Goal: Information Seeking & Learning: Learn about a topic

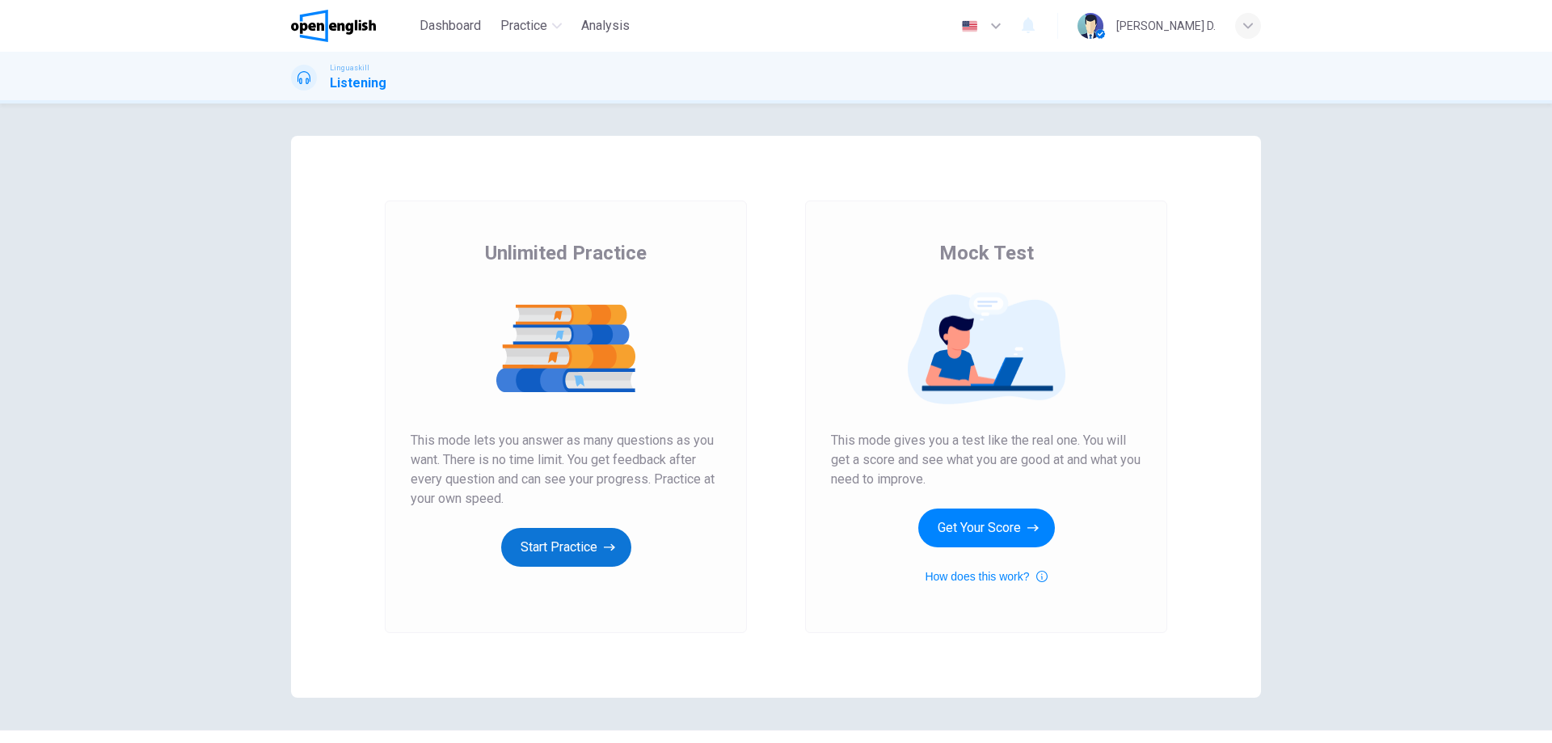
click at [576, 544] on button "Start Practice" at bounding box center [566, 547] width 130 height 39
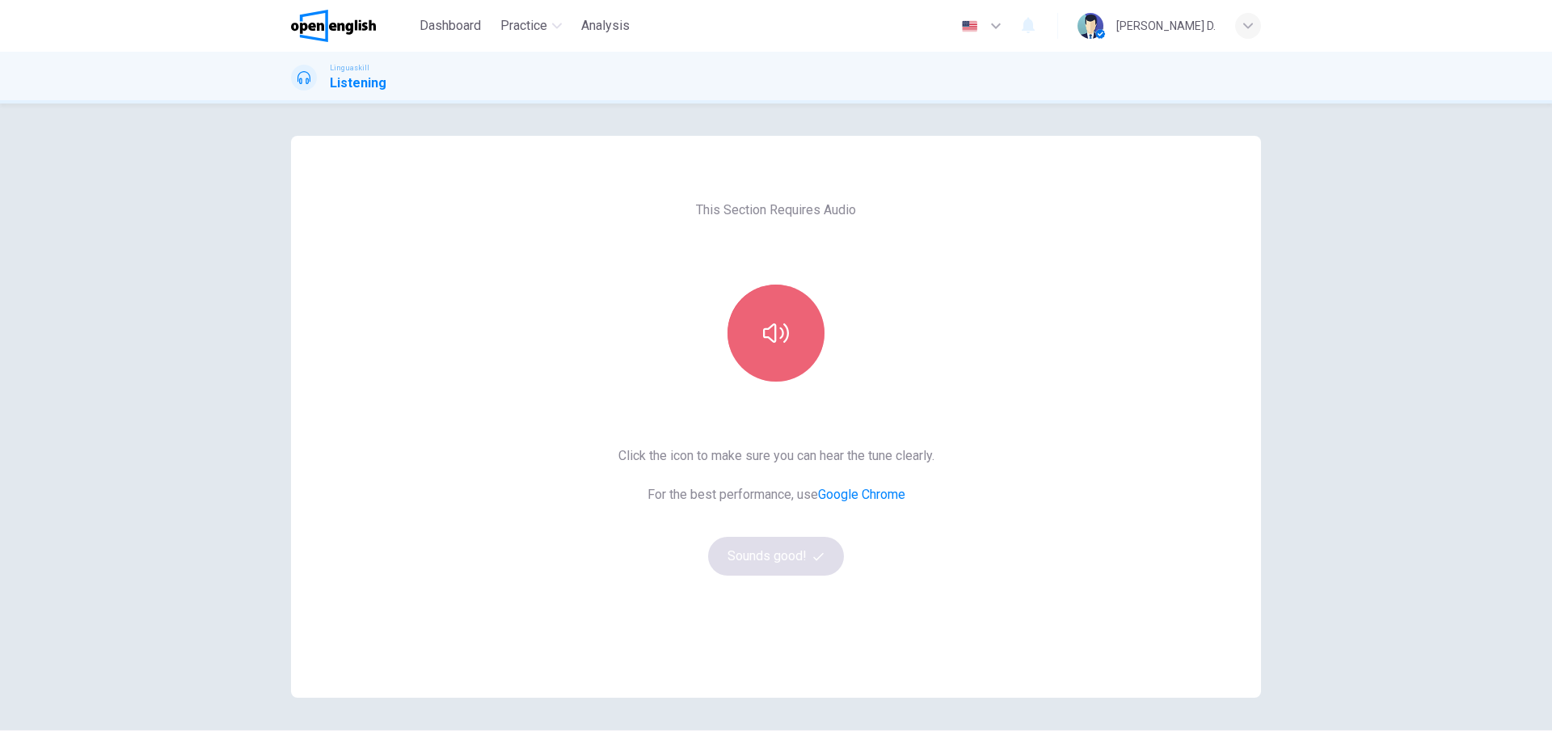
click at [757, 352] on button "button" at bounding box center [776, 333] width 97 height 97
click at [756, 353] on button "button" at bounding box center [776, 333] width 97 height 97
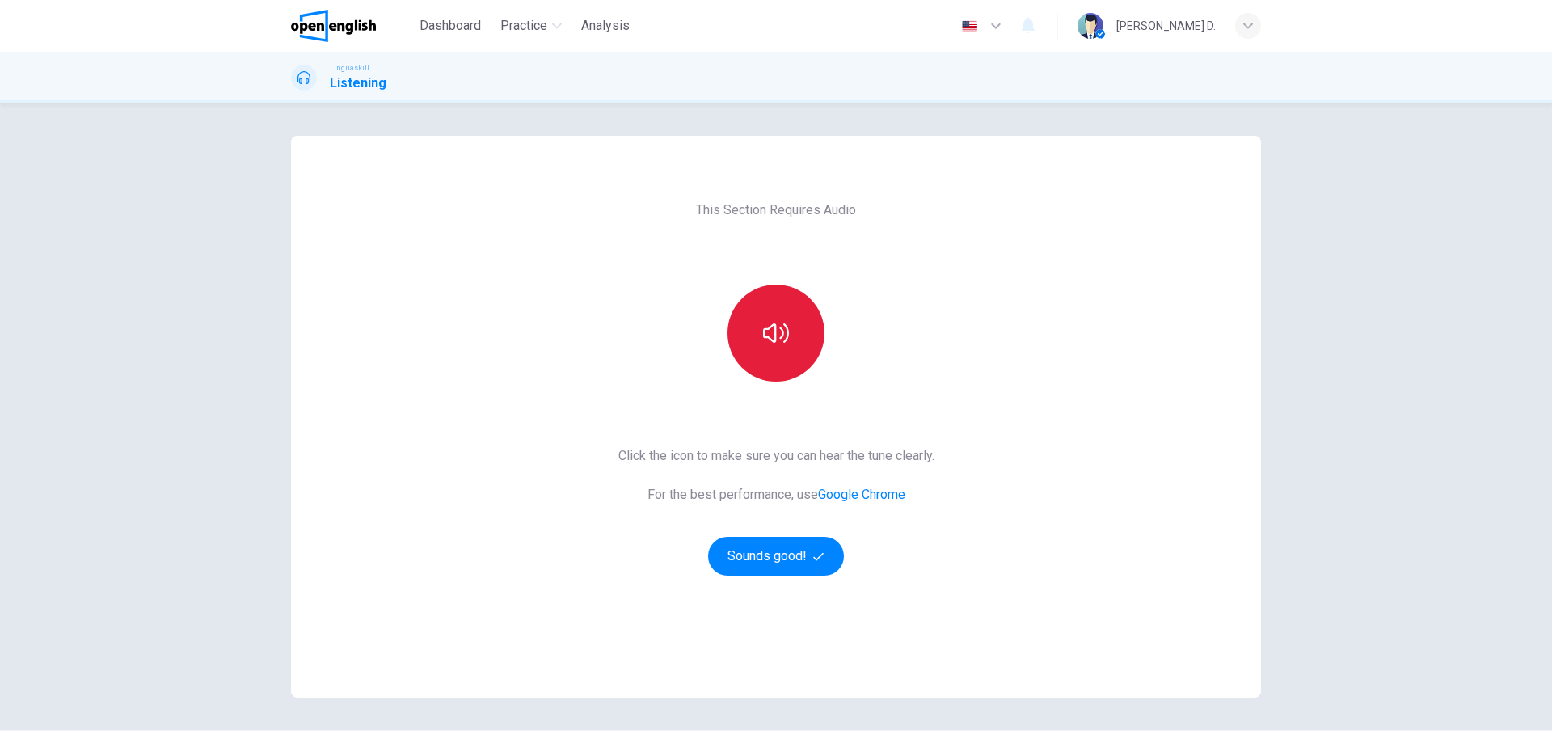
click at [766, 346] on button "button" at bounding box center [776, 333] width 97 height 97
click at [766, 552] on button "Sounds good!" at bounding box center [776, 556] width 136 height 39
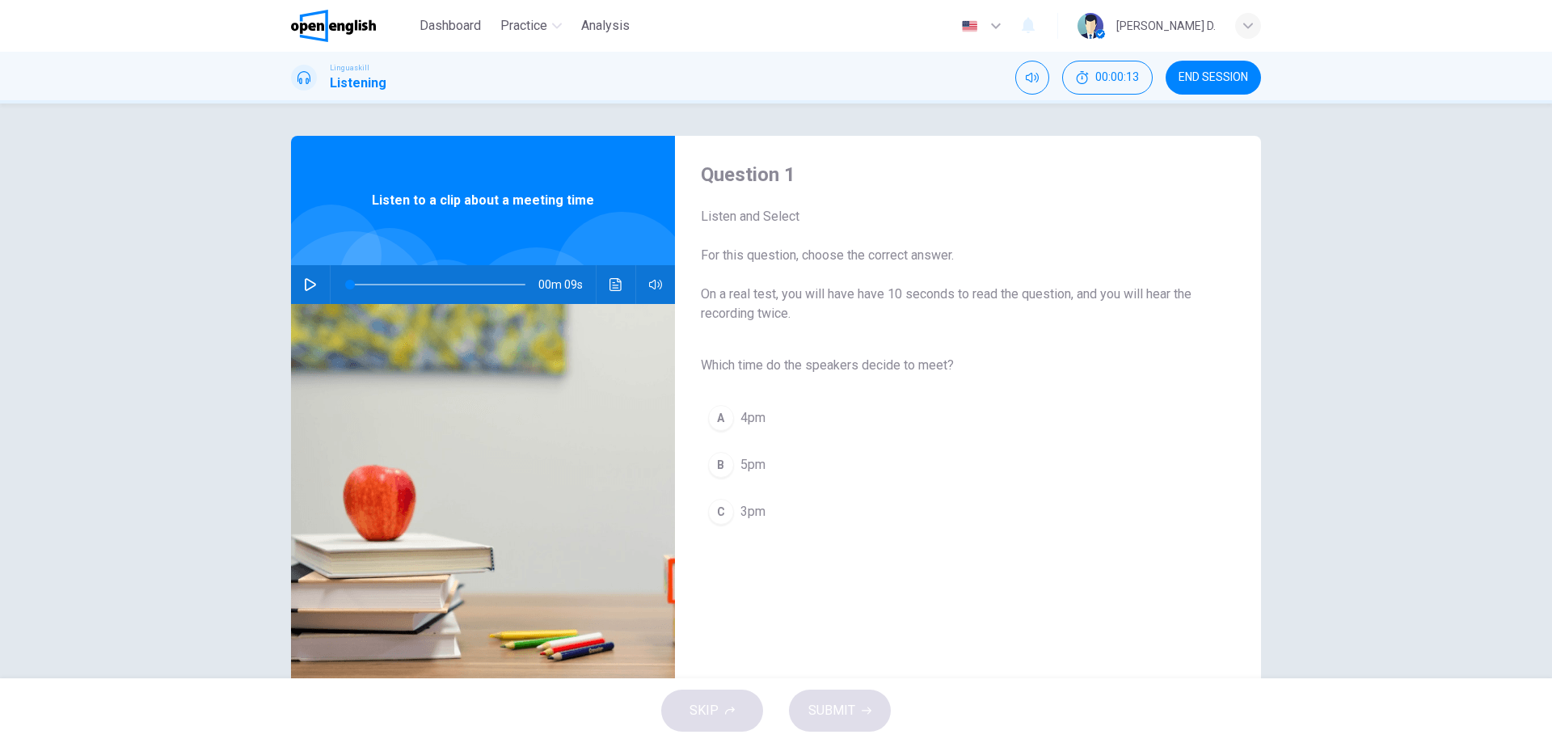
click at [307, 284] on icon "button" at bounding box center [310, 284] width 13 height 13
click at [747, 521] on span "3pm" at bounding box center [752, 511] width 25 height 19
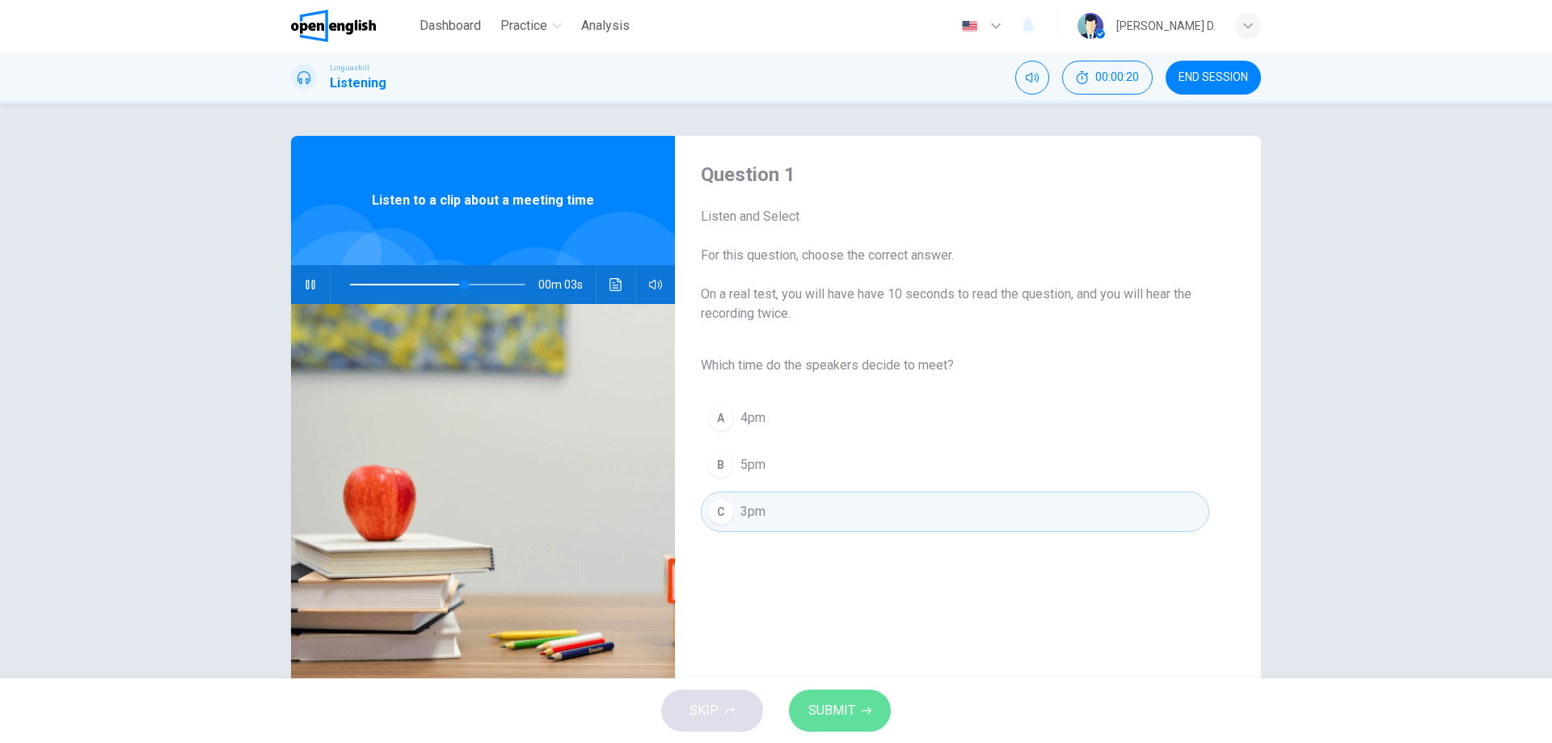
click at [829, 702] on span "SUBMIT" at bounding box center [831, 710] width 47 height 23
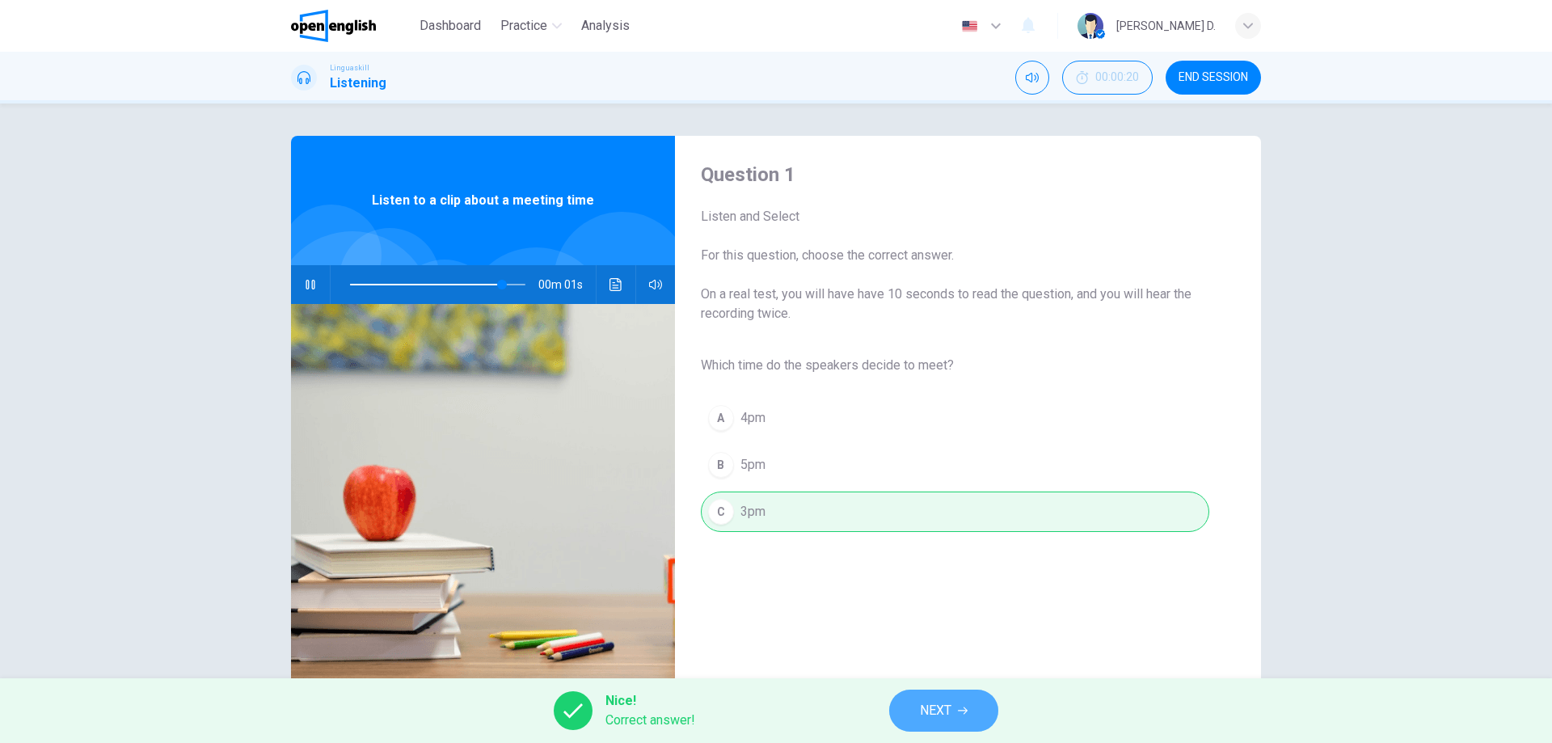
click at [905, 708] on button "NEXT" at bounding box center [943, 711] width 109 height 42
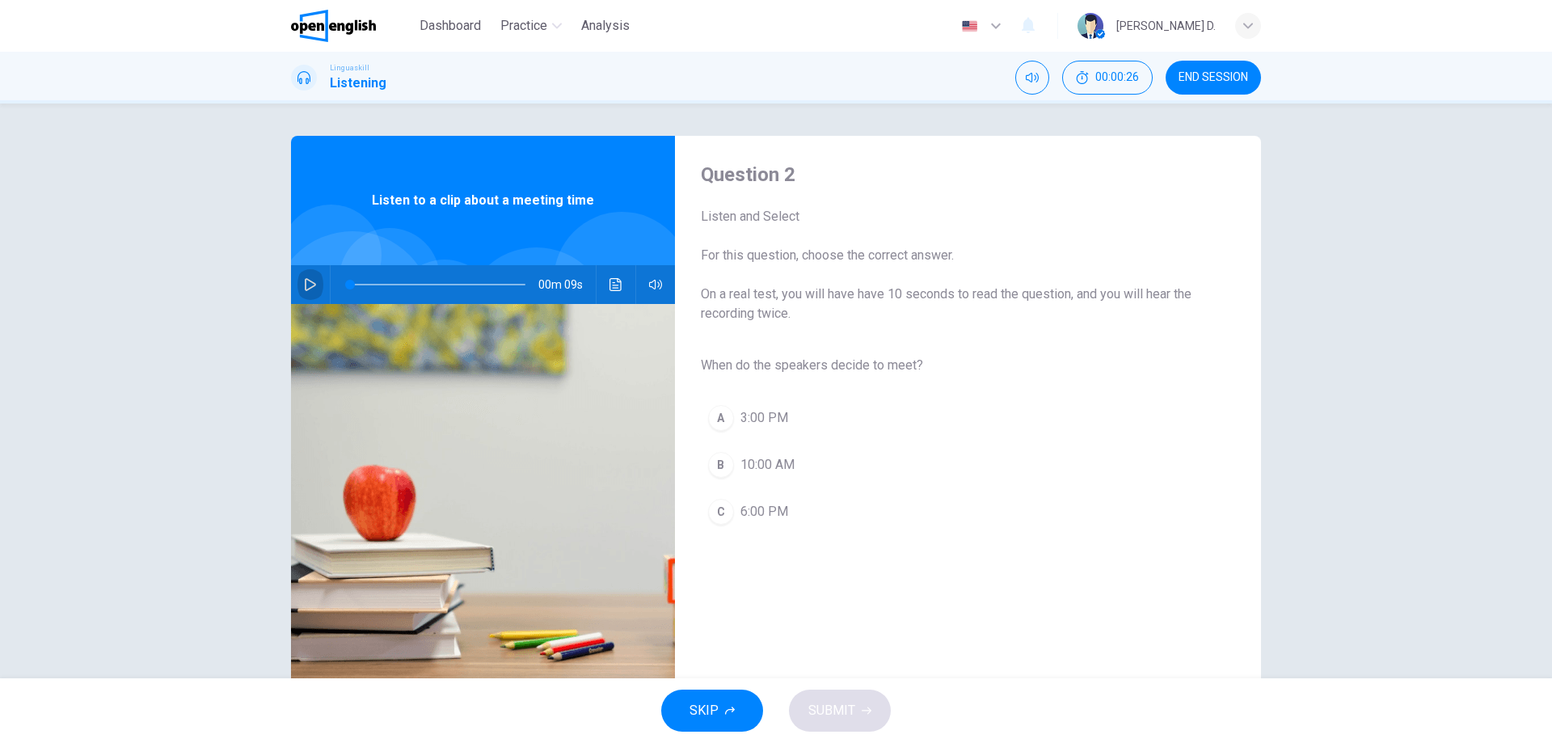
click at [309, 282] on icon "button" at bounding box center [310, 284] width 11 height 13
click at [771, 416] on span "3:00 PM" at bounding box center [764, 417] width 48 height 19
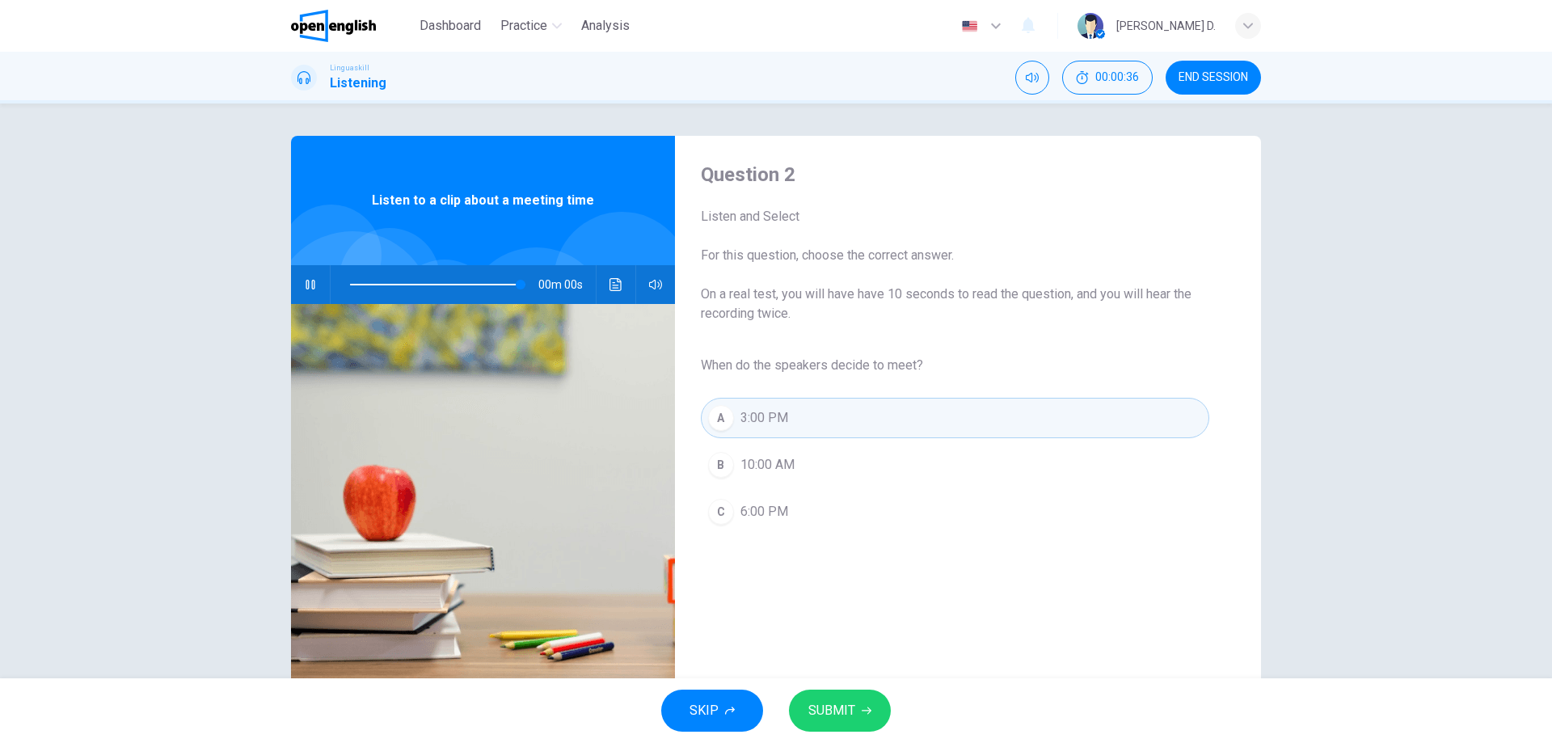
type input "*"
click at [832, 700] on span "SUBMIT" at bounding box center [831, 710] width 47 height 23
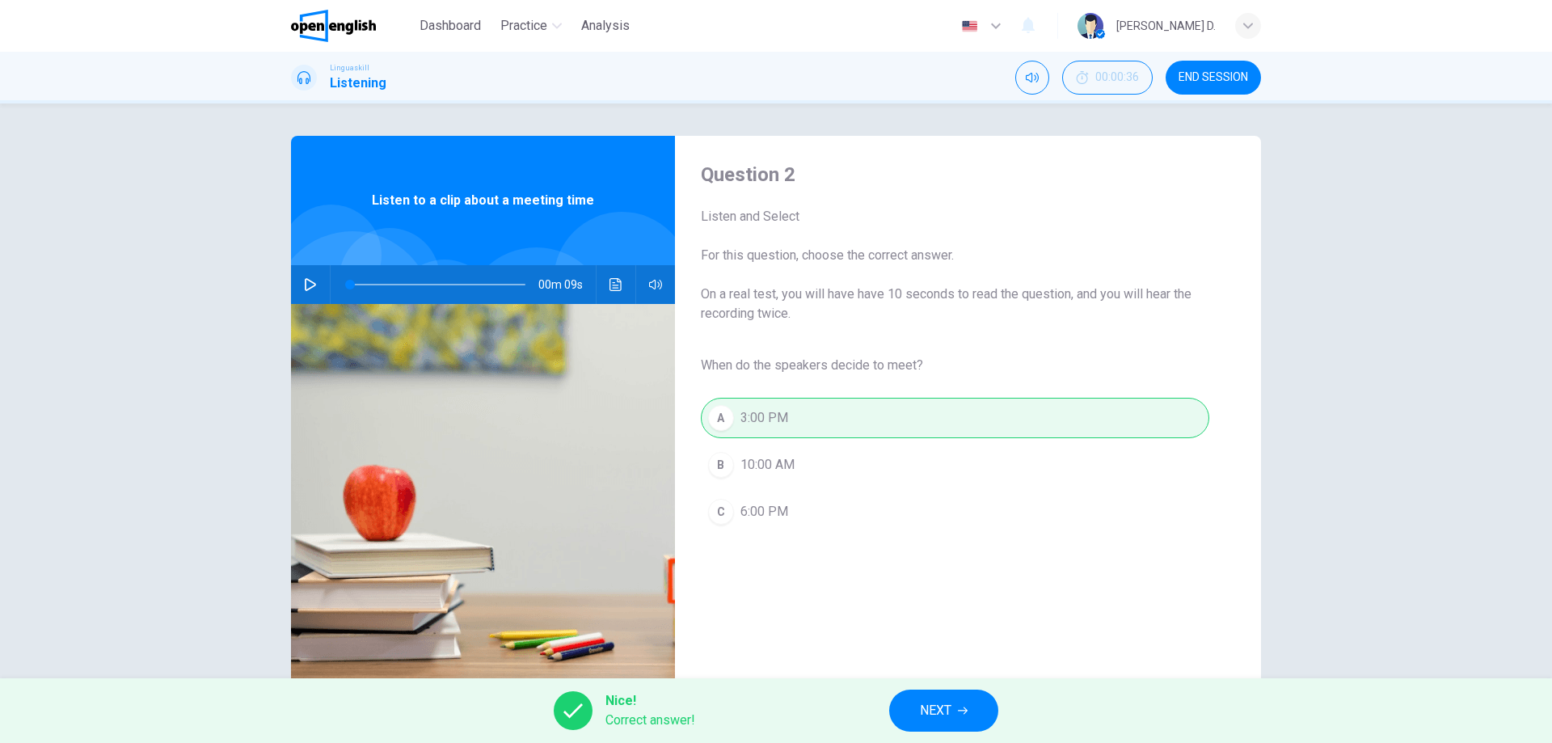
click at [941, 713] on span "NEXT" at bounding box center [936, 710] width 32 height 23
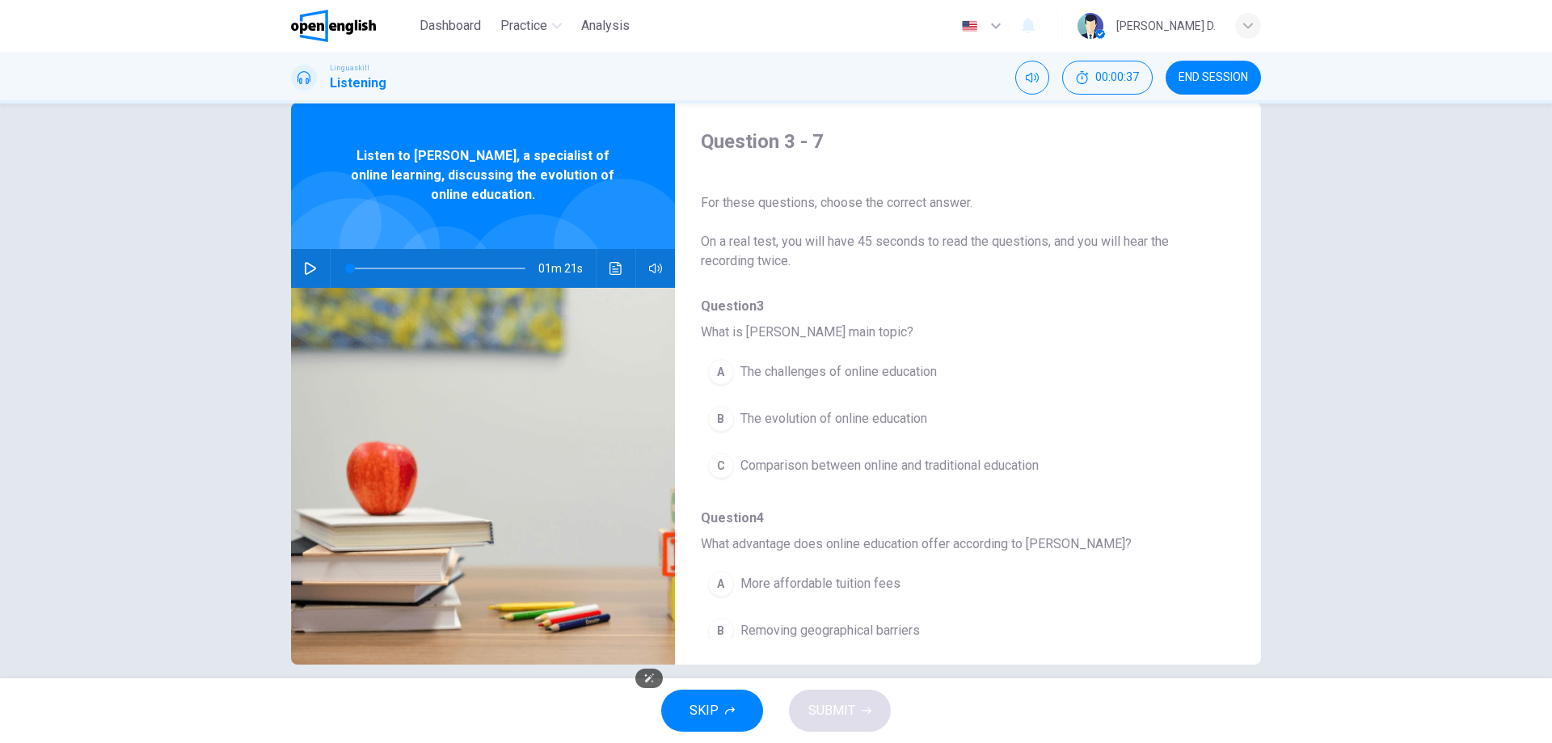
scroll to position [52, 0]
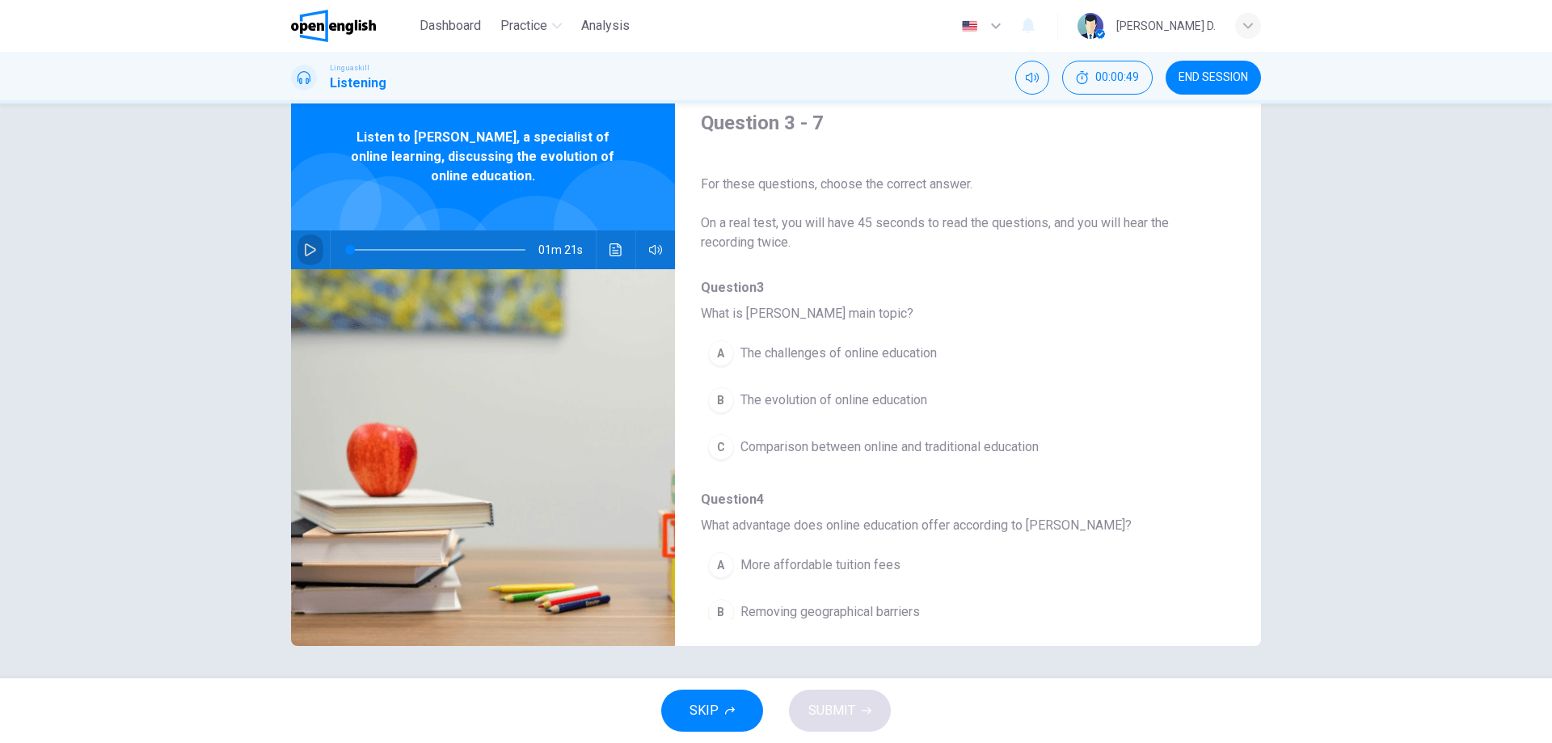
click at [311, 247] on icon "button" at bounding box center [310, 249] width 13 height 13
click at [721, 400] on div "B" at bounding box center [721, 400] width 26 height 26
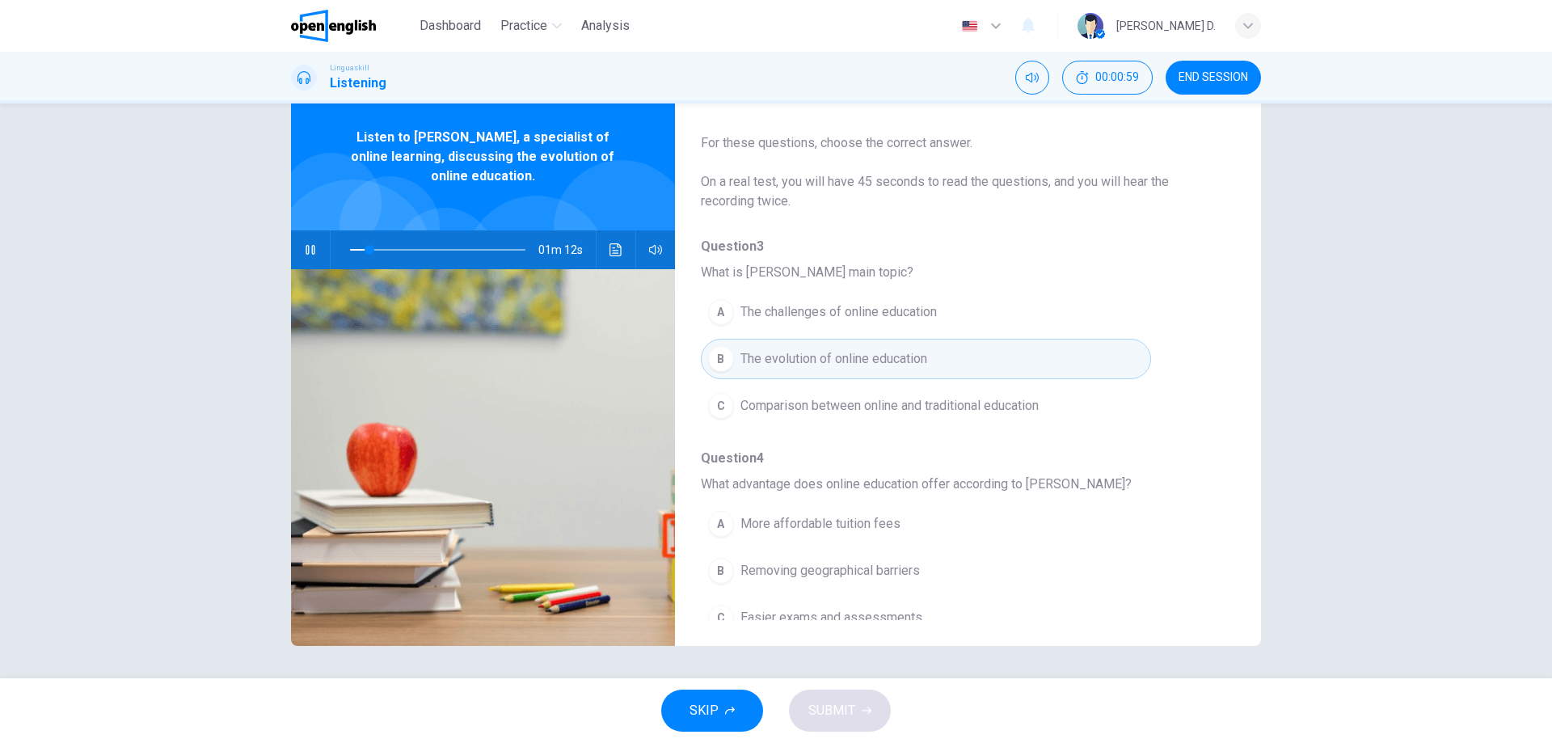
scroll to position [81, 0]
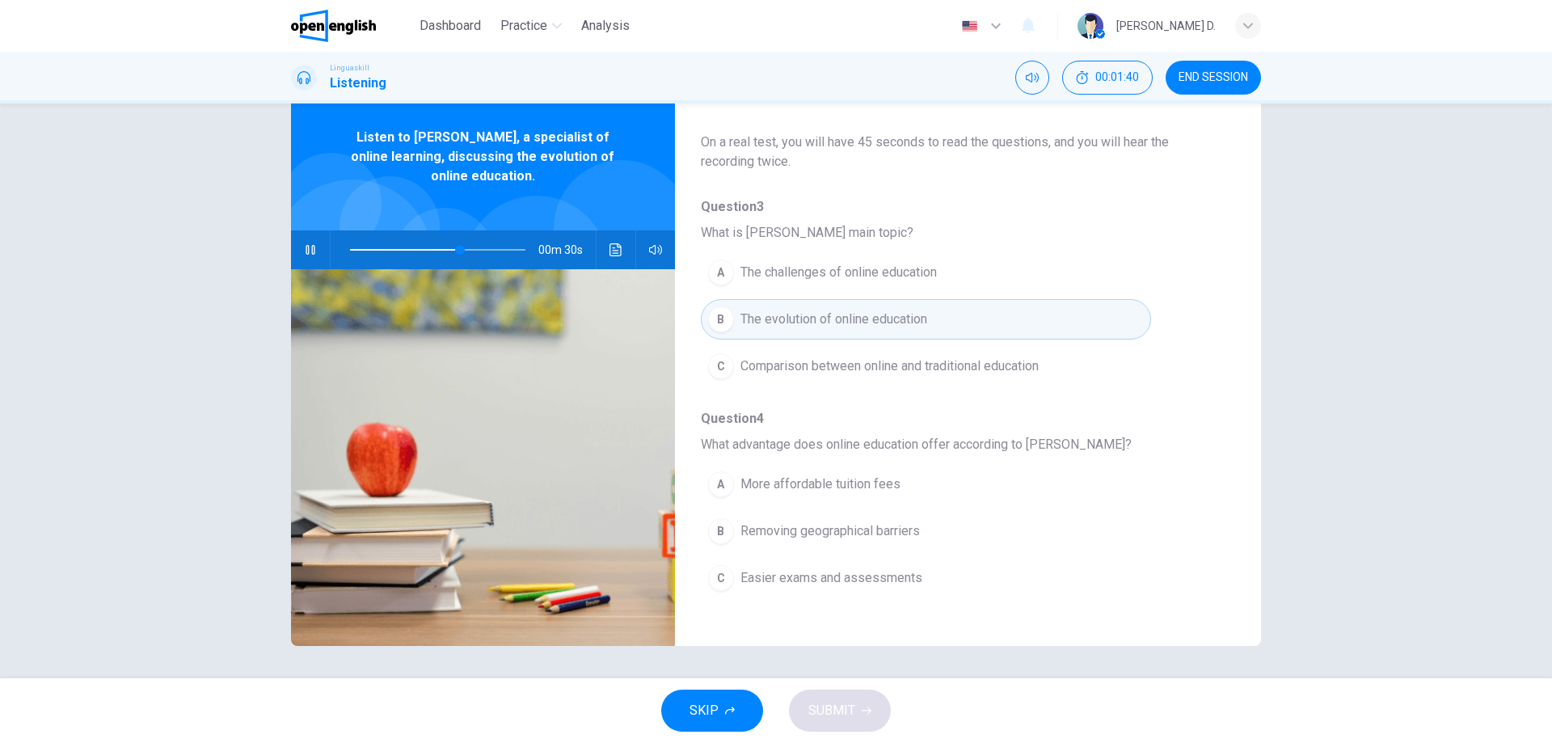
click at [874, 584] on span "Easier exams and assessments" at bounding box center [831, 577] width 182 height 19
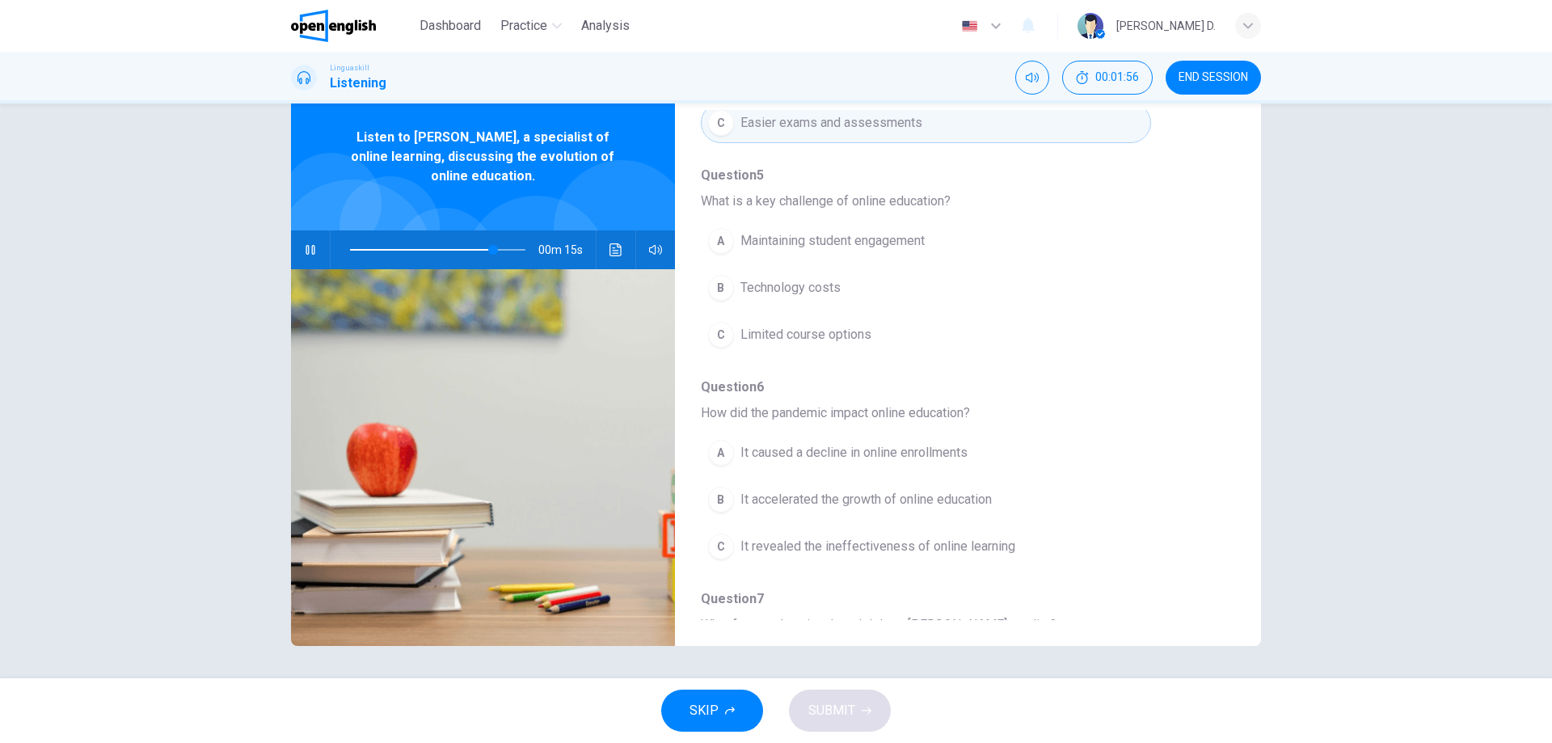
scroll to position [617, 0]
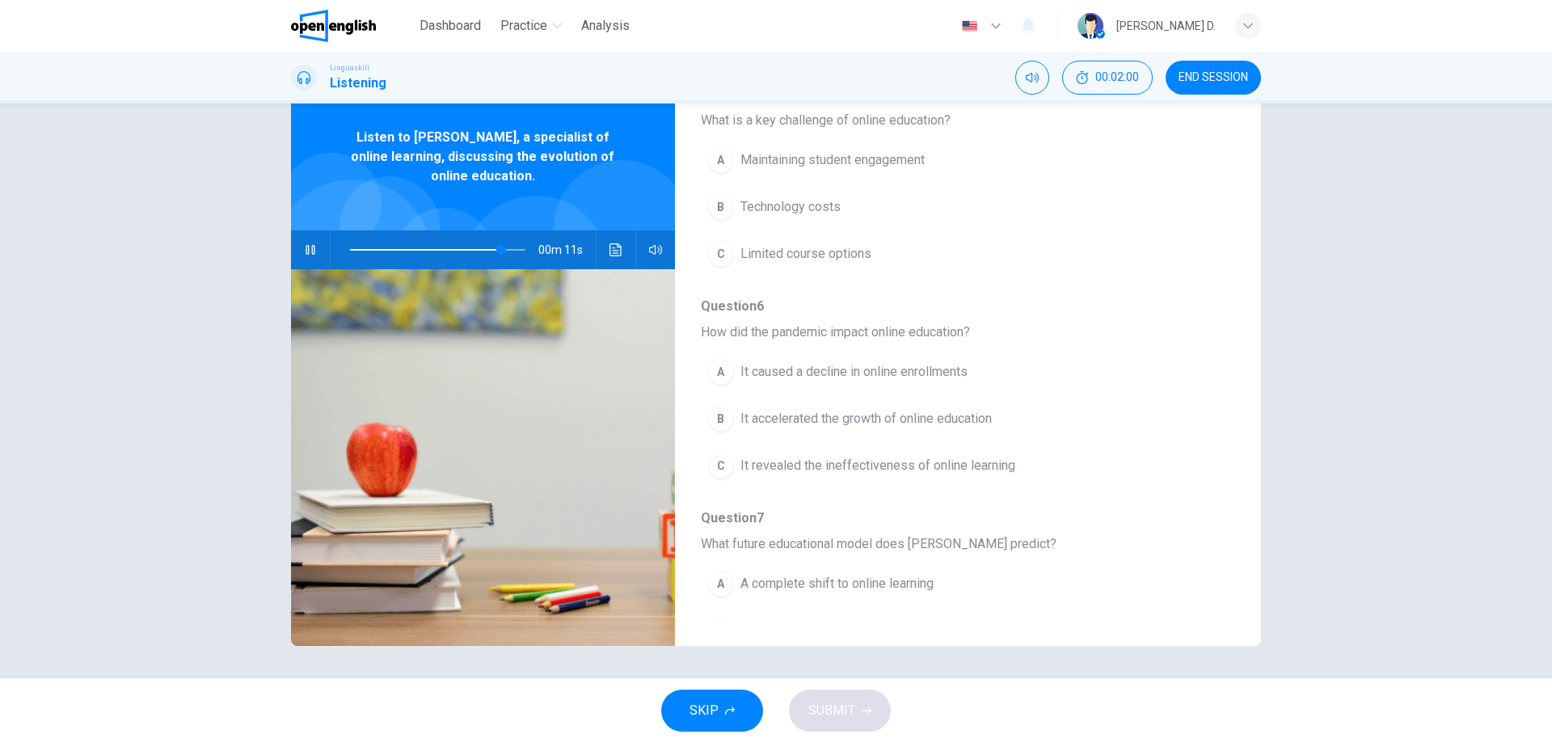
click at [713, 416] on div "B" at bounding box center [721, 419] width 26 height 26
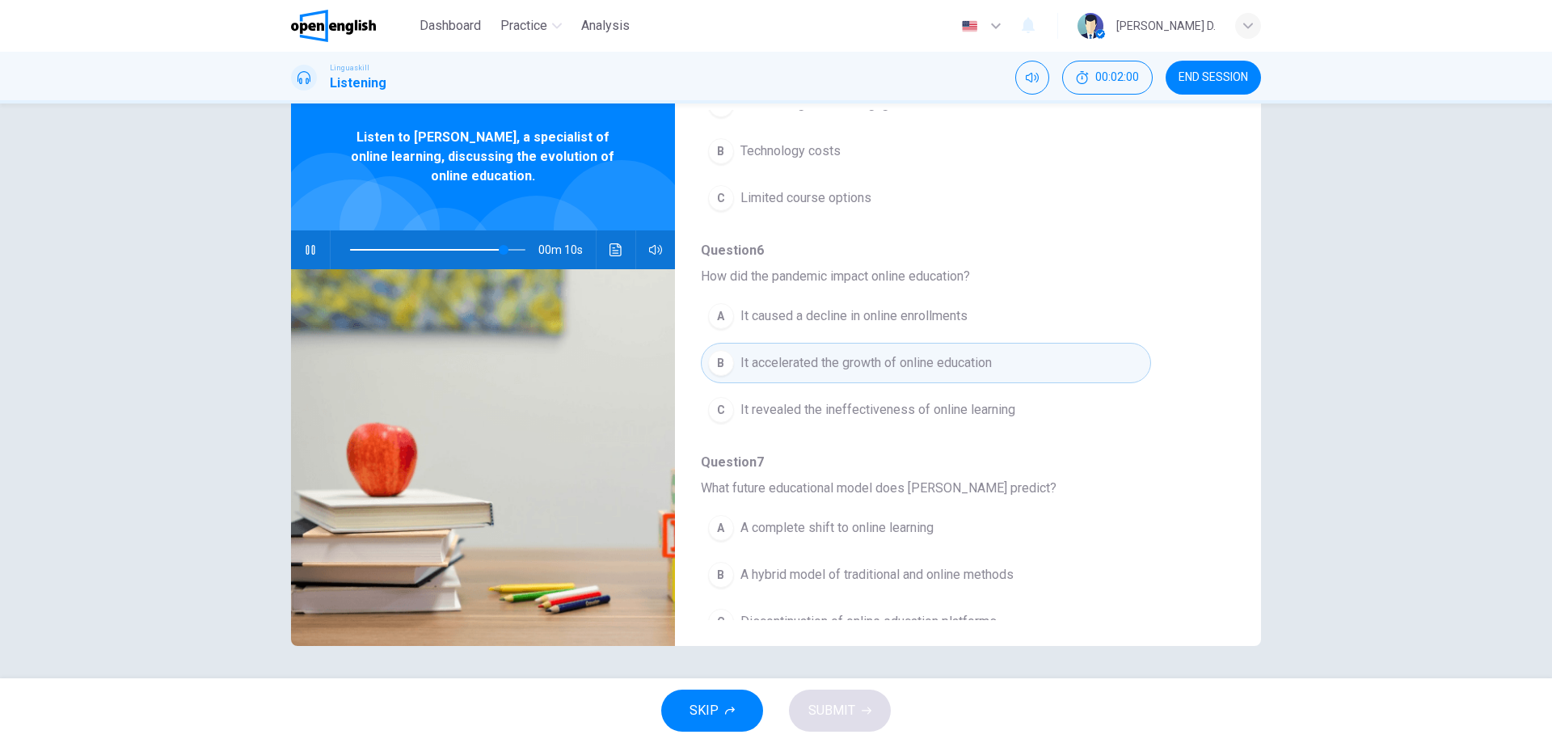
scroll to position [698, 0]
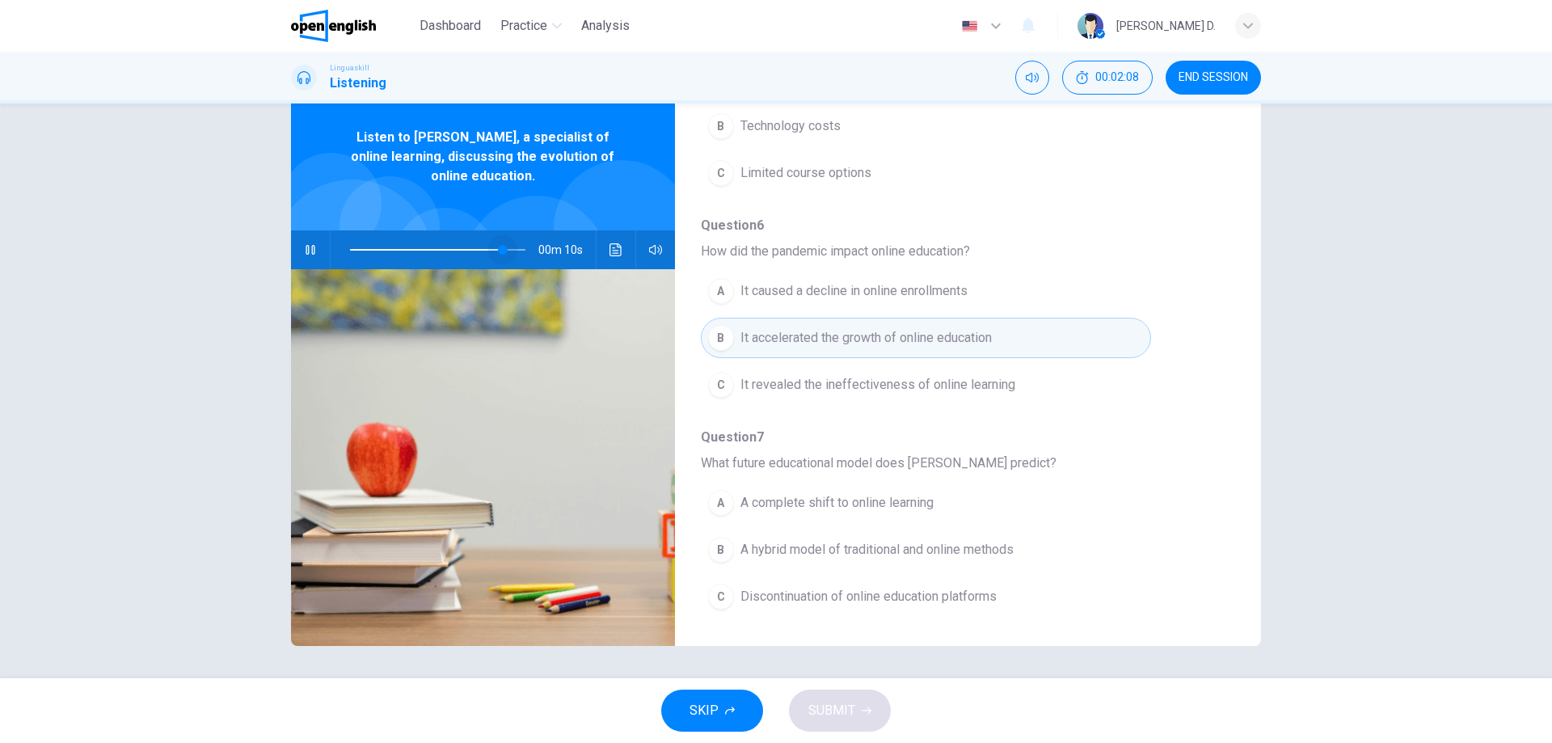
drag, startPoint x: 510, startPoint y: 248, endPoint x: 500, endPoint y: 250, distance: 10.6
click at [500, 250] on span at bounding box center [503, 250] width 10 height 10
drag, startPoint x: 485, startPoint y: 252, endPoint x: 409, endPoint y: 258, distance: 76.2
click at [409, 255] on span at bounding box center [413, 250] width 10 height 10
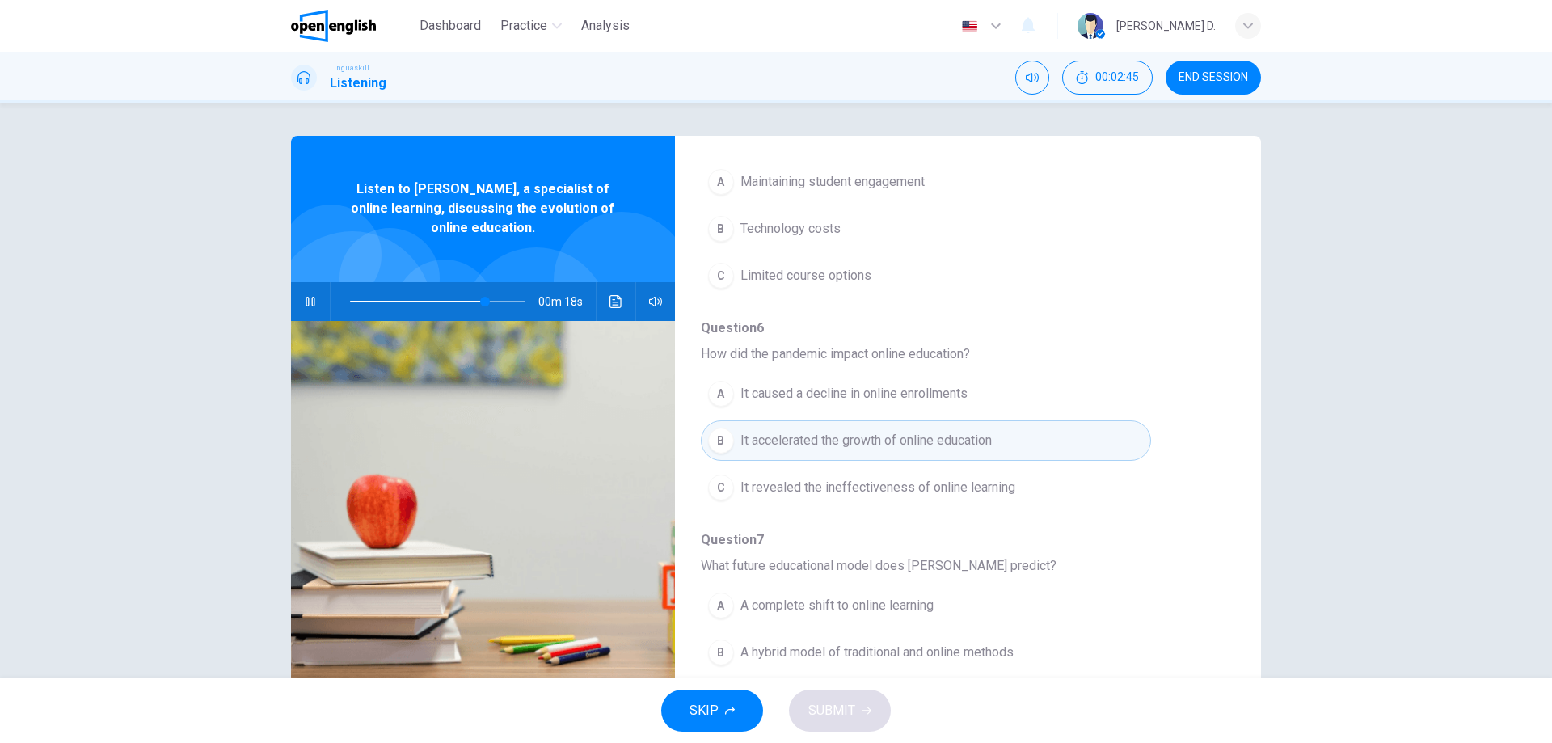
scroll to position [566, 0]
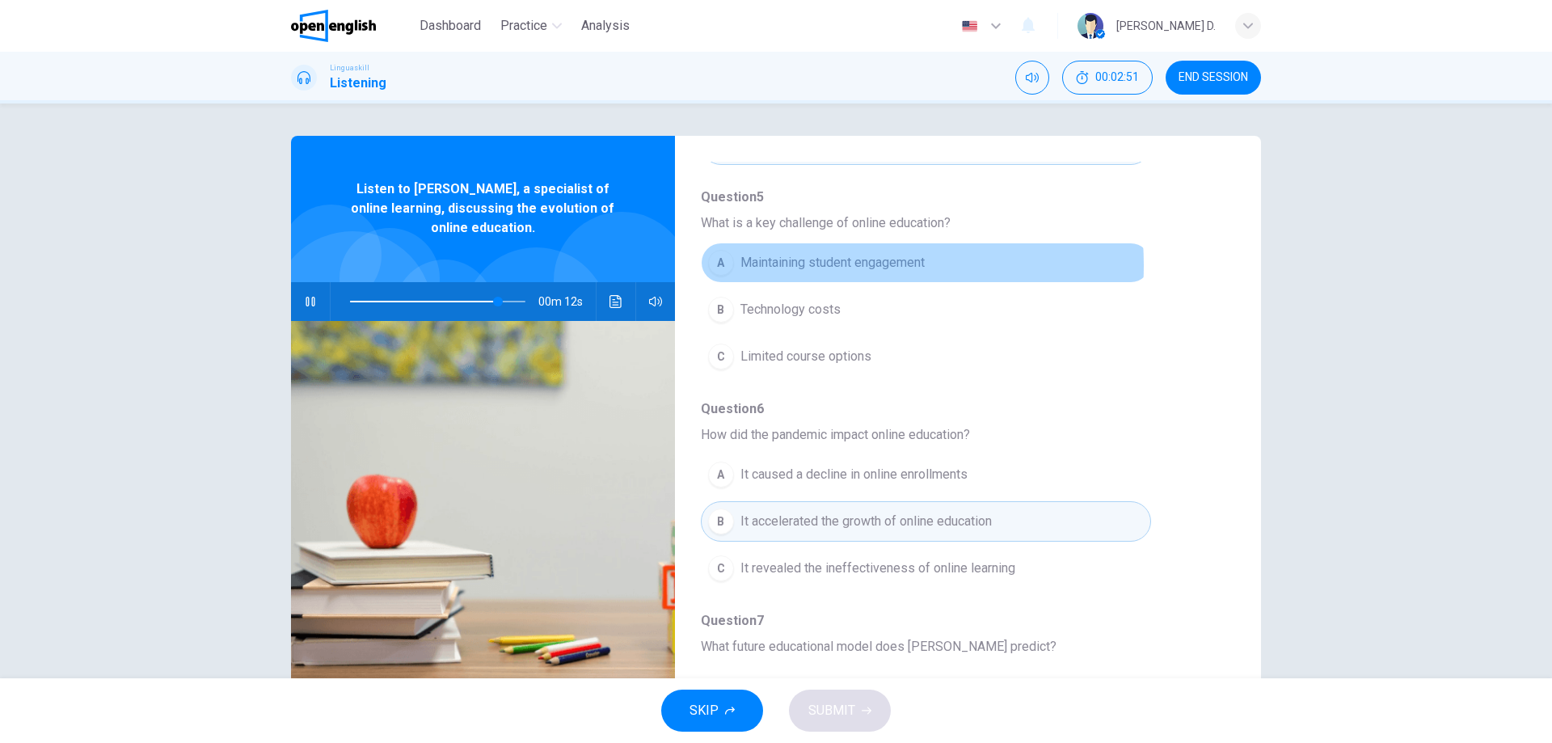
drag, startPoint x: 820, startPoint y: 265, endPoint x: 821, endPoint y: 277, distance: 12.2
click at [821, 265] on span "Maintaining student engagement" at bounding box center [832, 262] width 184 height 19
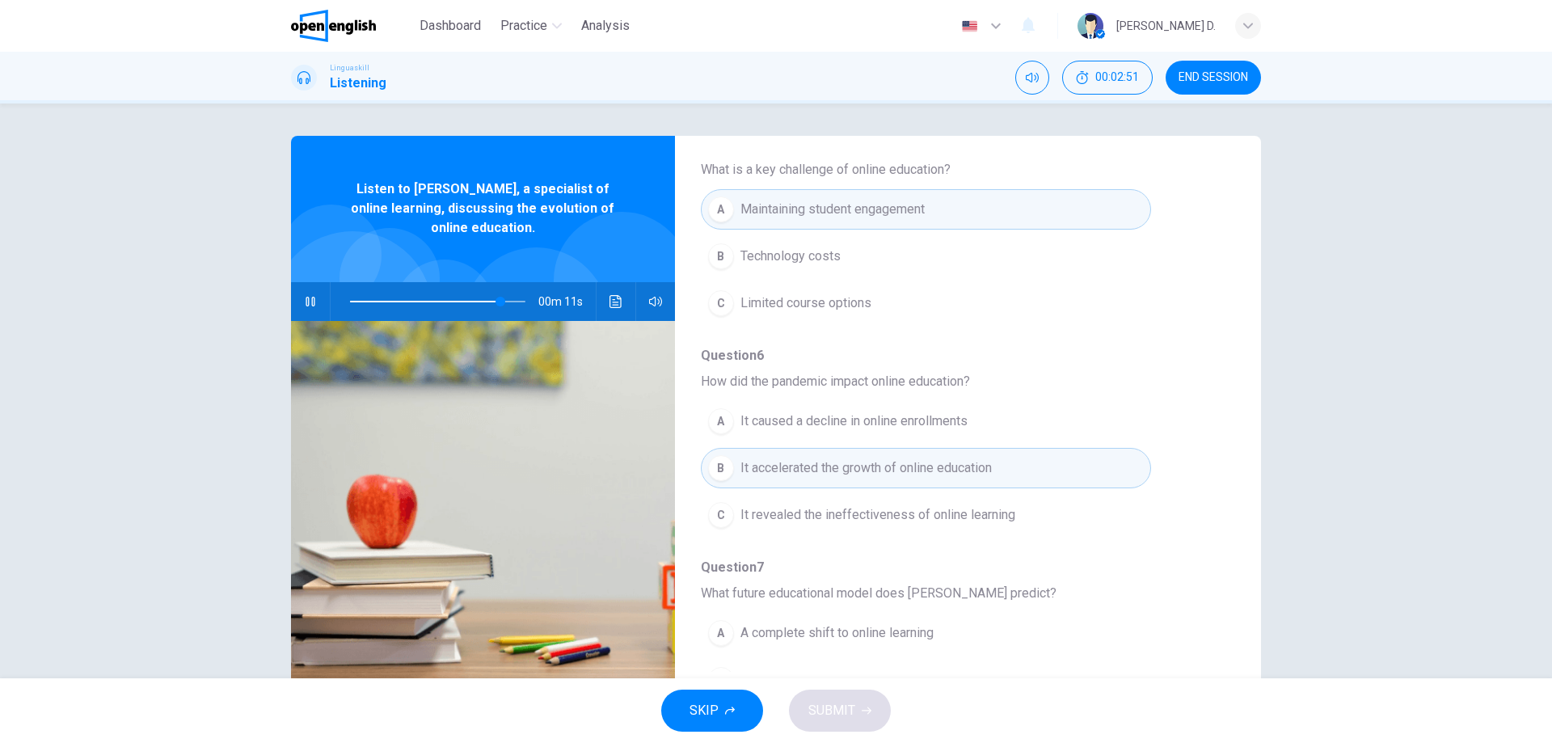
scroll to position [698, 0]
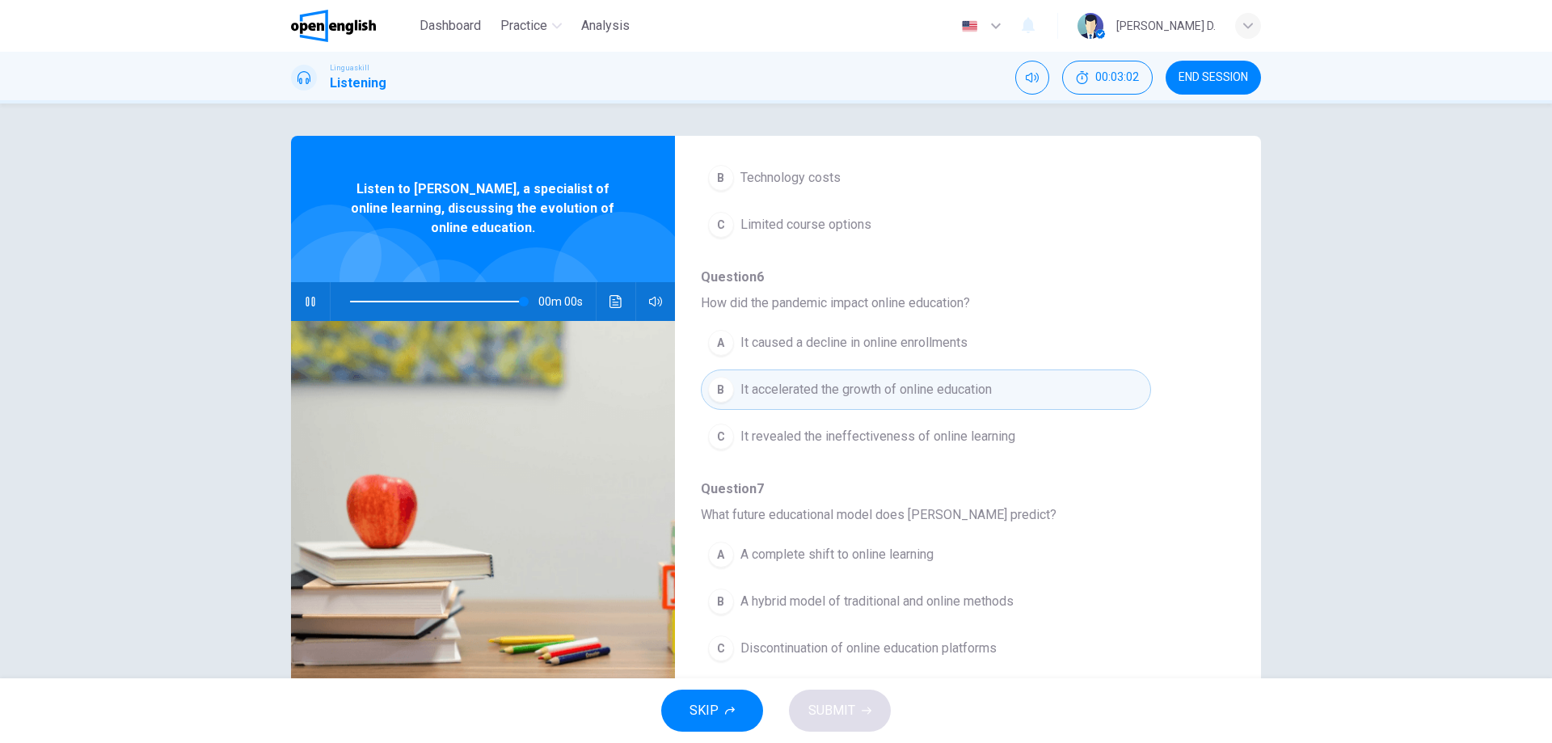
click at [825, 601] on span "A hybrid model of traditional and online methods" at bounding box center [876, 601] width 273 height 19
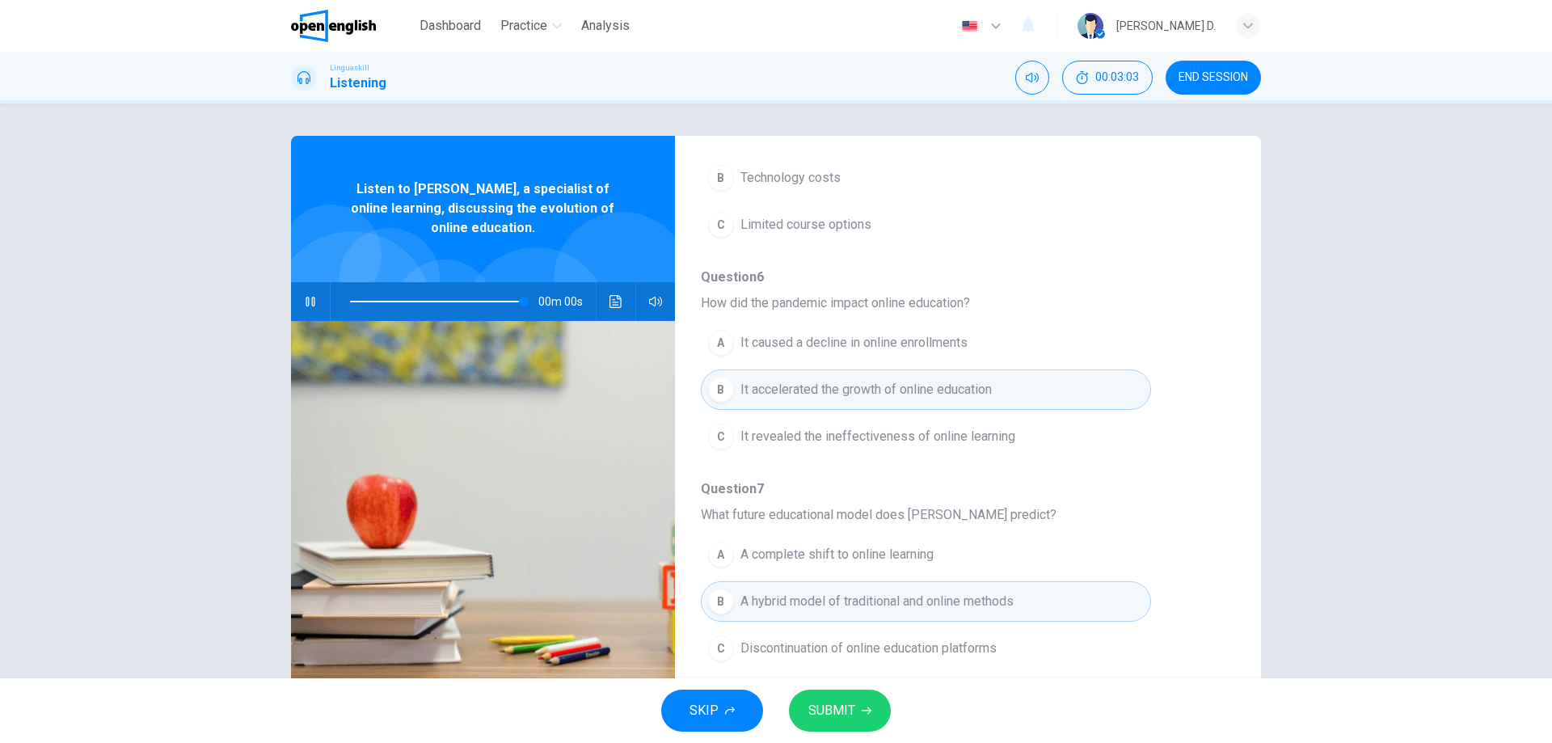
type input "*"
click at [833, 709] on span "SUBMIT" at bounding box center [831, 710] width 47 height 23
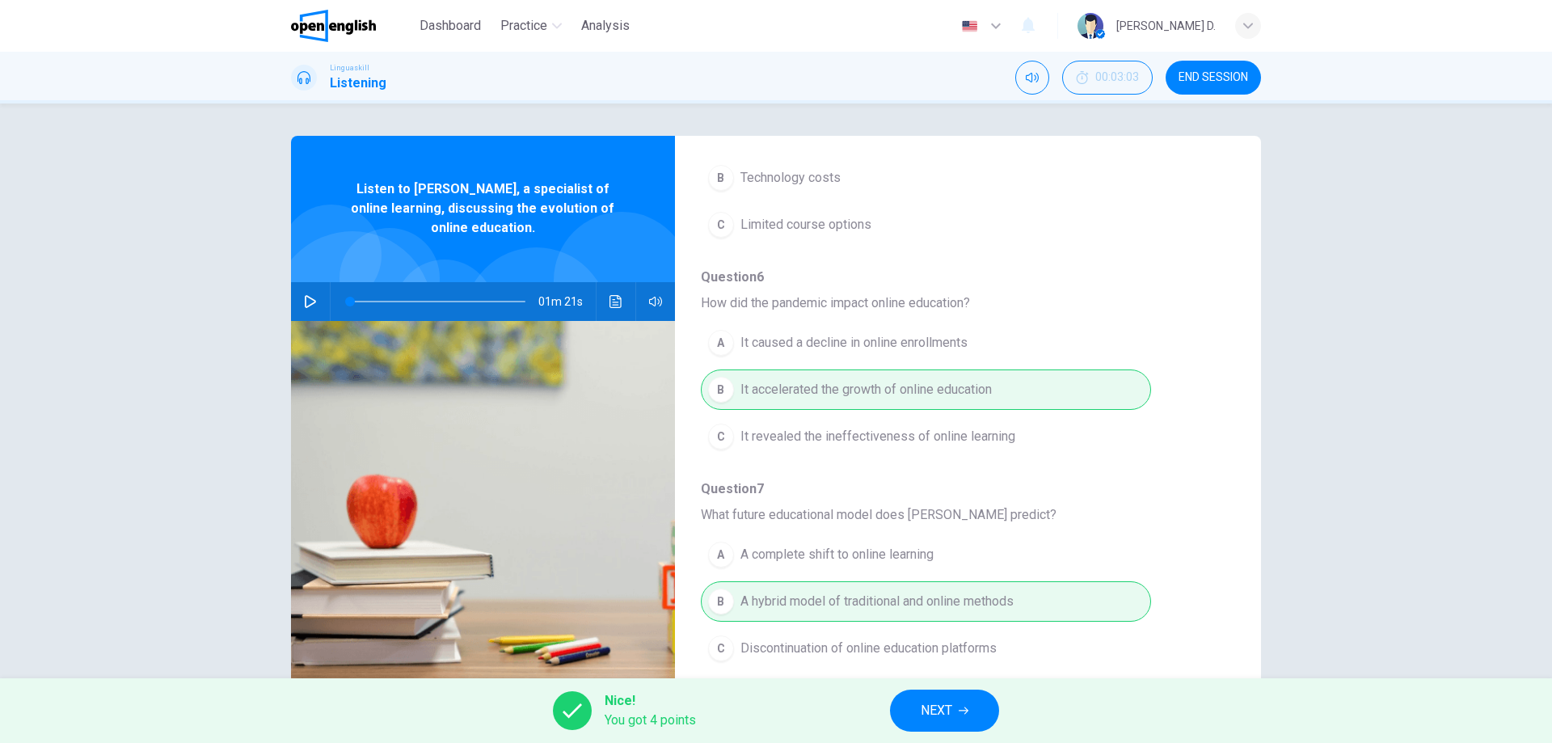
click at [937, 705] on span "NEXT" at bounding box center [937, 710] width 32 height 23
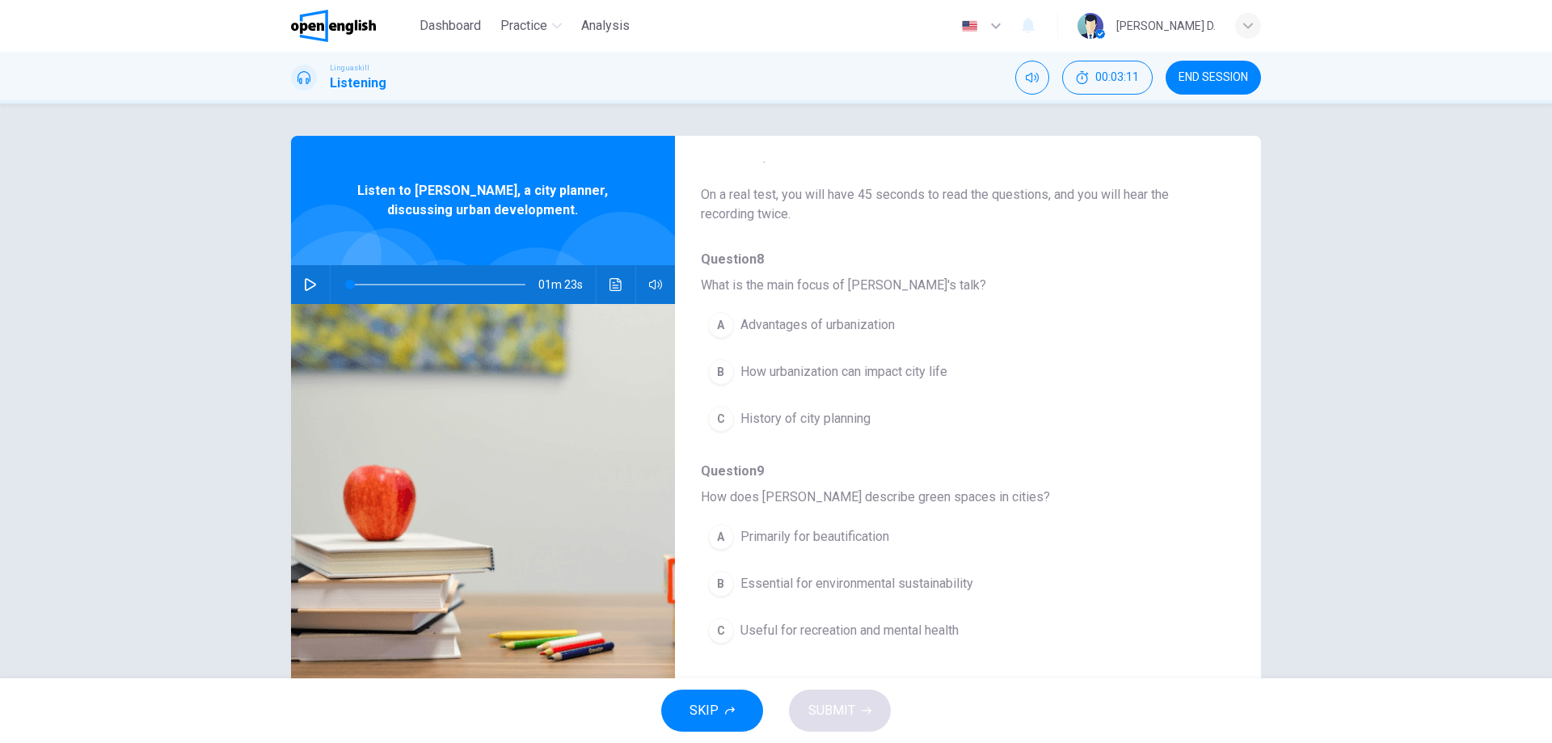
scroll to position [51, 0]
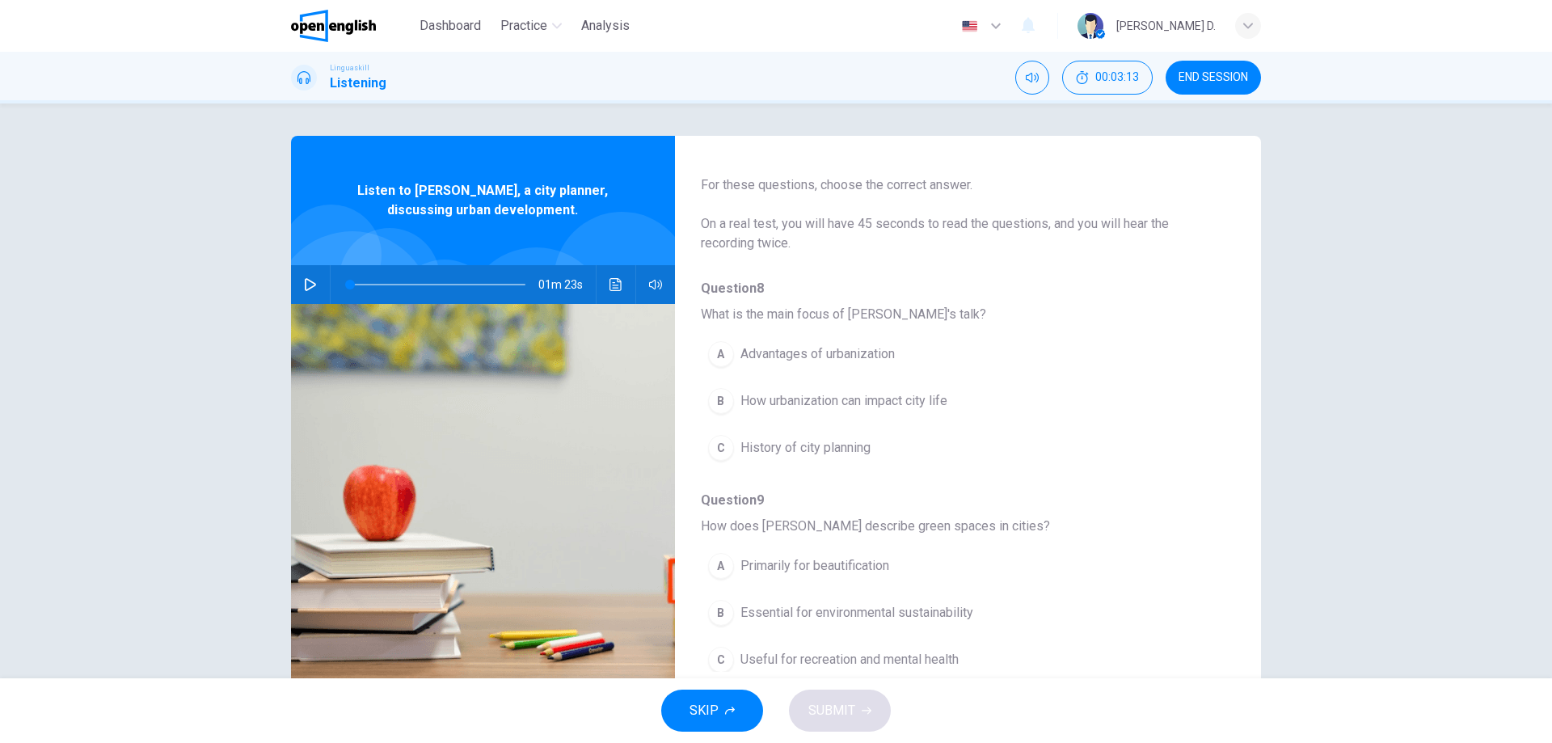
drag, startPoint x: 792, startPoint y: 314, endPoint x: 877, endPoint y: 315, distance: 84.9
click at [871, 315] on span "What is the main focus of [PERSON_NAME]'s talk?" at bounding box center [955, 314] width 508 height 19
click at [306, 282] on icon "button" at bounding box center [310, 284] width 13 height 13
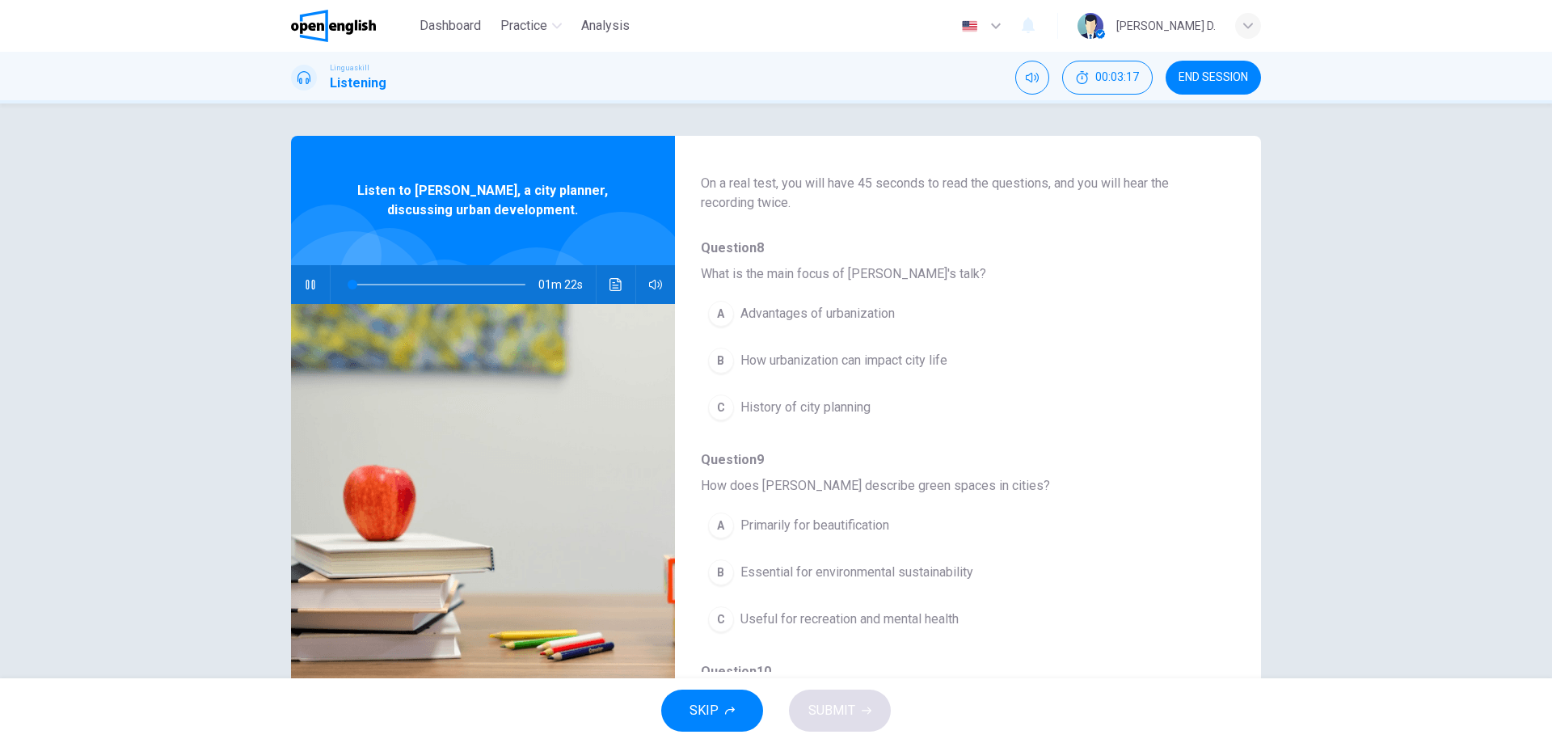
scroll to position [132, 0]
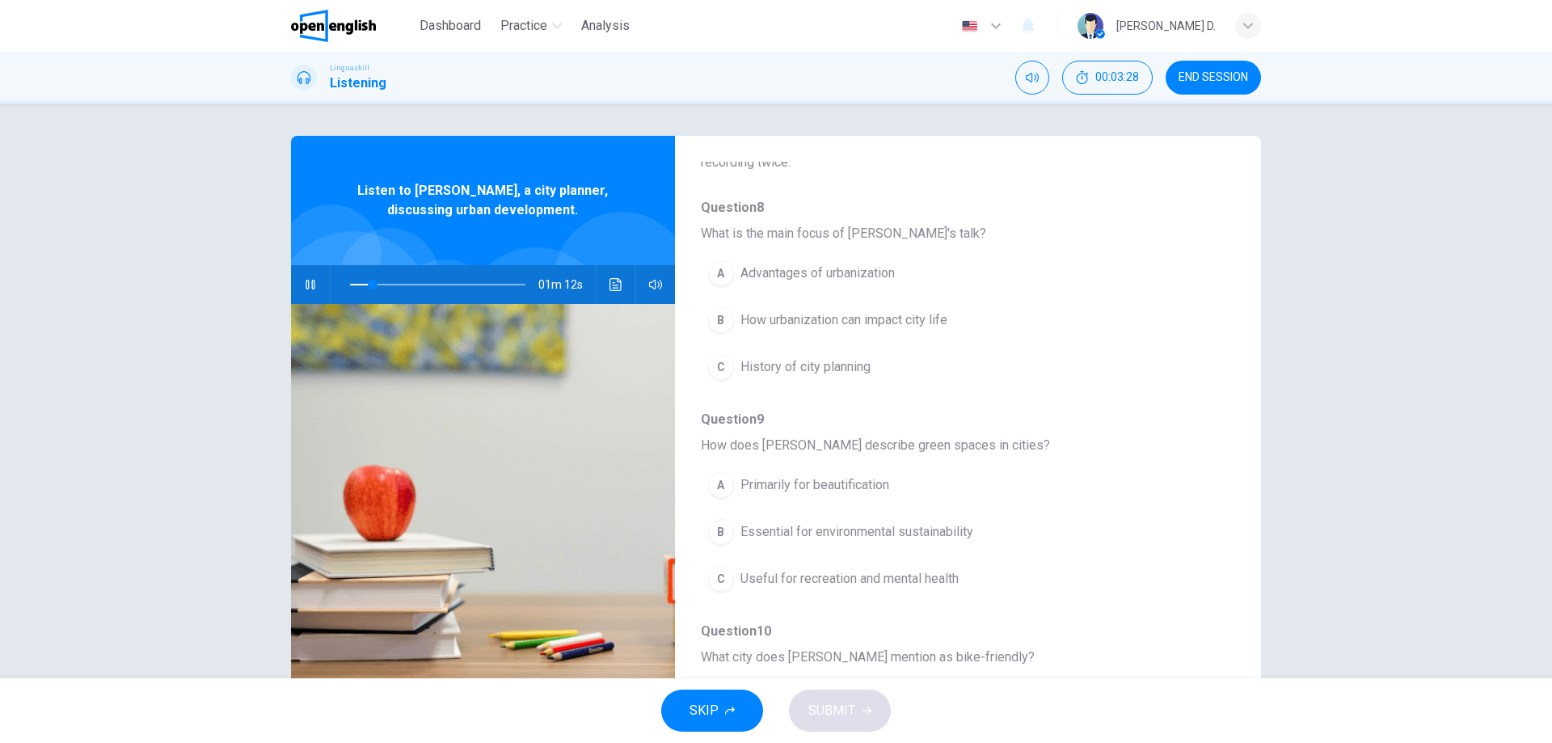
click at [723, 322] on div "B" at bounding box center [721, 320] width 26 height 26
drag, startPoint x: 369, startPoint y: 285, endPoint x: 353, endPoint y: 286, distance: 15.4
click at [357, 286] on span at bounding box center [362, 285] width 10 height 10
click at [355, 286] on span at bounding box center [359, 285] width 10 height 10
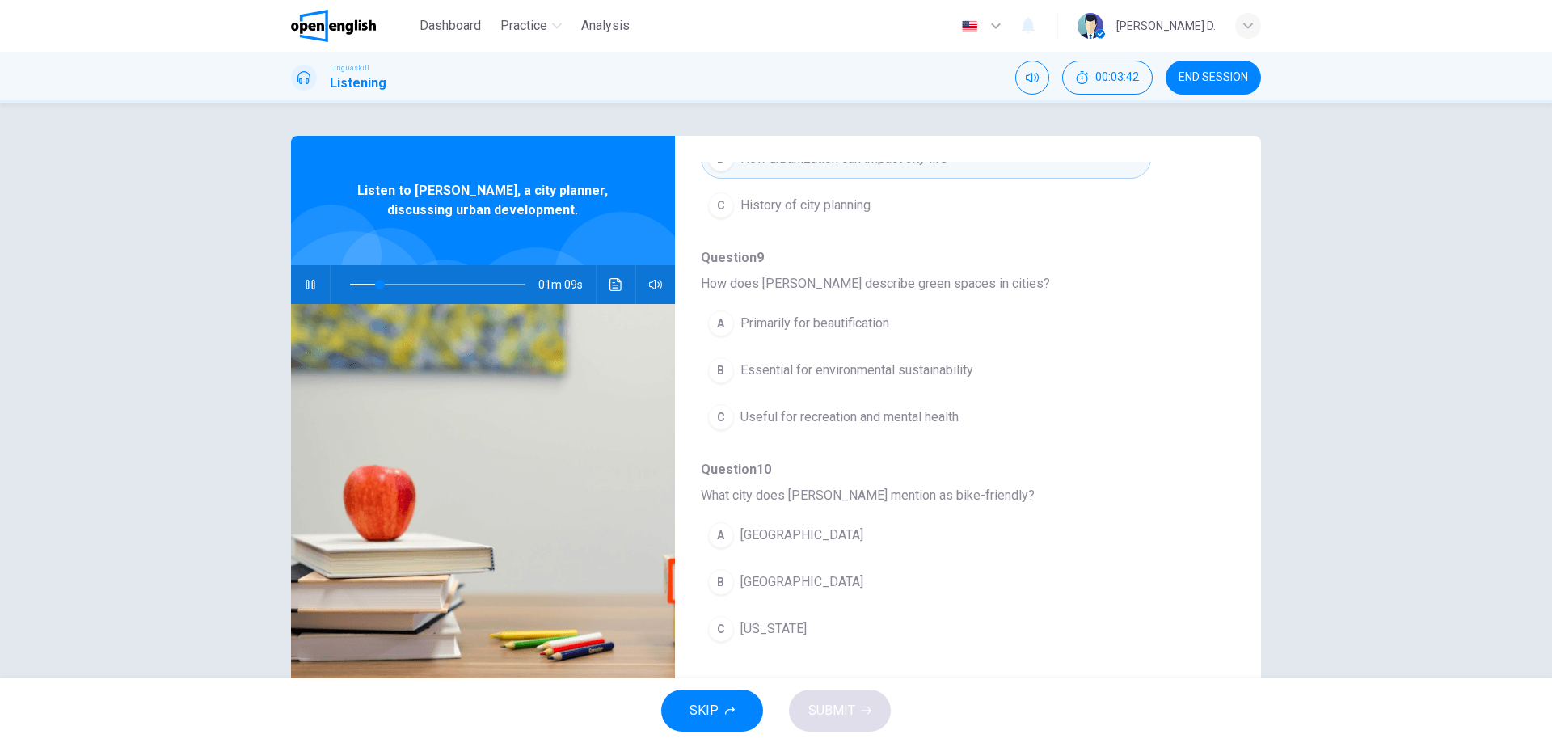
scroll to position [374, 0]
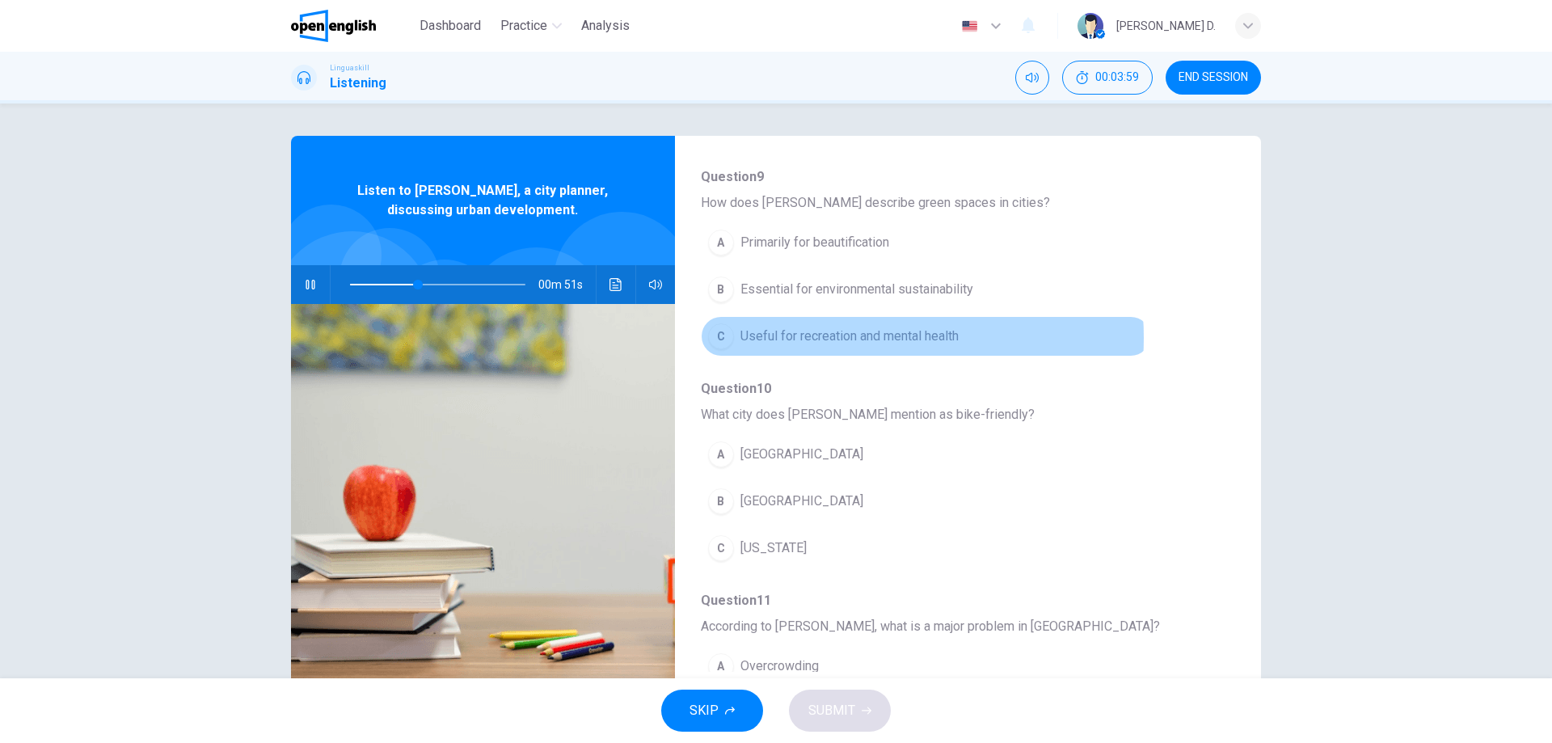
click at [836, 338] on span "Useful for recreation and mental health" at bounding box center [849, 336] width 218 height 19
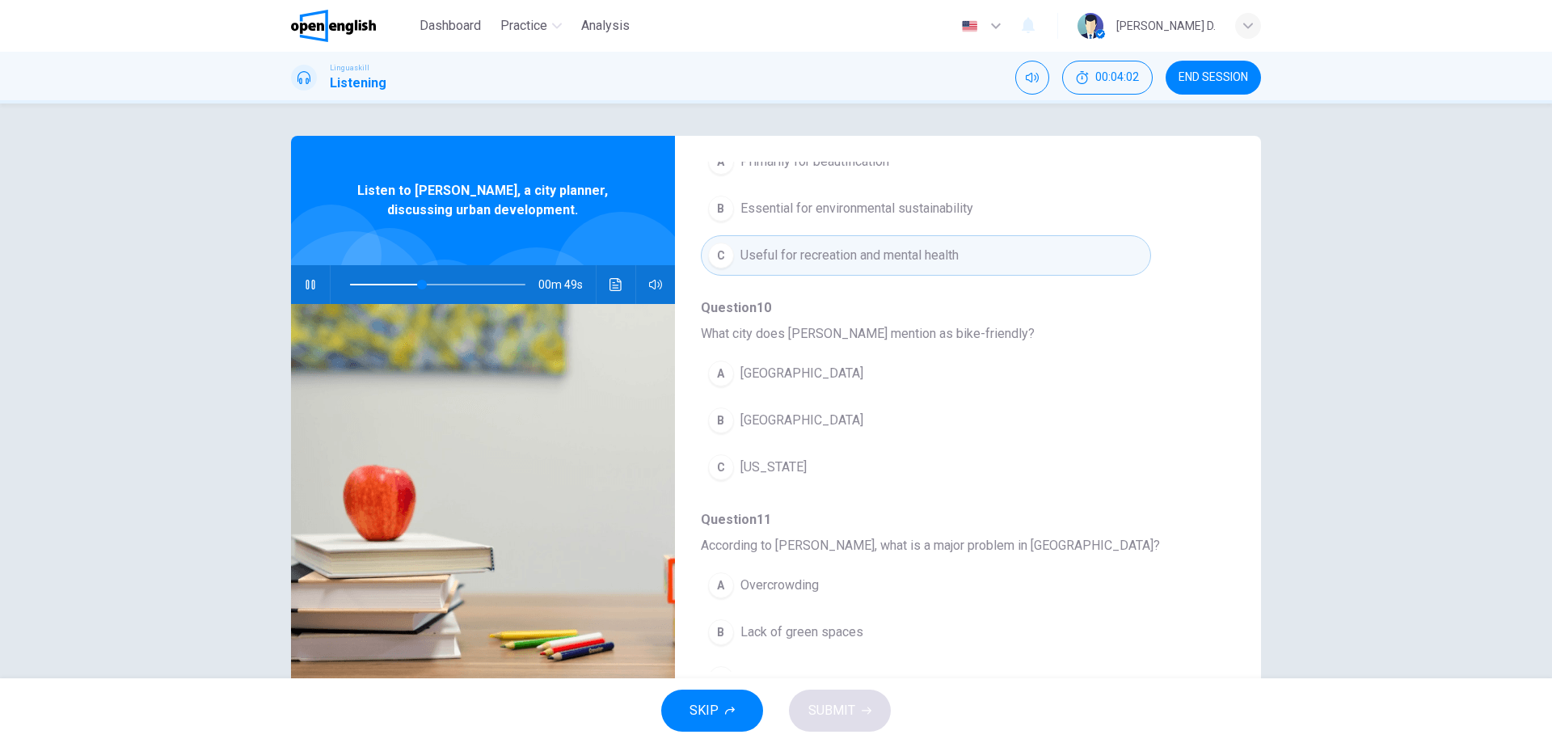
scroll to position [536, 0]
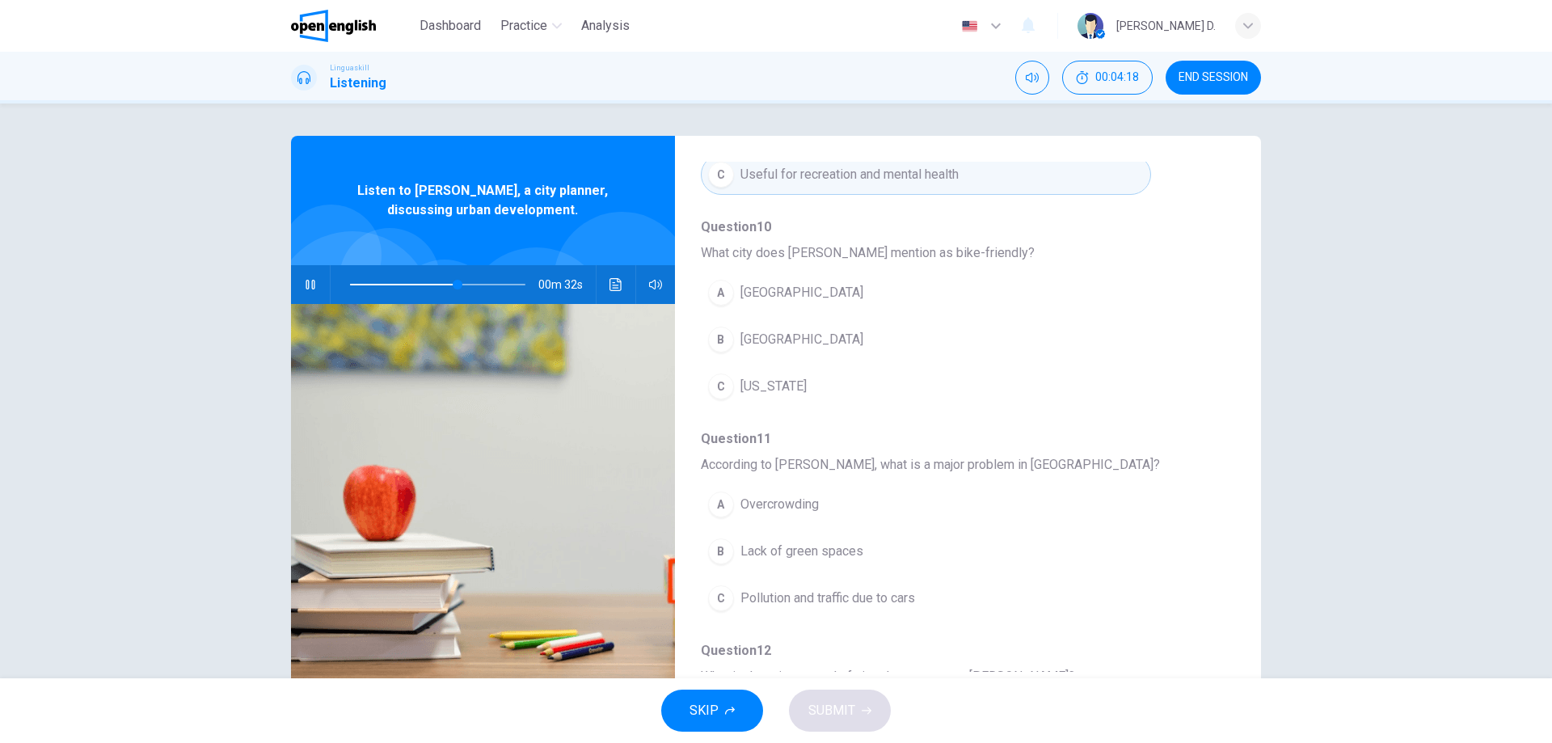
drag, startPoint x: 892, startPoint y: 248, endPoint x: 943, endPoint y: 248, distance: 51.7
click at [943, 248] on span "What city does [PERSON_NAME] mention as bike-friendly?" at bounding box center [955, 252] width 508 height 19
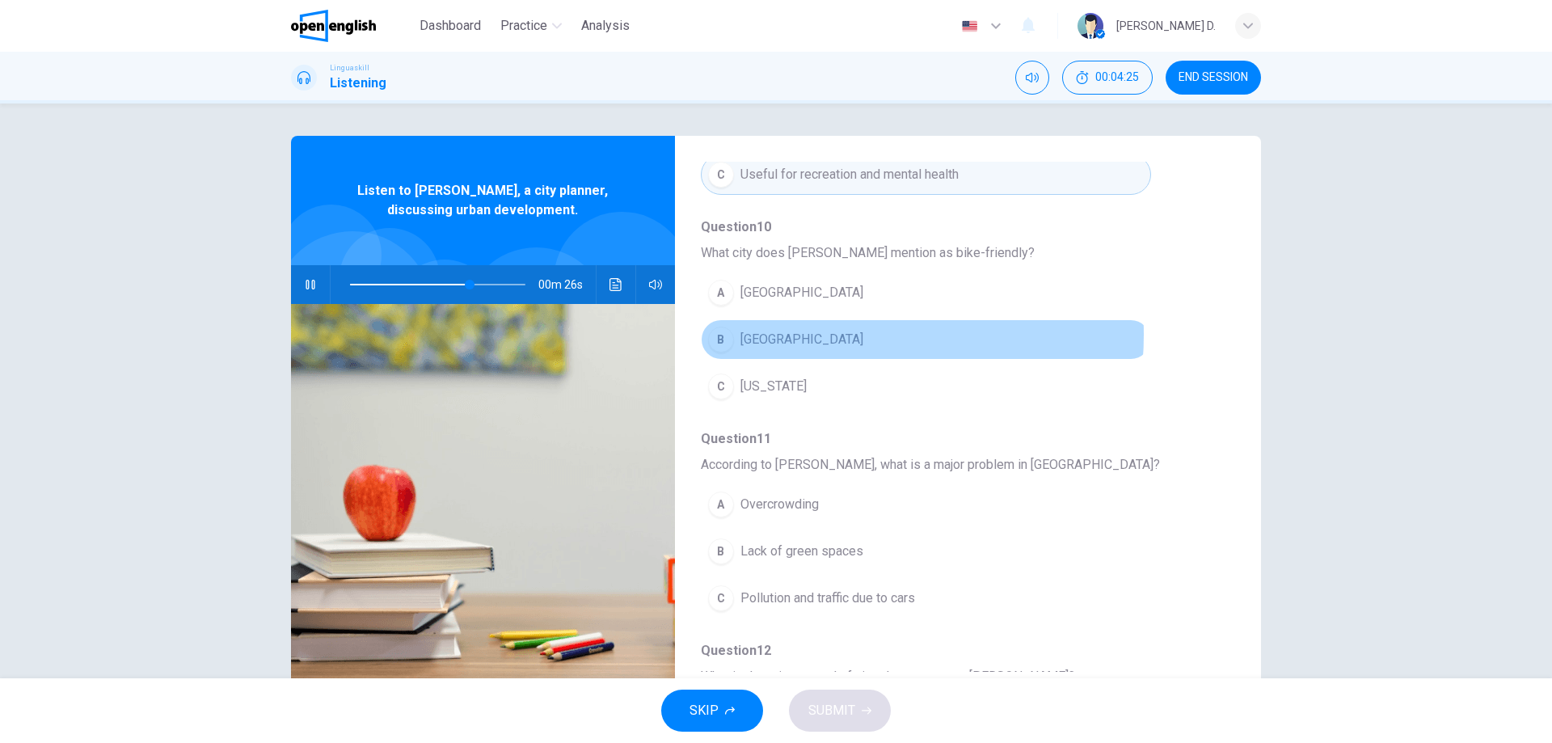
click at [816, 335] on button "B [GEOGRAPHIC_DATA]" at bounding box center [926, 339] width 450 height 40
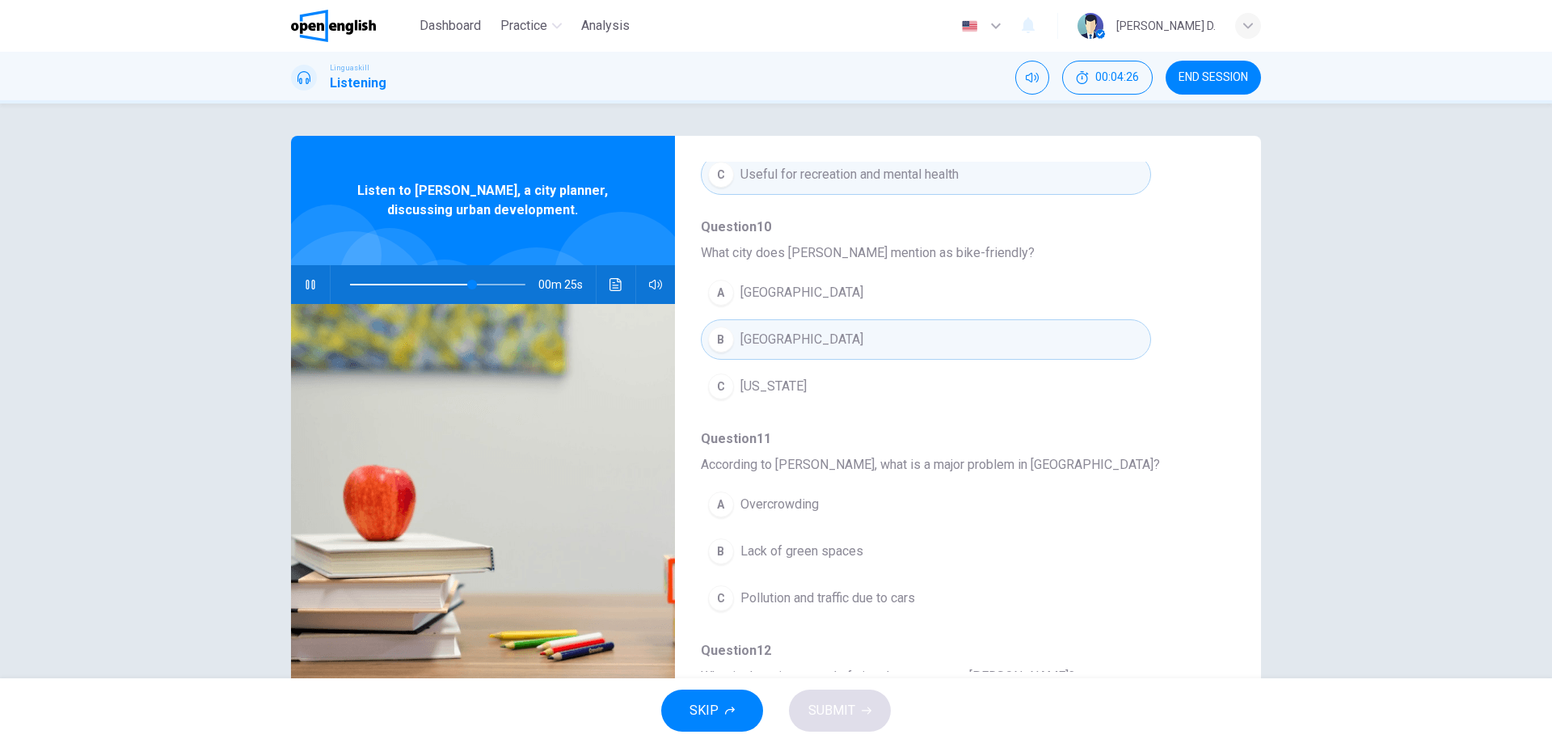
drag, startPoint x: 909, startPoint y: 251, endPoint x: 956, endPoint y: 254, distance: 47.8
click at [955, 253] on span "What city does [PERSON_NAME] mention as bike-friendly?" at bounding box center [955, 252] width 508 height 19
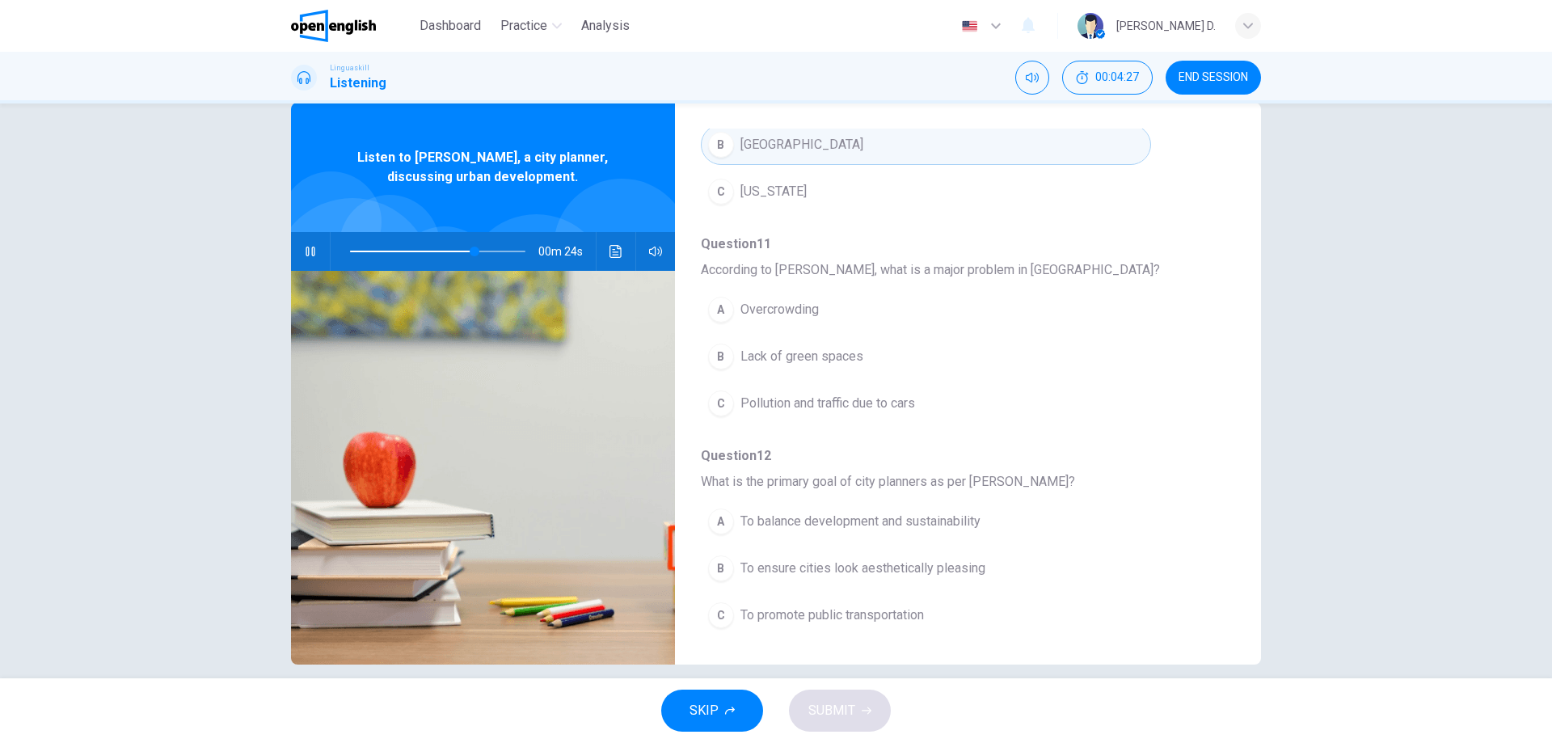
scroll to position [52, 0]
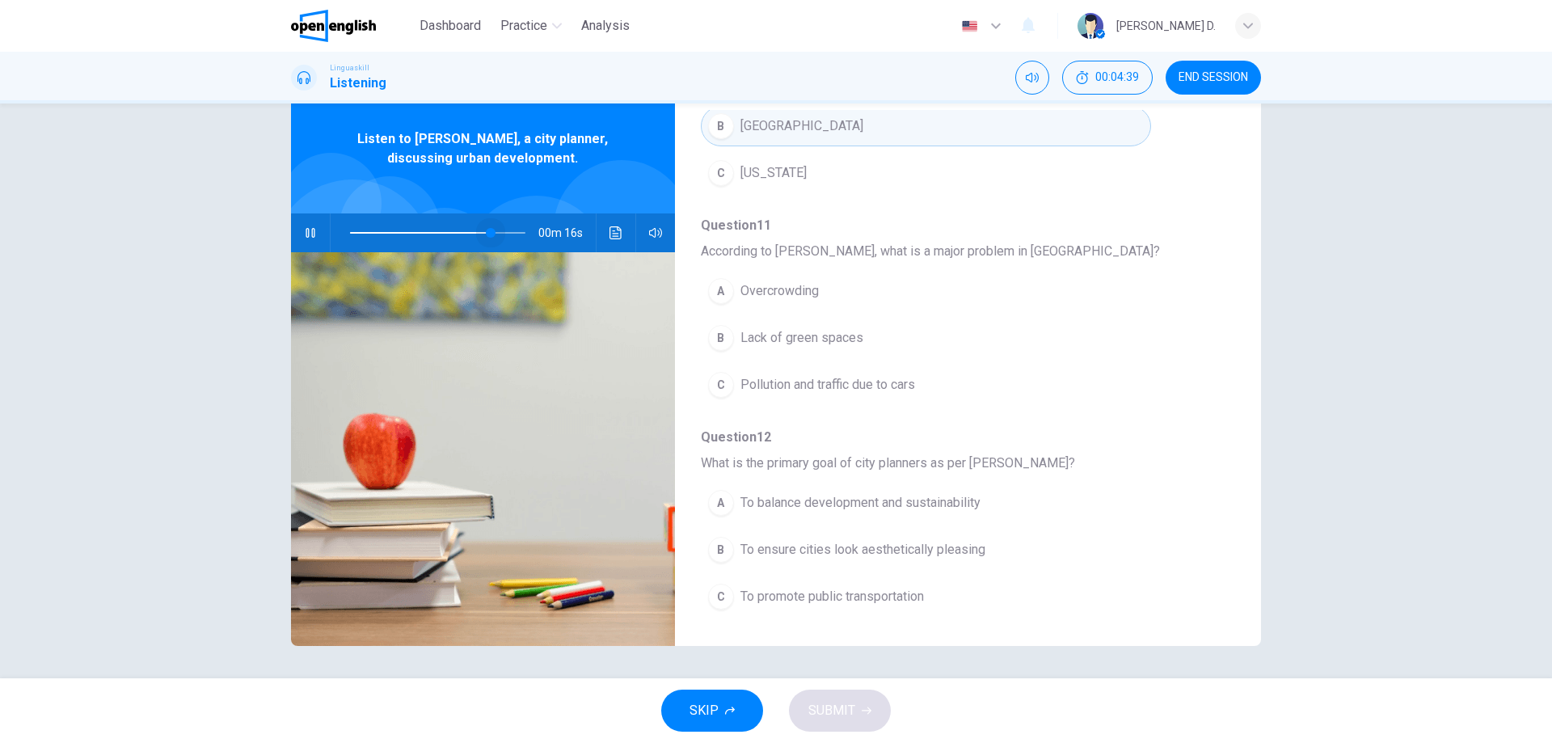
drag, startPoint x: 496, startPoint y: 230, endPoint x: 478, endPoint y: 228, distance: 17.9
click at [486, 228] on span at bounding box center [491, 233] width 10 height 10
click at [786, 289] on span "Overcrowding" at bounding box center [779, 290] width 78 height 19
click at [491, 230] on span at bounding box center [496, 233] width 10 height 10
click at [485, 232] on span at bounding box center [488, 233] width 10 height 10
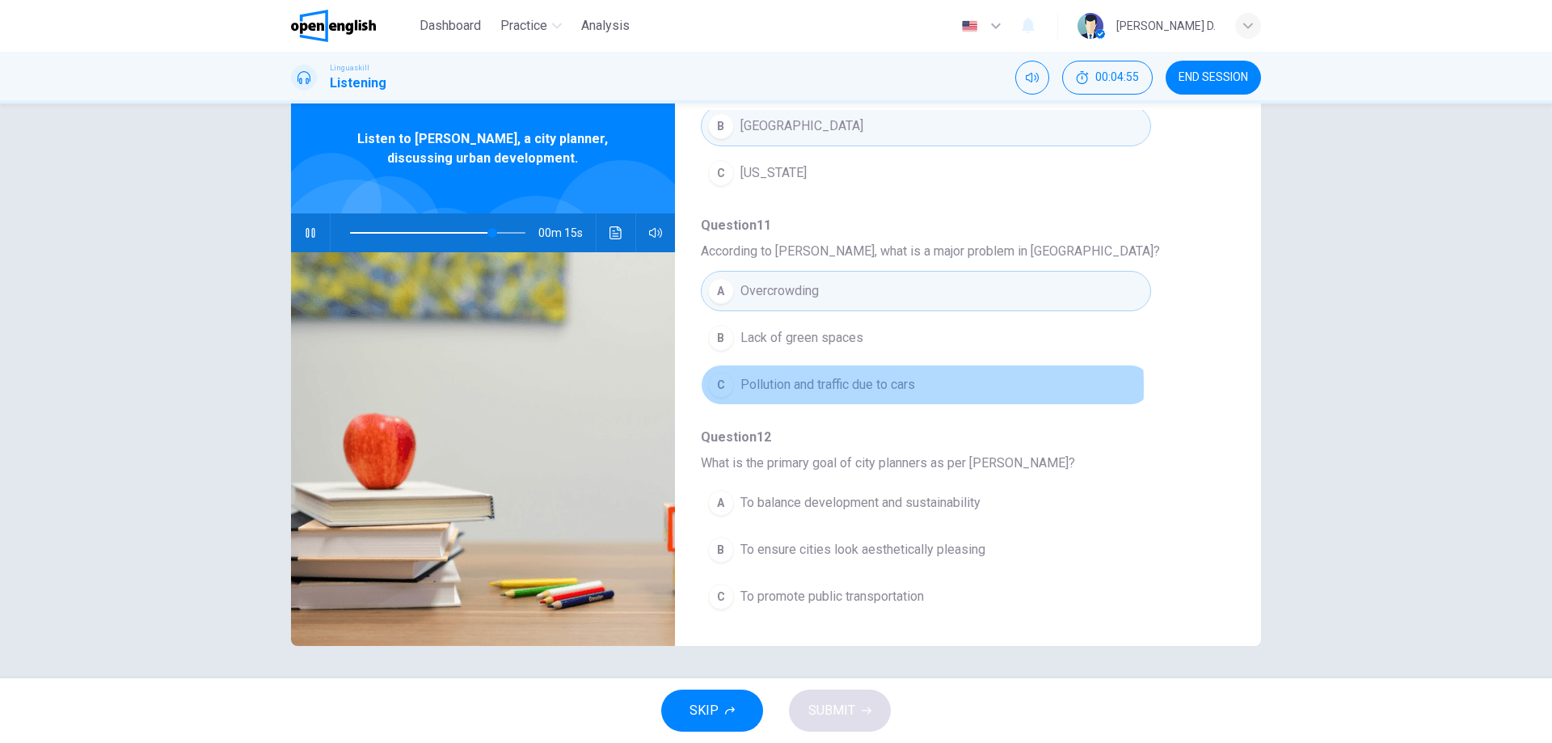
drag, startPoint x: 775, startPoint y: 386, endPoint x: 784, endPoint y: 382, distance: 10.1
click at [778, 386] on span "Pollution and traffic due to cars" at bounding box center [827, 384] width 175 height 19
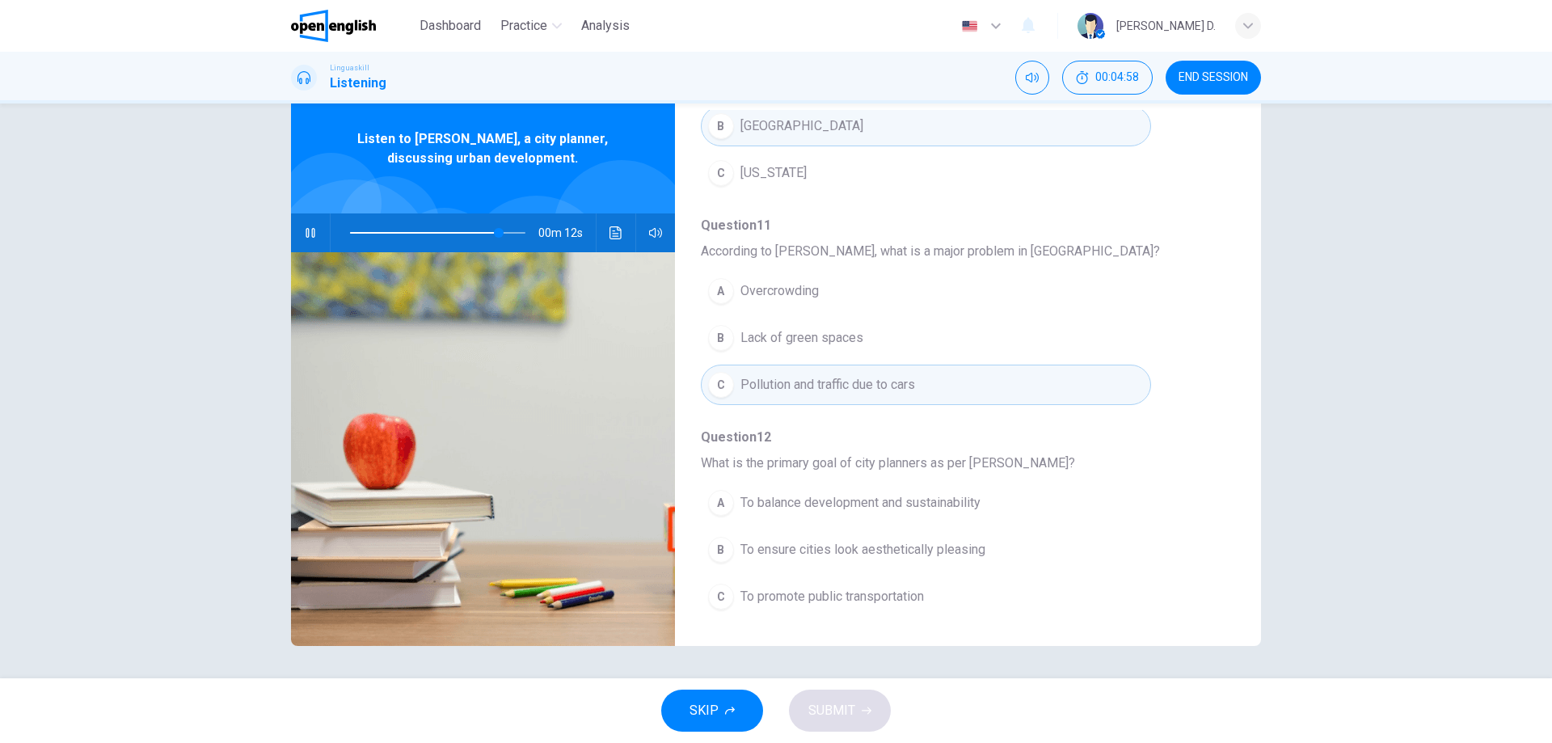
drag, startPoint x: 821, startPoint y: 462, endPoint x: 956, endPoint y: 458, distance: 135.0
click at [939, 458] on span "What is the primary goal of city planners as per [PERSON_NAME]?" at bounding box center [955, 463] width 508 height 19
drag, startPoint x: 514, startPoint y: 232, endPoint x: 500, endPoint y: 233, distance: 13.8
click at [501, 233] on span at bounding box center [506, 233] width 10 height 10
drag, startPoint x: 500, startPoint y: 234, endPoint x: 491, endPoint y: 234, distance: 9.7
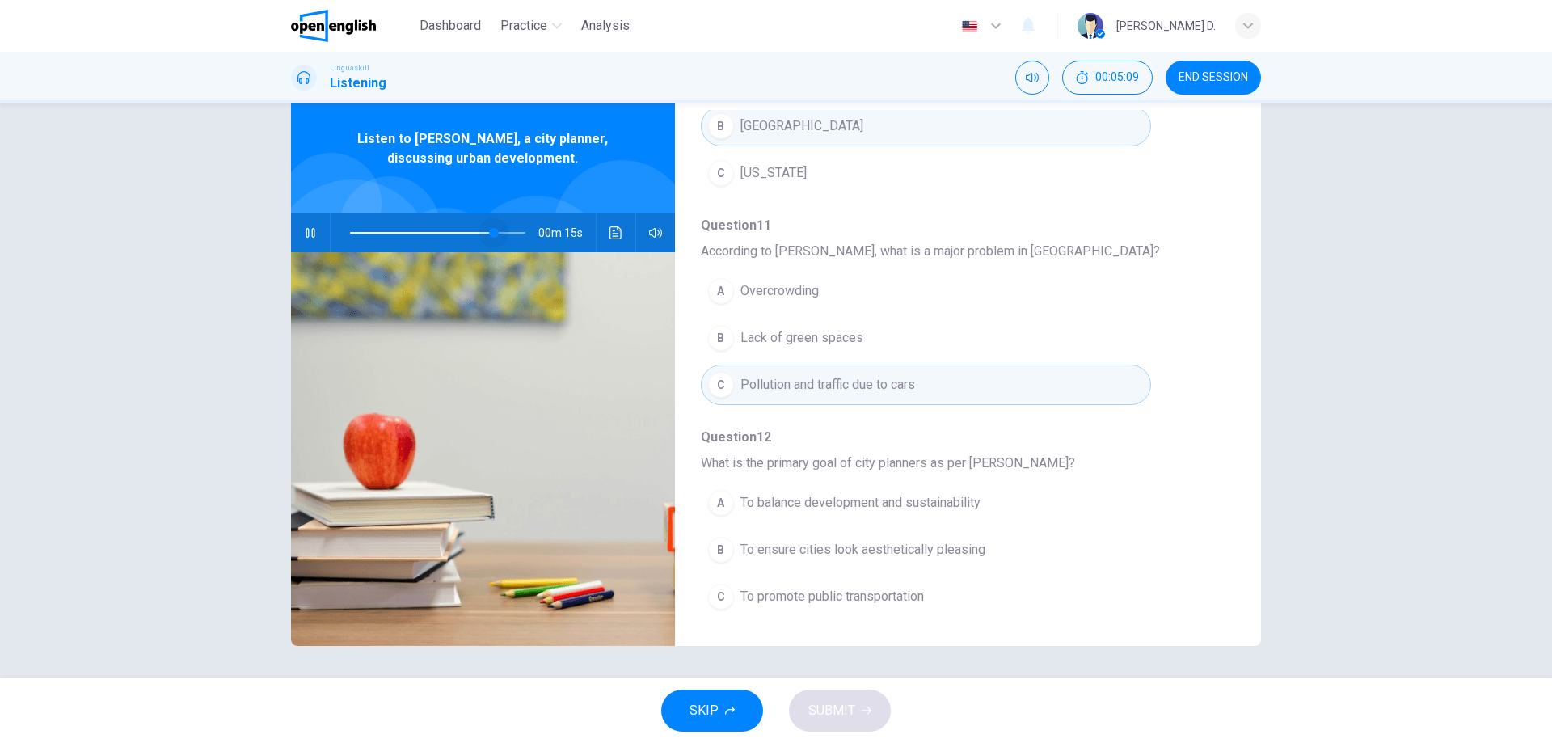
click at [491, 234] on span at bounding box center [494, 233] width 10 height 10
type input "*"
click at [728, 507] on div "A" at bounding box center [721, 503] width 26 height 26
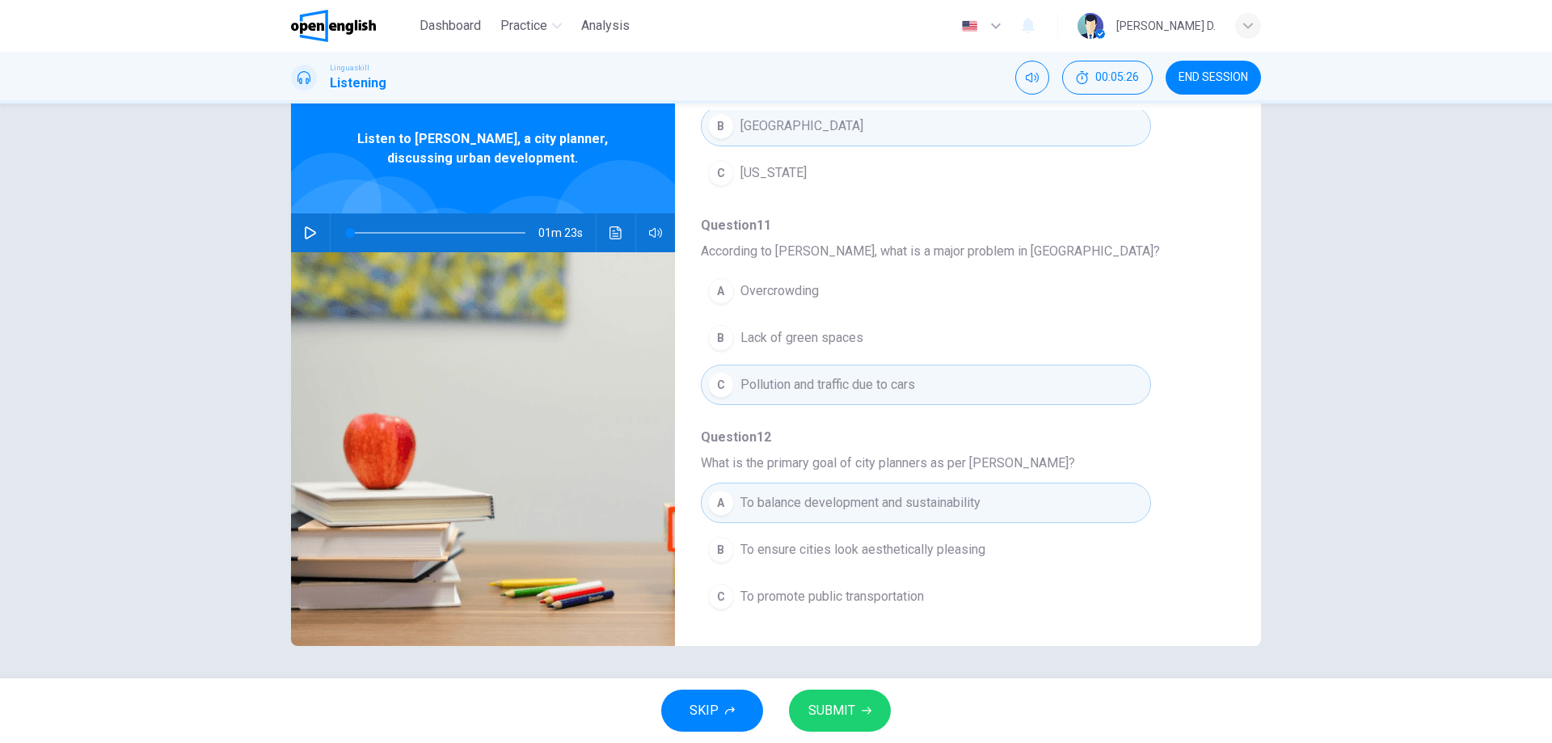
click at [825, 703] on span "SUBMIT" at bounding box center [831, 710] width 47 height 23
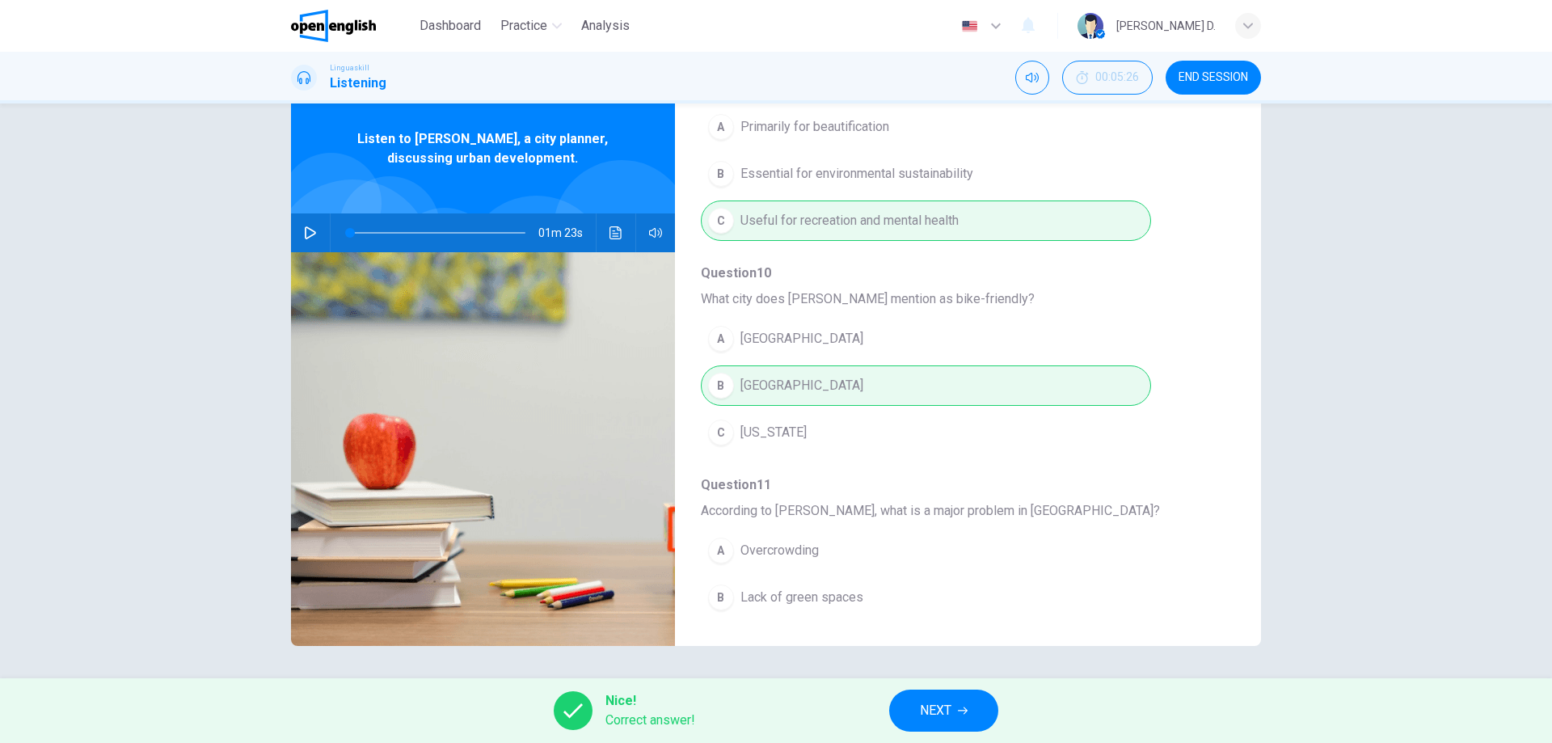
scroll to position [485, 0]
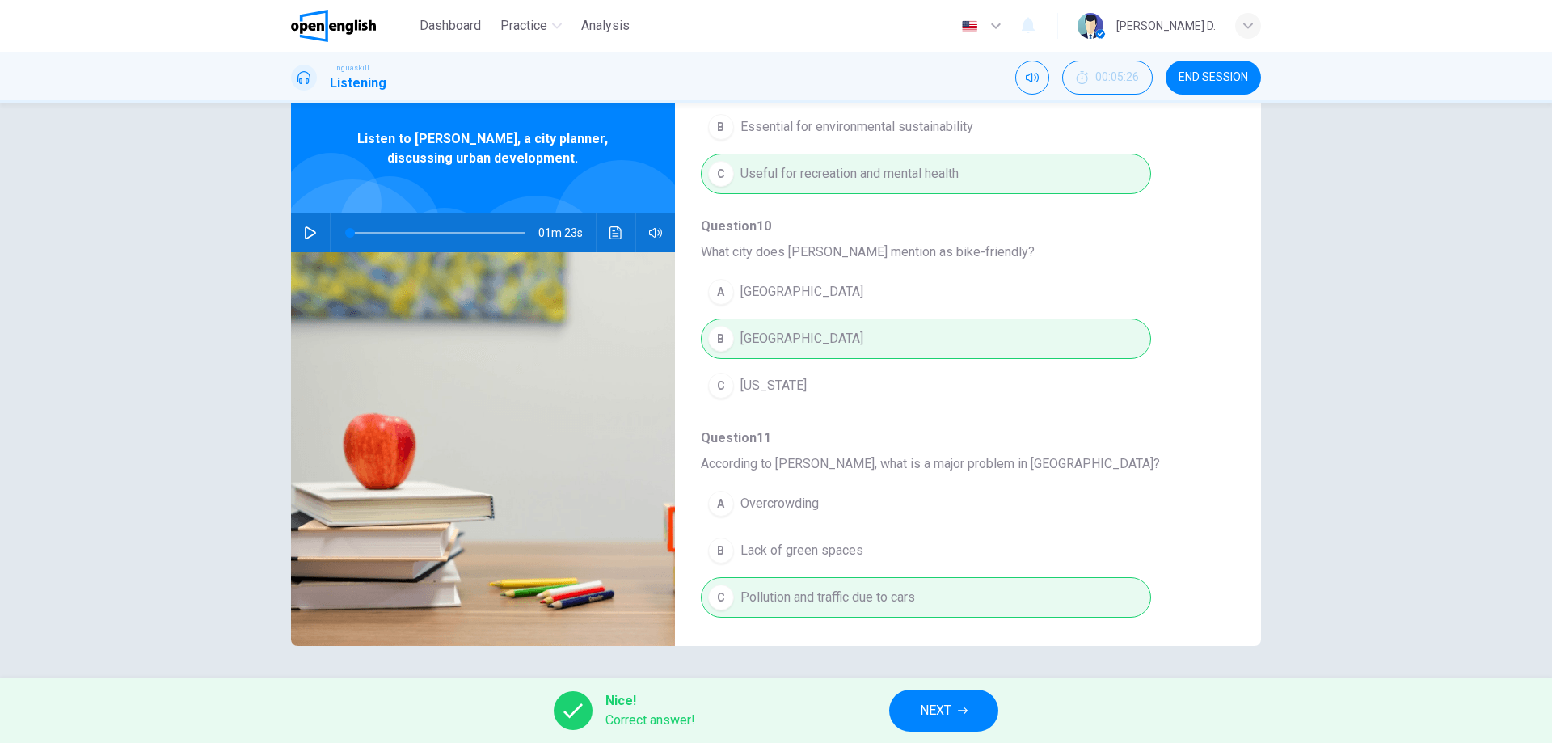
click at [897, 712] on button "NEXT" at bounding box center [943, 711] width 109 height 42
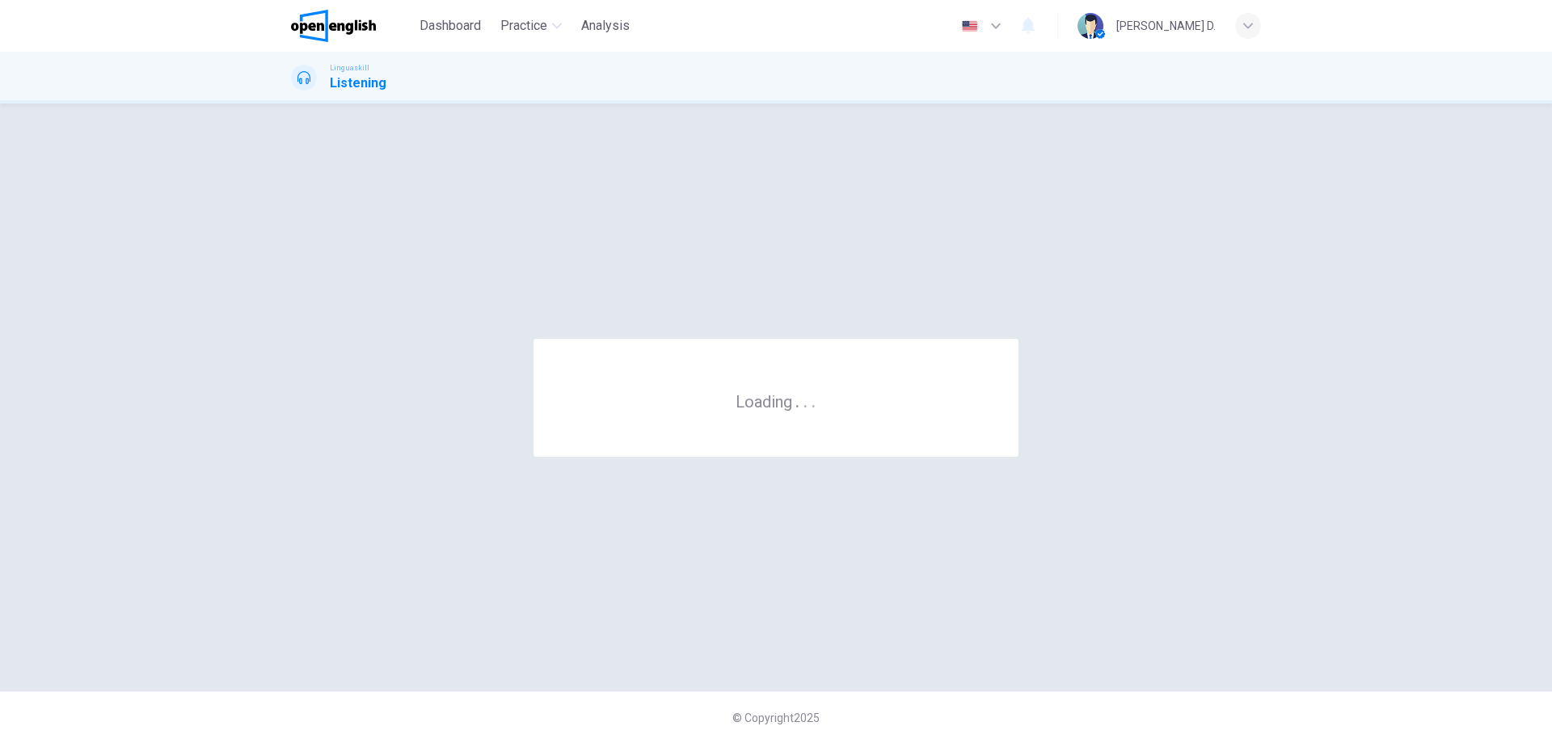
scroll to position [0, 0]
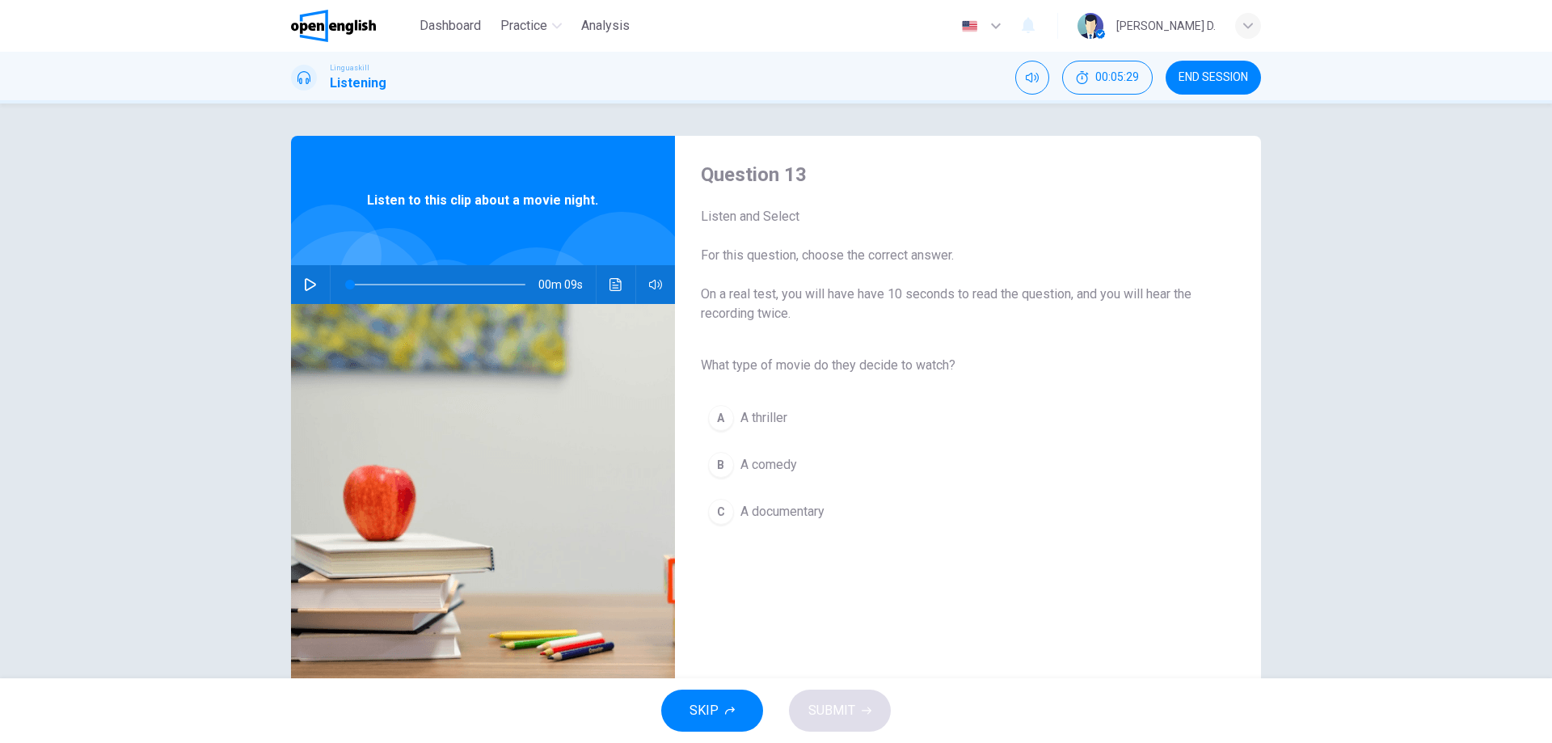
click at [299, 281] on button "button" at bounding box center [310, 284] width 26 height 39
drag, startPoint x: 867, startPoint y: 369, endPoint x: 954, endPoint y: 366, distance: 87.4
click at [947, 369] on span "What type of movie do they decide to watch?" at bounding box center [955, 365] width 508 height 19
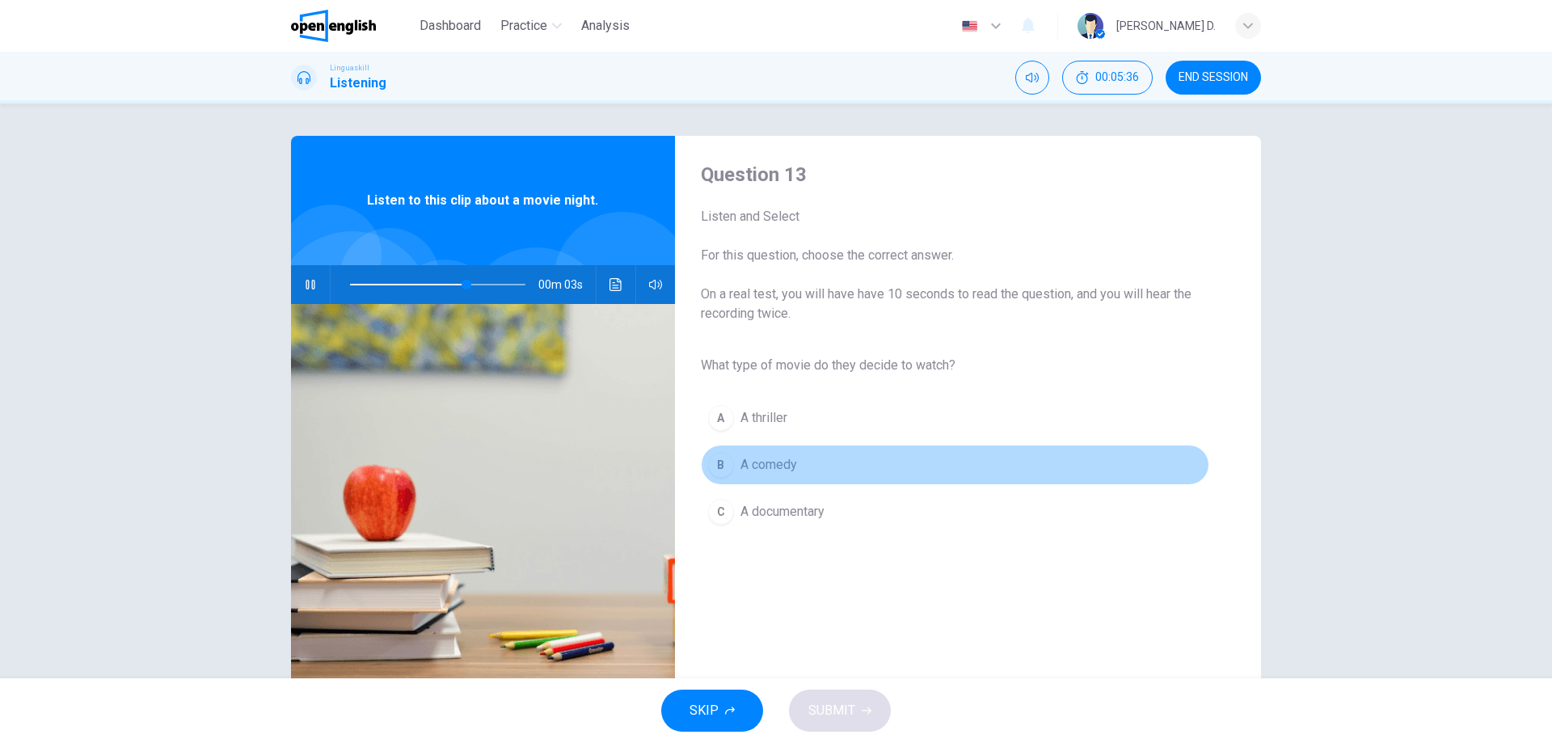
click at [800, 459] on button "B A comedy" at bounding box center [955, 465] width 508 height 40
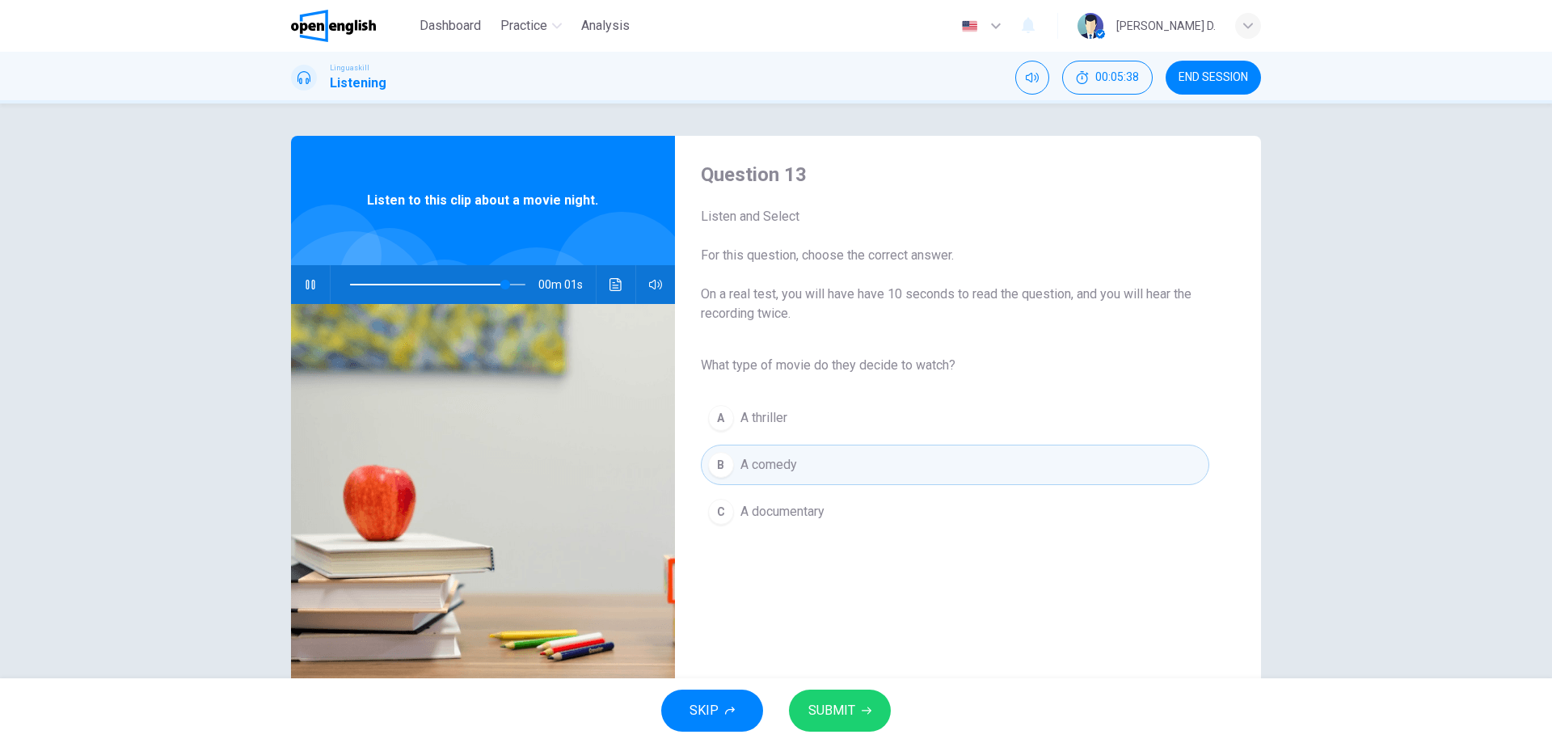
click at [828, 702] on span "SUBMIT" at bounding box center [831, 710] width 47 height 23
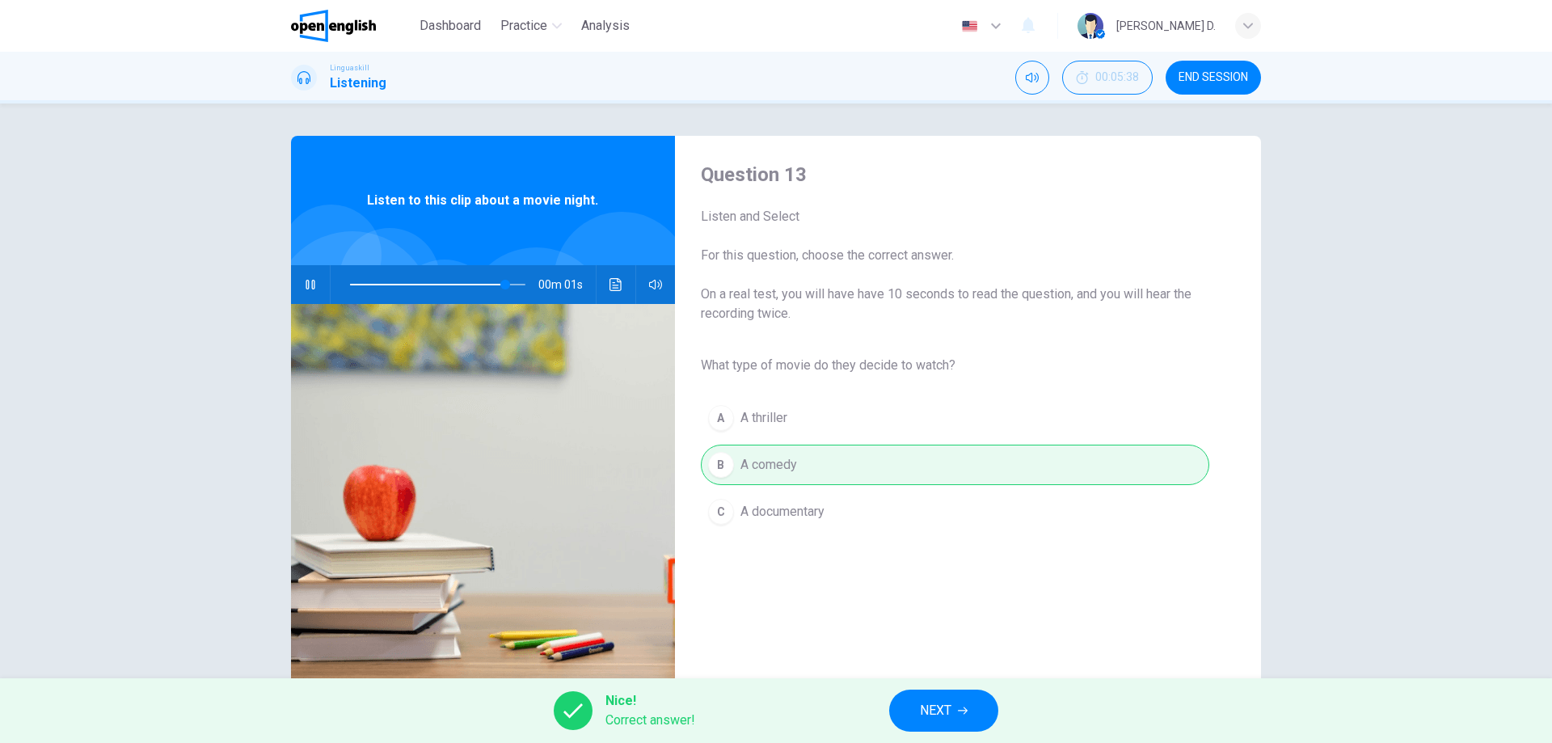
type input "*"
click at [923, 708] on span "NEXT" at bounding box center [936, 710] width 32 height 23
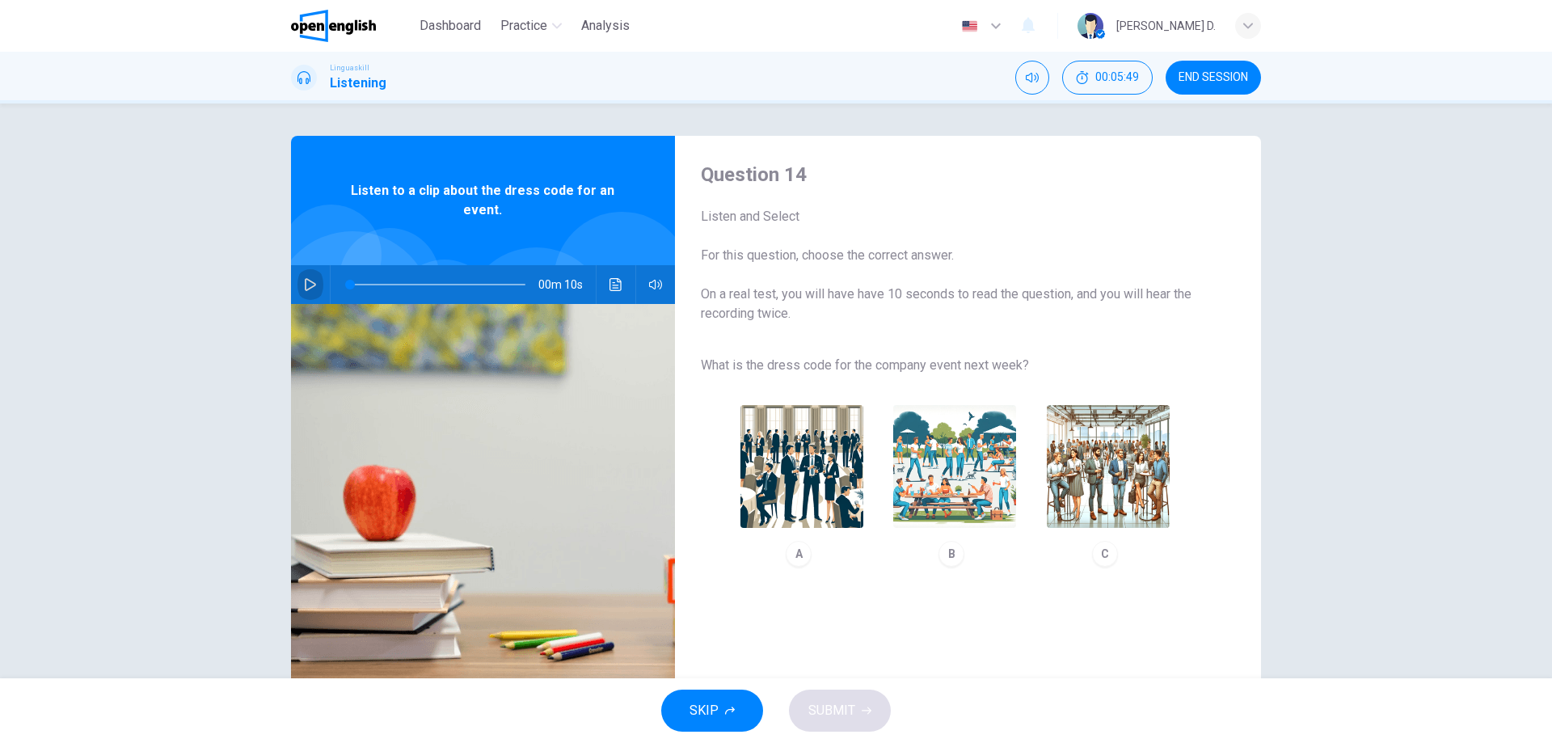
click at [297, 284] on button "button" at bounding box center [310, 284] width 26 height 39
drag, startPoint x: 988, startPoint y: 362, endPoint x: 1006, endPoint y: 362, distance: 17.8
click at [1002, 362] on span "What is the dress code for the company event next week?" at bounding box center [955, 365] width 508 height 19
click at [791, 510] on img "button" at bounding box center [801, 466] width 123 height 123
click at [837, 717] on span "SUBMIT" at bounding box center [831, 710] width 47 height 23
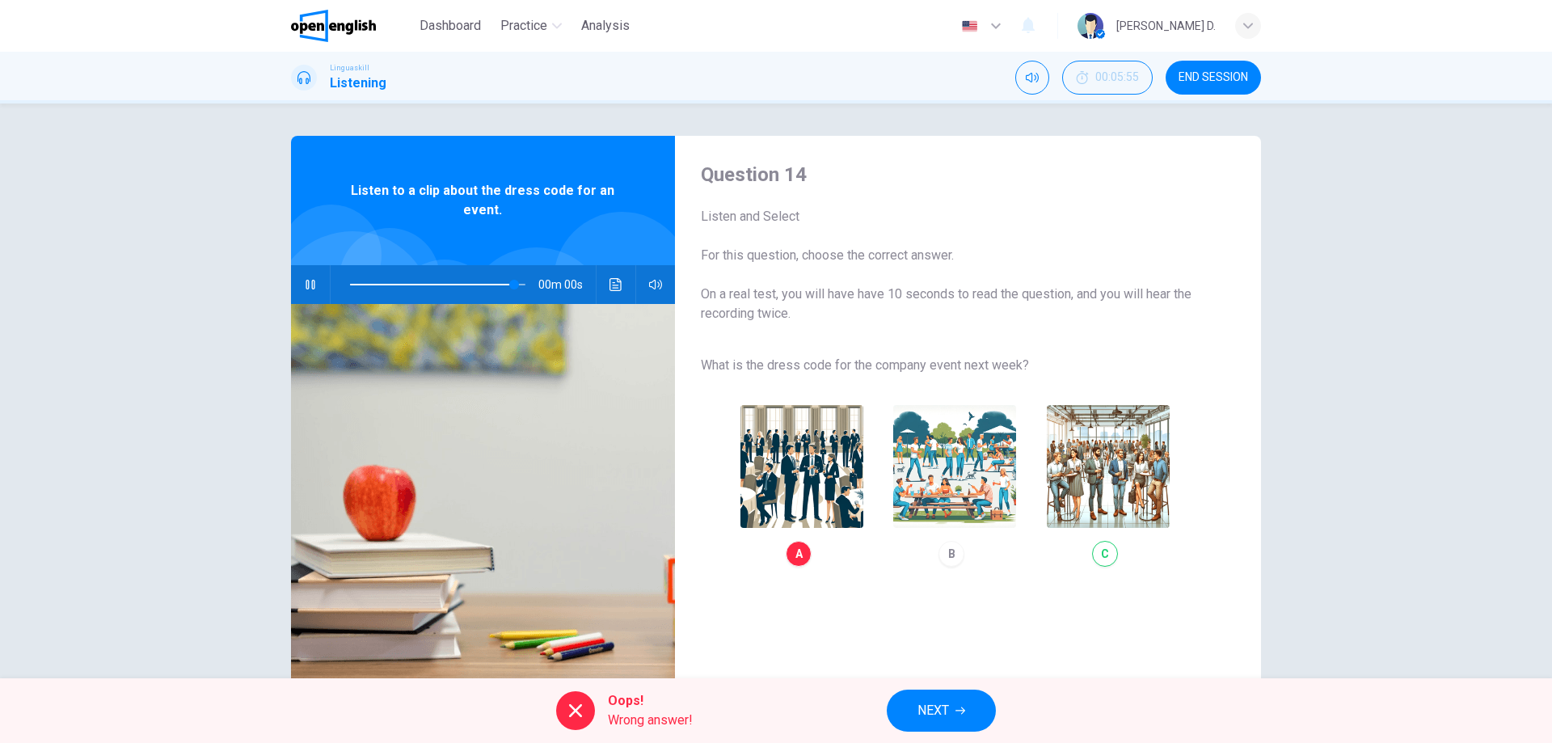
type input "*"
click at [929, 705] on span "NEXT" at bounding box center [934, 710] width 32 height 23
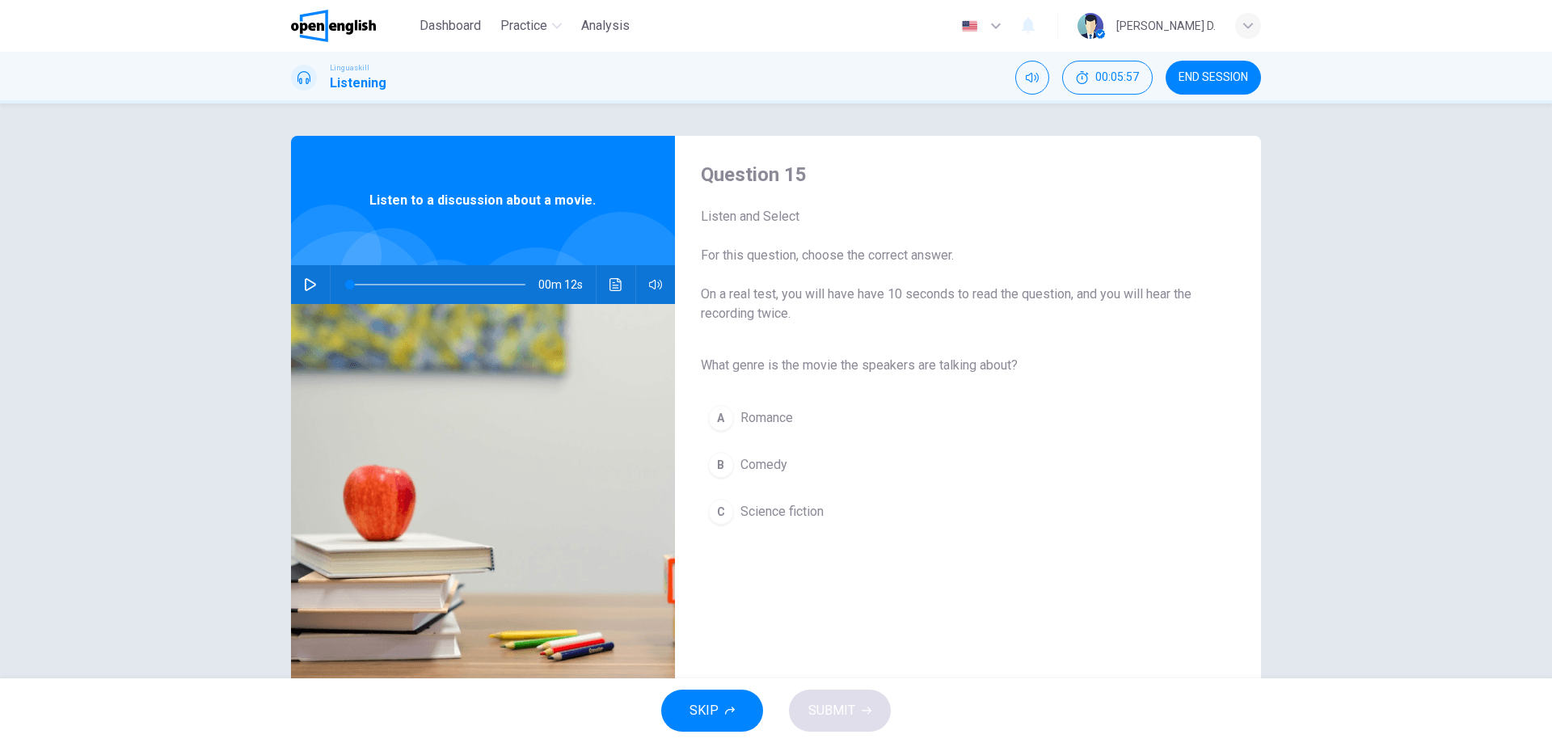
drag, startPoint x: 722, startPoint y: 359, endPoint x: 942, endPoint y: 374, distance: 220.4
click at [876, 365] on span "What genre is the movie the speakers are talking about?" at bounding box center [955, 365] width 508 height 19
click at [310, 282] on icon "button" at bounding box center [310, 284] width 13 height 13
type input "*"
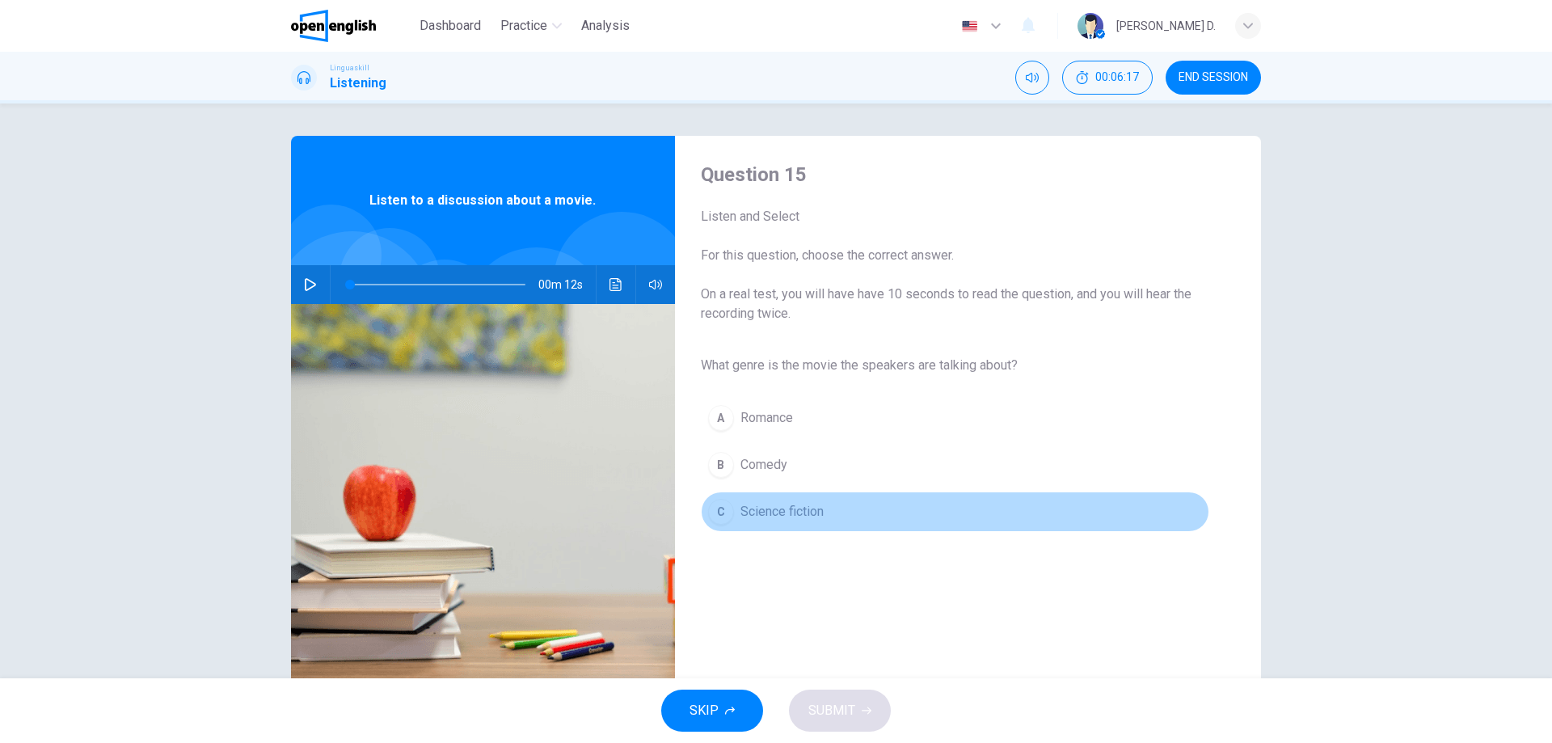
click at [723, 512] on div "C" at bounding box center [721, 512] width 26 height 26
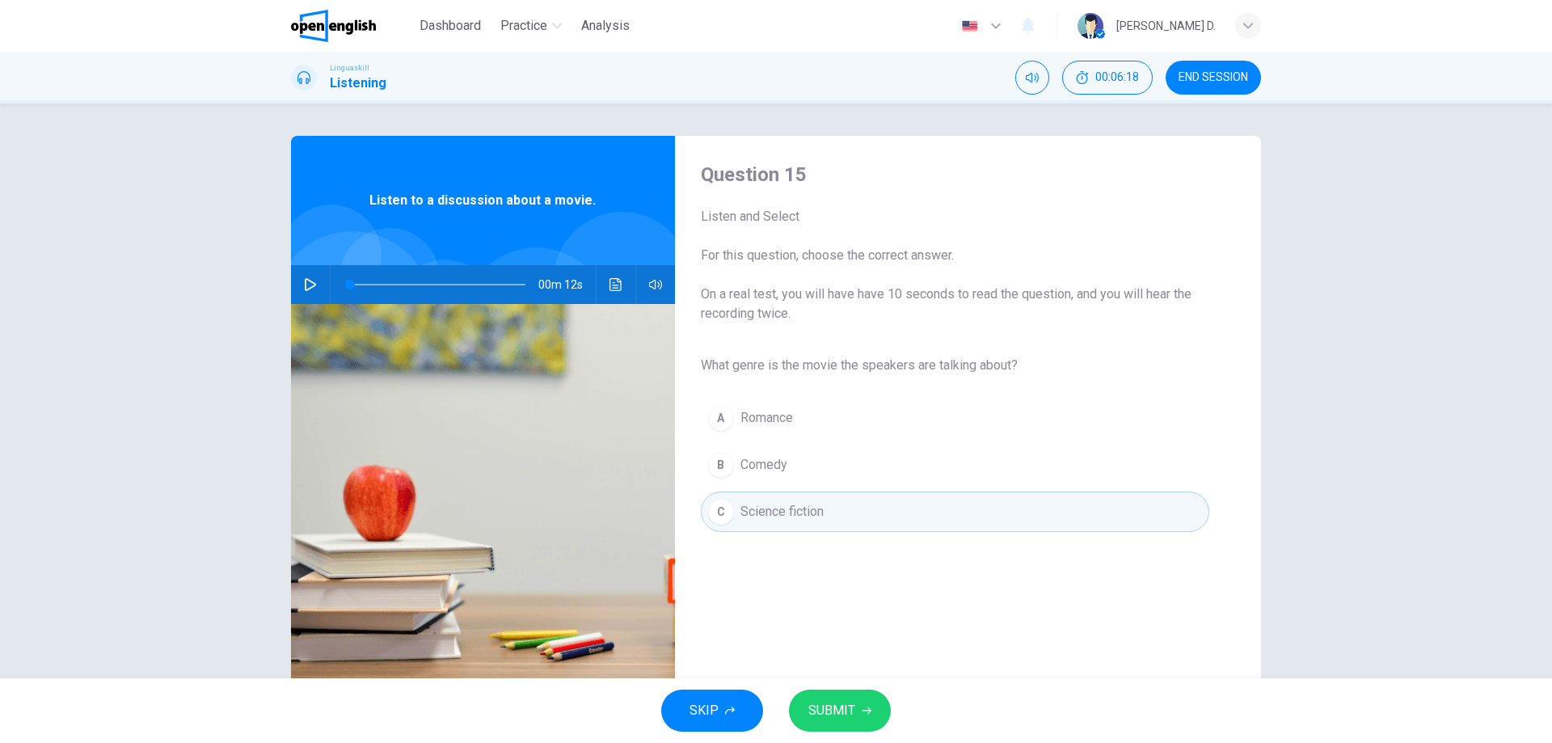
click at [835, 700] on span "SUBMIT" at bounding box center [831, 710] width 47 height 23
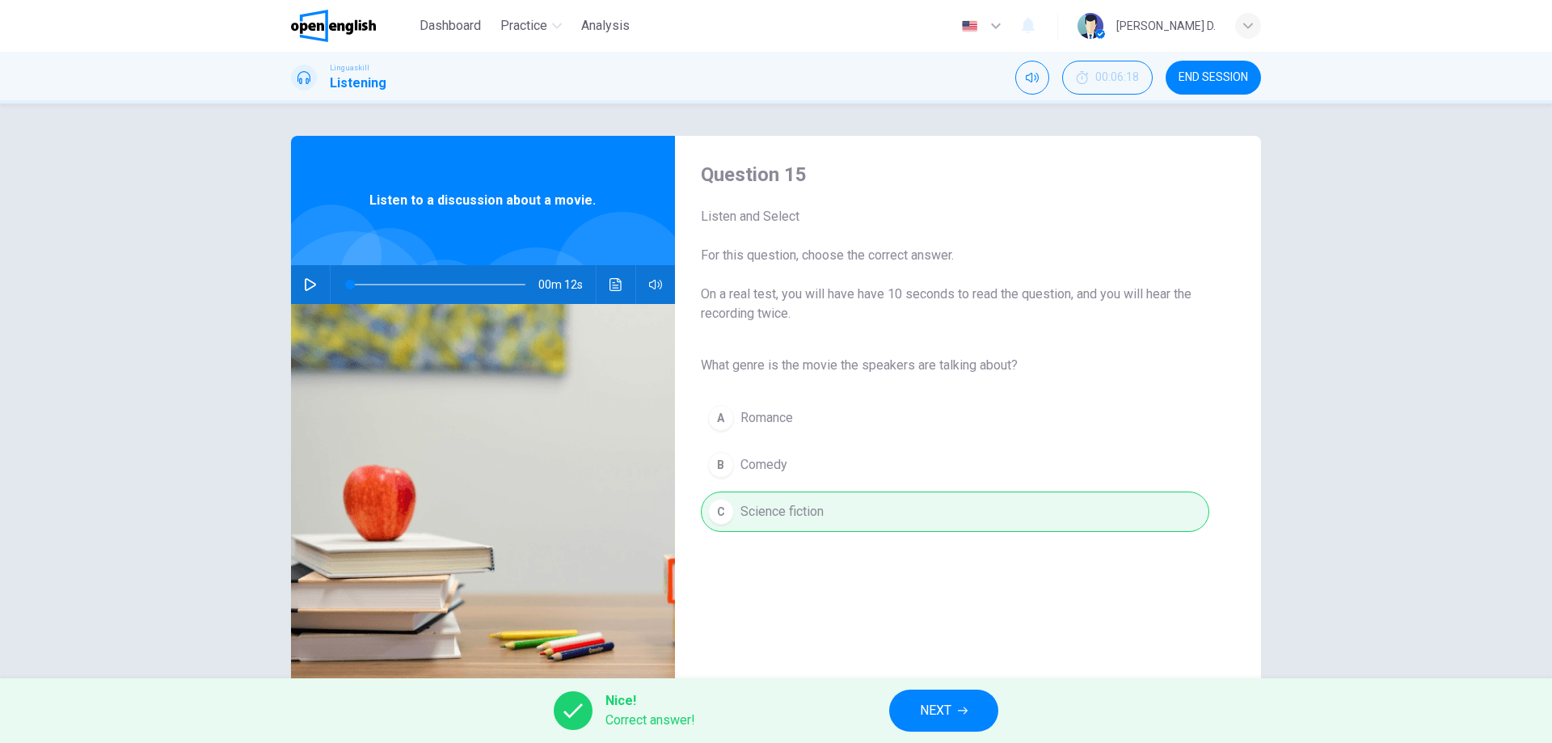
click at [936, 722] on button "NEXT" at bounding box center [943, 711] width 109 height 42
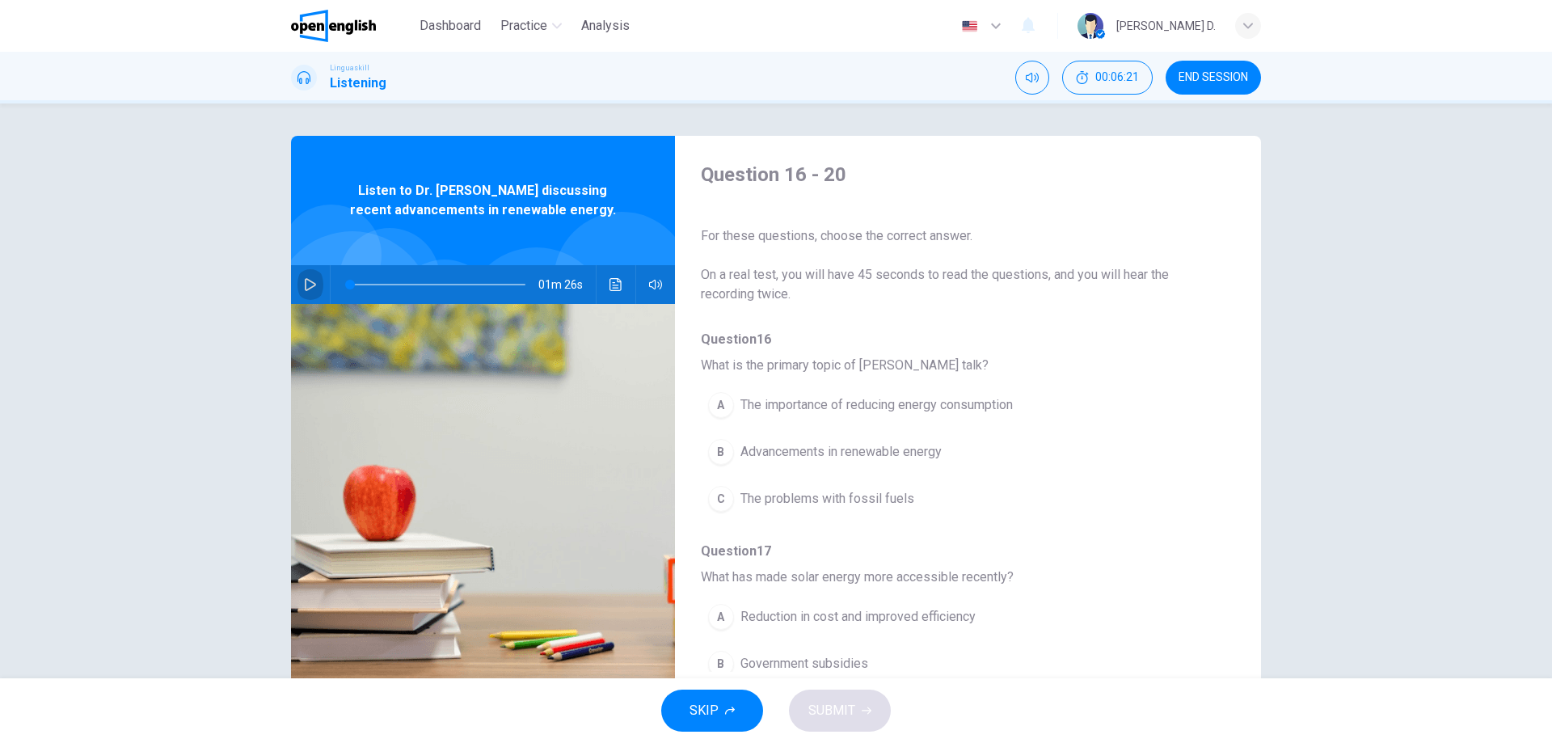
click at [306, 281] on icon "button" at bounding box center [310, 284] width 11 height 13
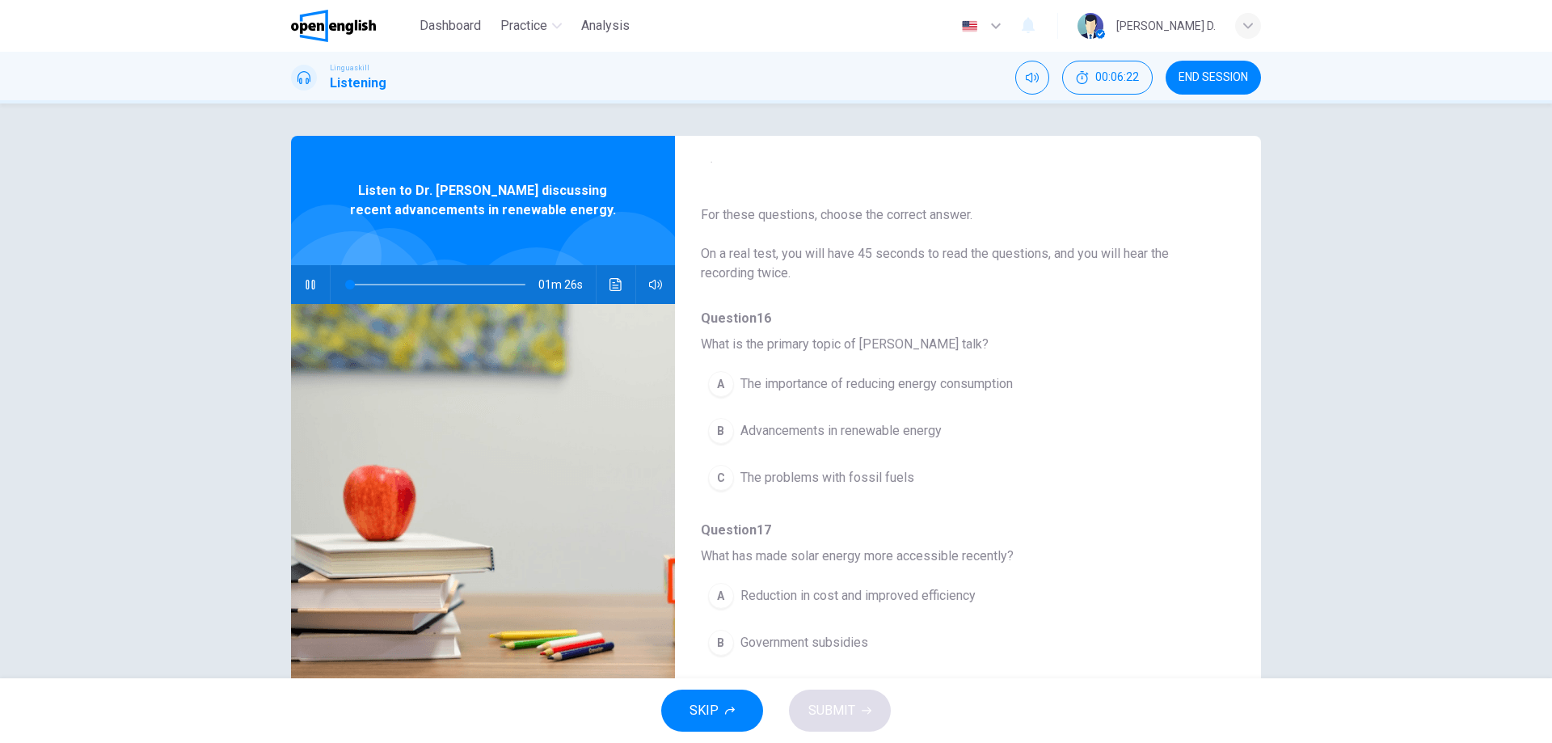
scroll to position [81, 0]
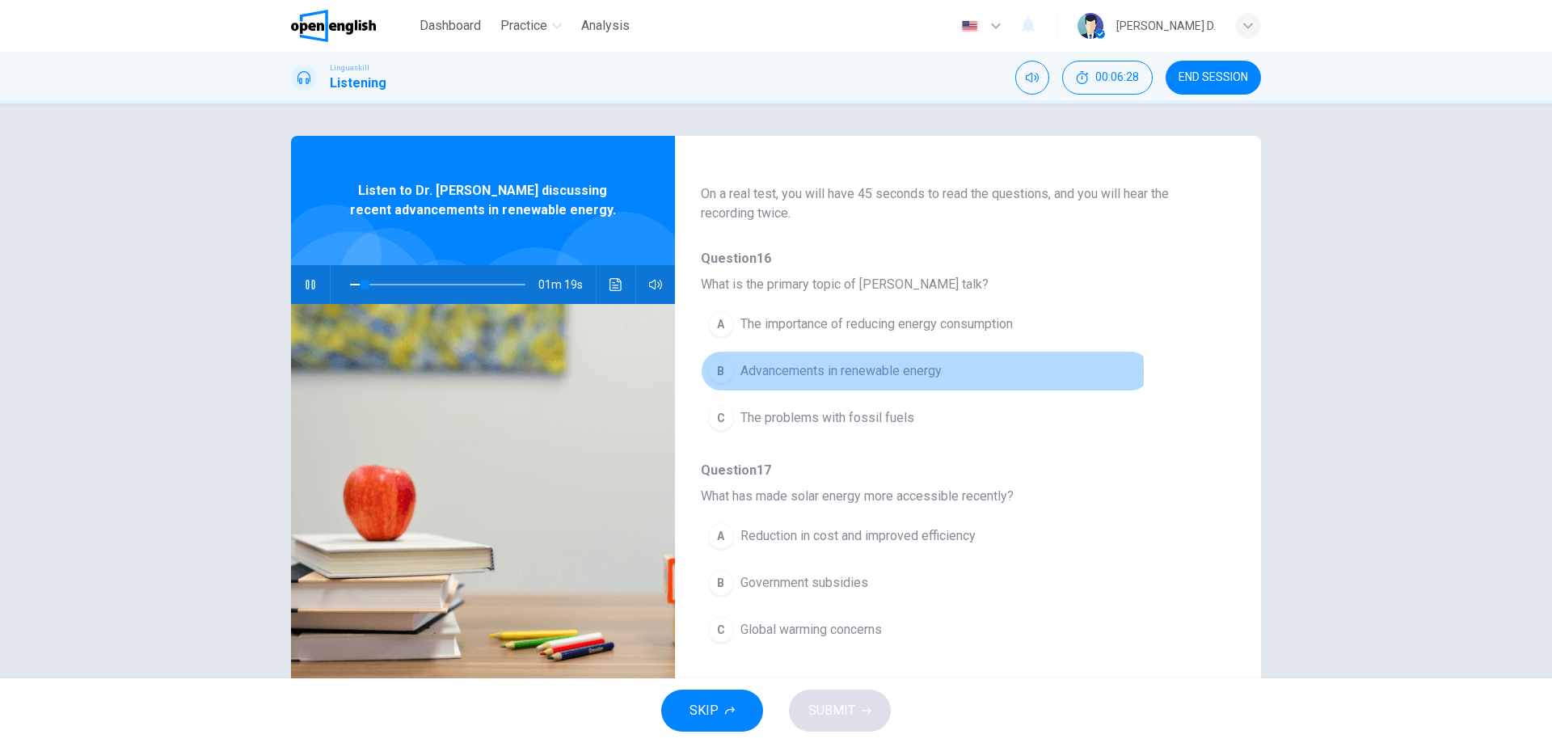
click at [725, 372] on div "B" at bounding box center [721, 371] width 26 height 26
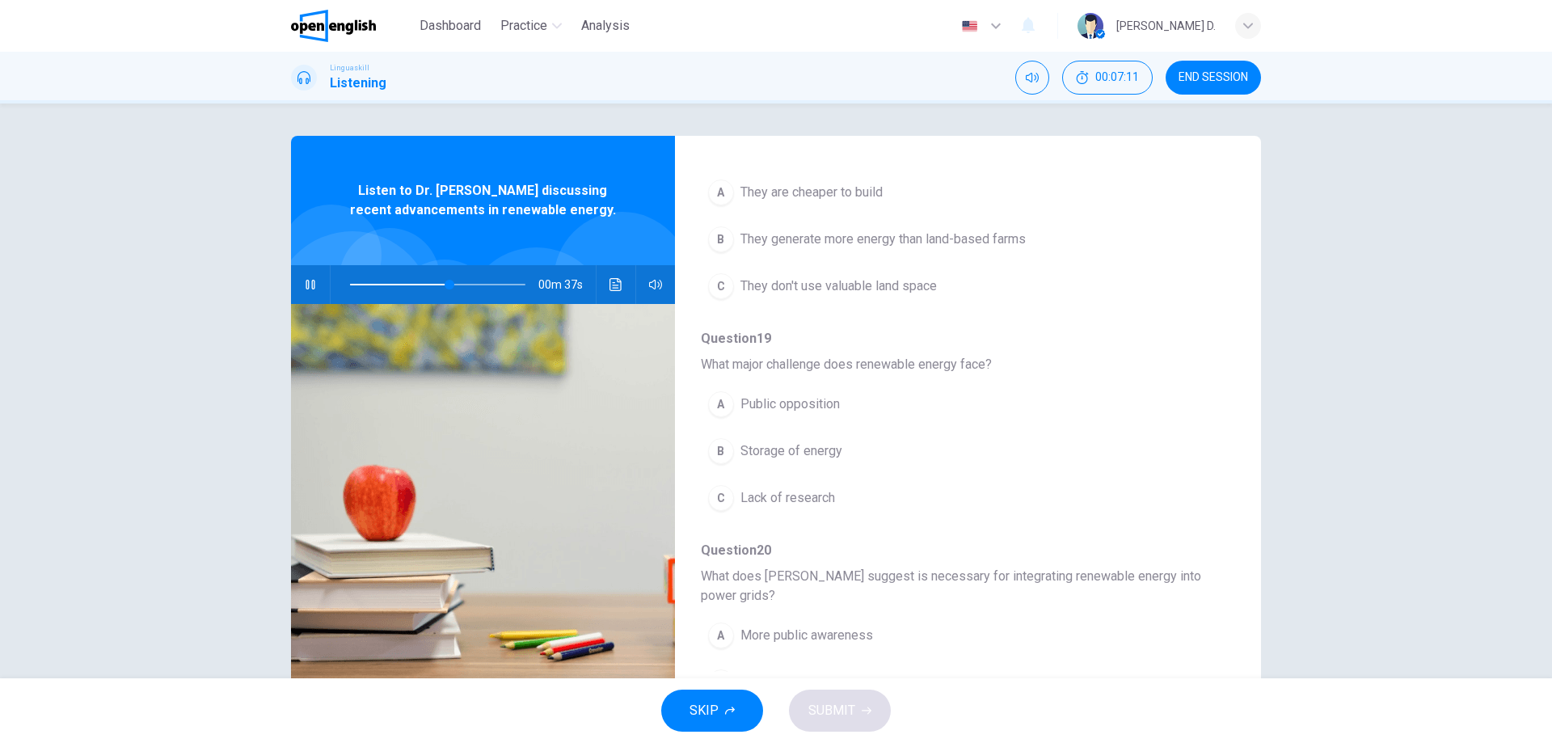
scroll to position [555, 0]
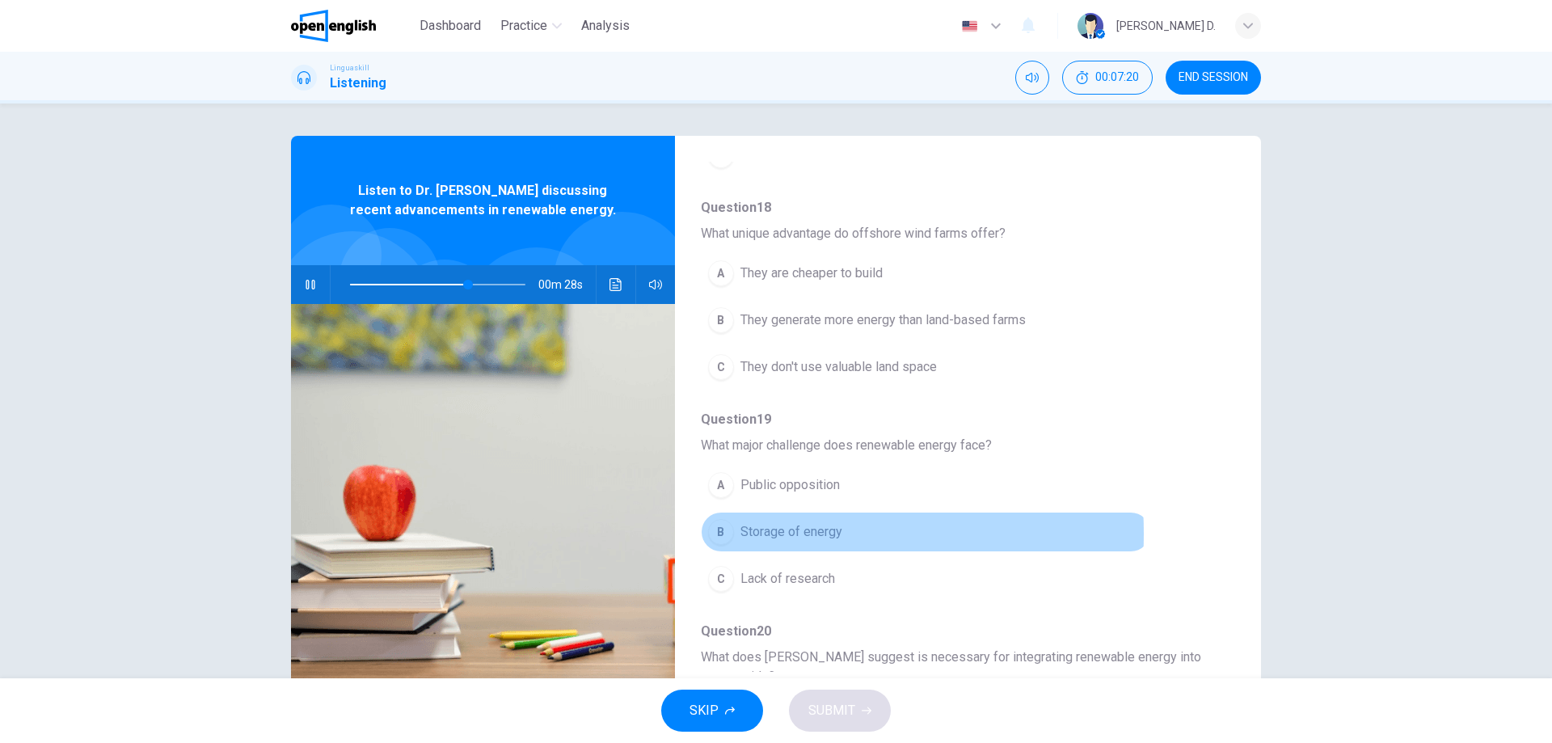
click at [724, 534] on div "B" at bounding box center [721, 532] width 26 height 26
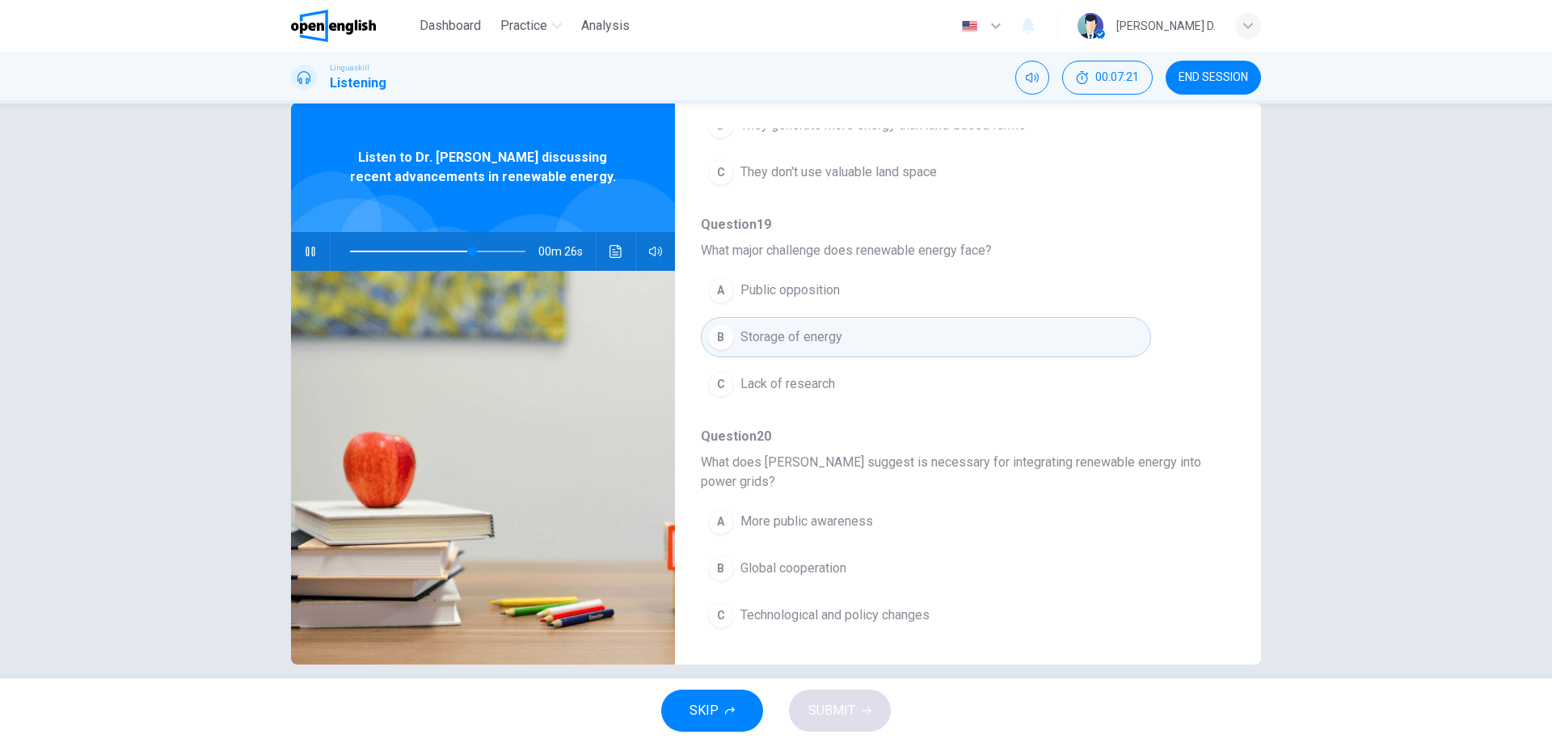
scroll to position [52, 0]
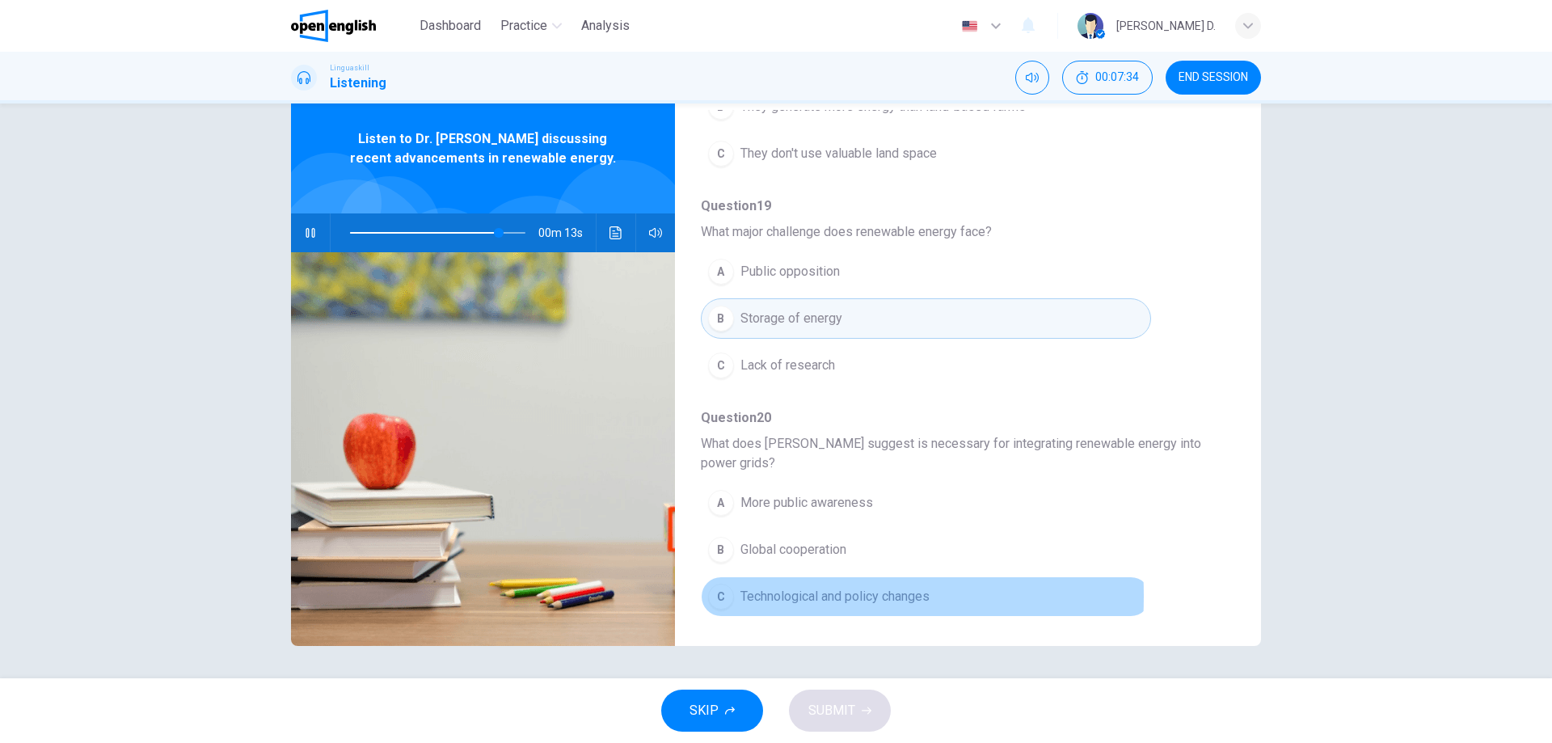
click at [725, 596] on div "C" at bounding box center [721, 597] width 26 height 26
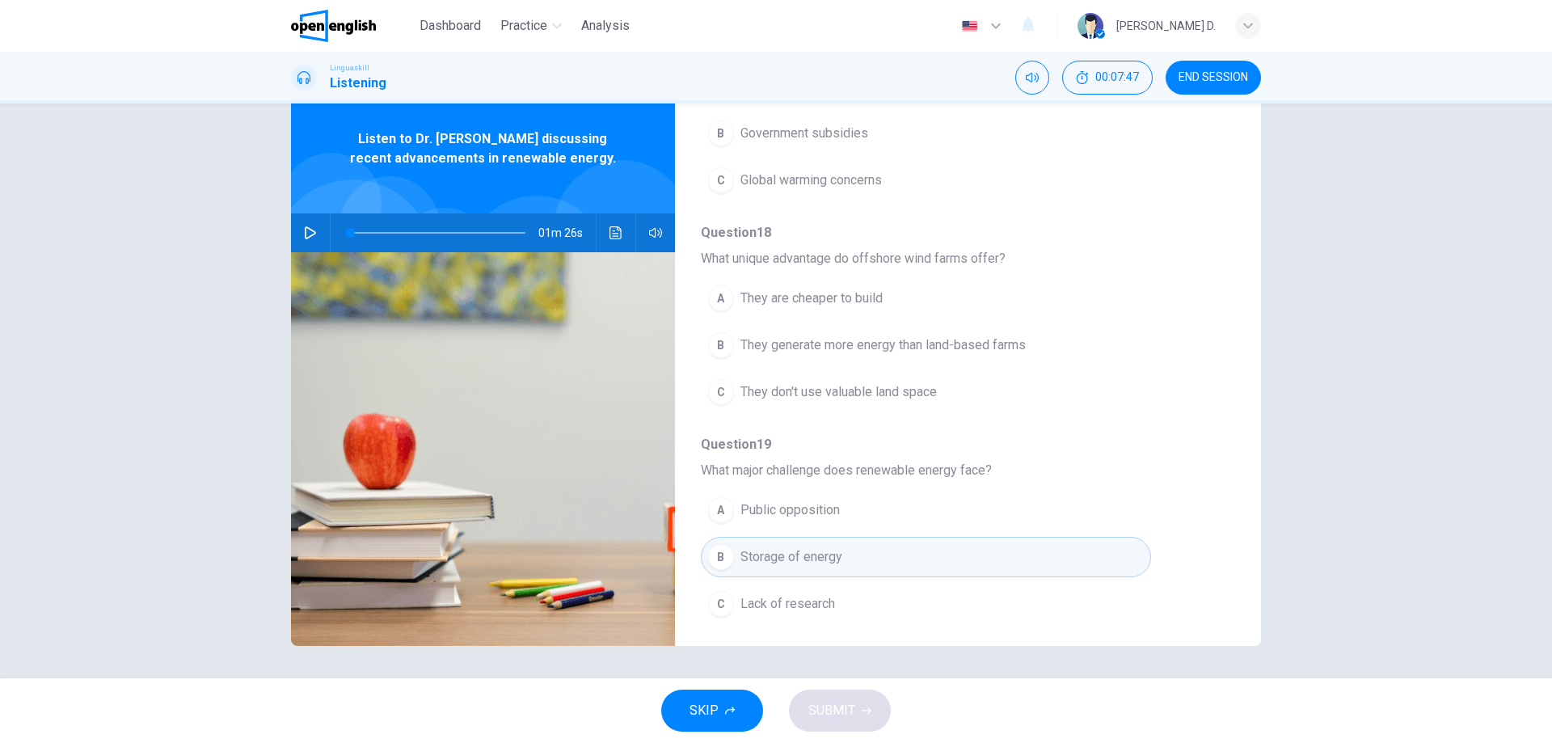
scroll to position [717, 0]
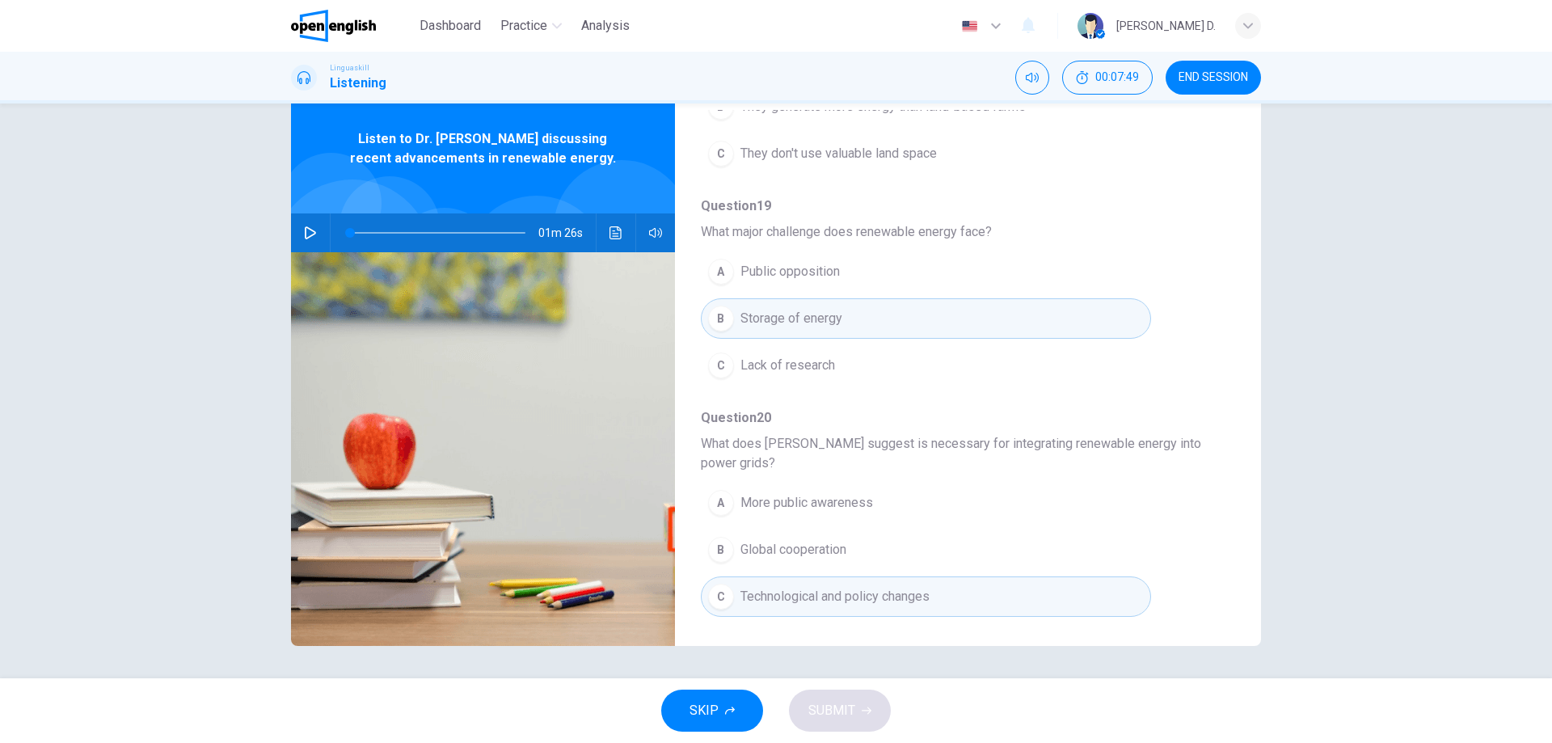
click at [833, 712] on div "SKIP SUBMIT" at bounding box center [776, 710] width 1552 height 65
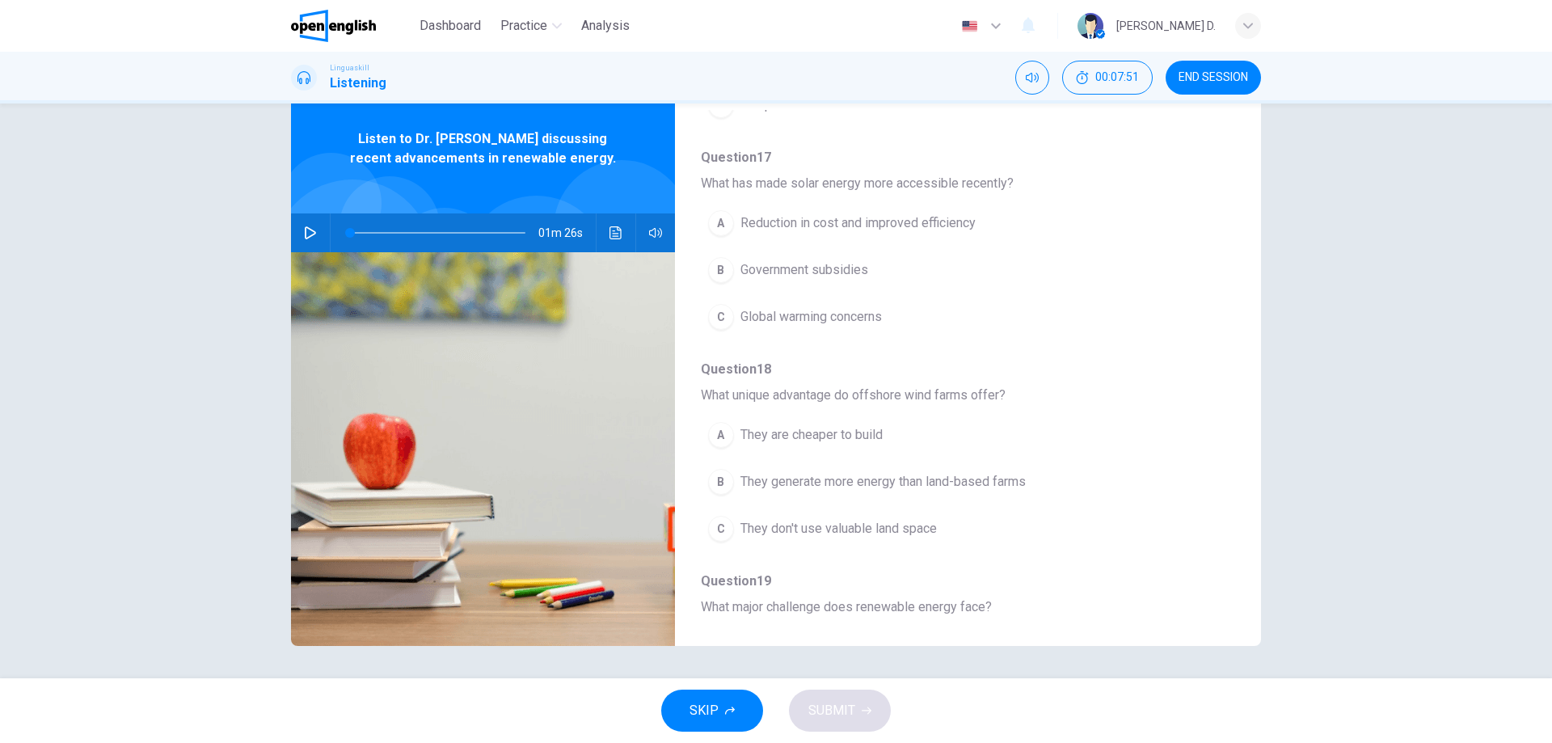
scroll to position [313, 0]
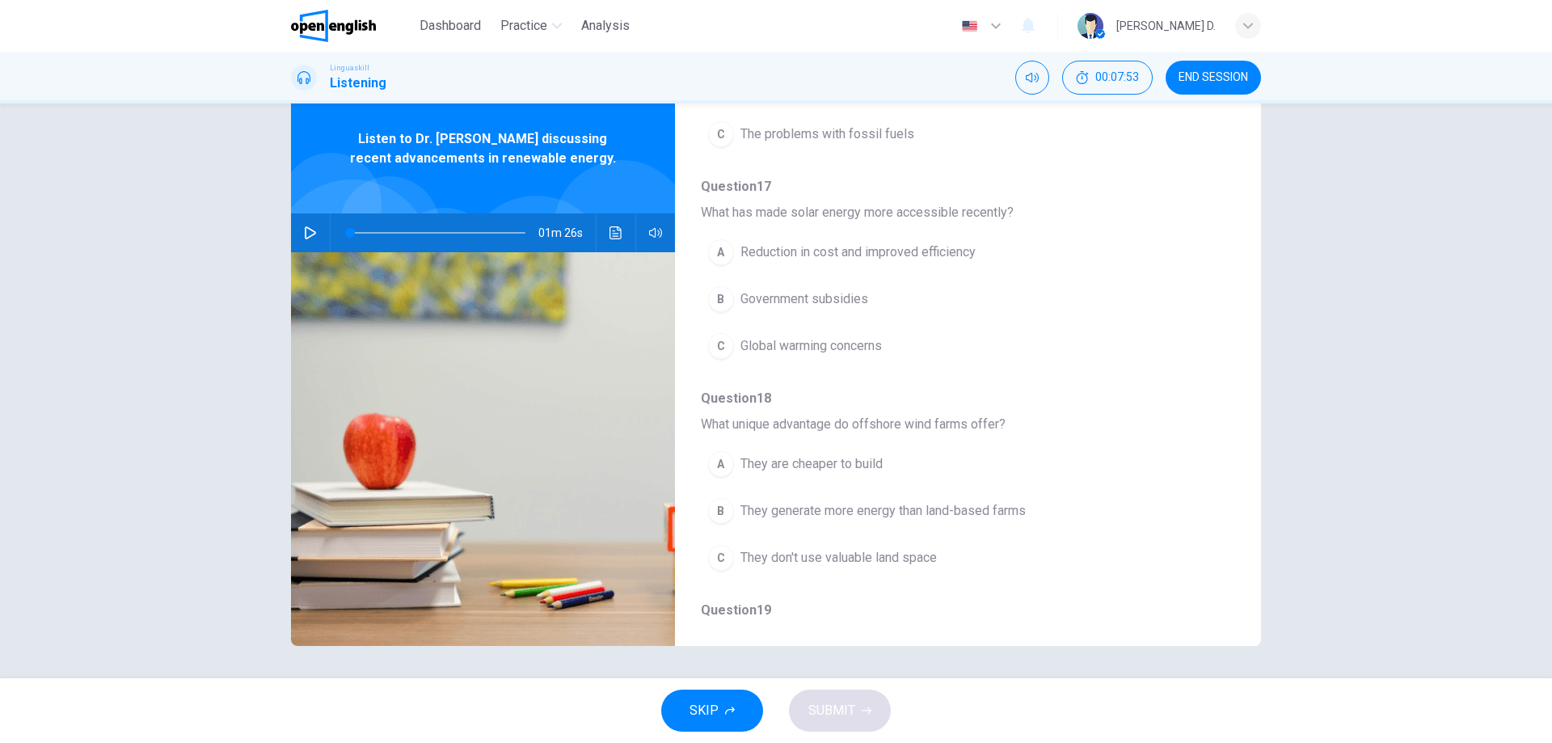
click at [306, 234] on icon "button" at bounding box center [310, 232] width 13 height 13
drag, startPoint x: 355, startPoint y: 230, endPoint x: 440, endPoint y: 238, distance: 85.3
click at [432, 238] on span at bounding box center [427, 233] width 10 height 10
drag, startPoint x: 425, startPoint y: 234, endPoint x: 398, endPoint y: 238, distance: 27.9
click at [398, 238] on span at bounding box center [401, 233] width 10 height 10
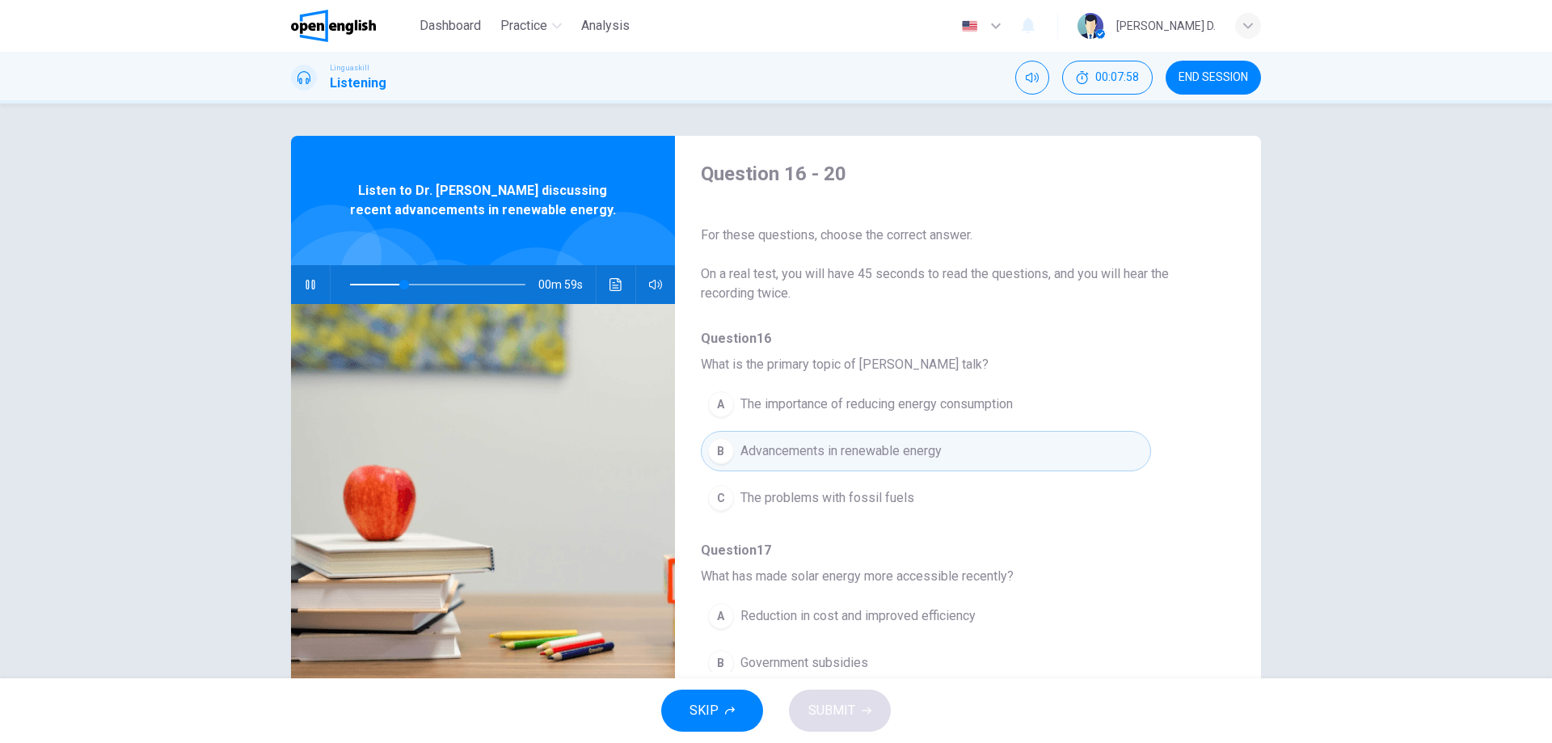
scroll to position [0, 0]
drag, startPoint x: 389, startPoint y: 283, endPoint x: 368, endPoint y: 286, distance: 21.3
click at [369, 286] on span at bounding box center [374, 285] width 10 height 10
drag, startPoint x: 365, startPoint y: 286, endPoint x: 353, endPoint y: 285, distance: 12.2
click at [354, 285] on span at bounding box center [359, 285] width 10 height 10
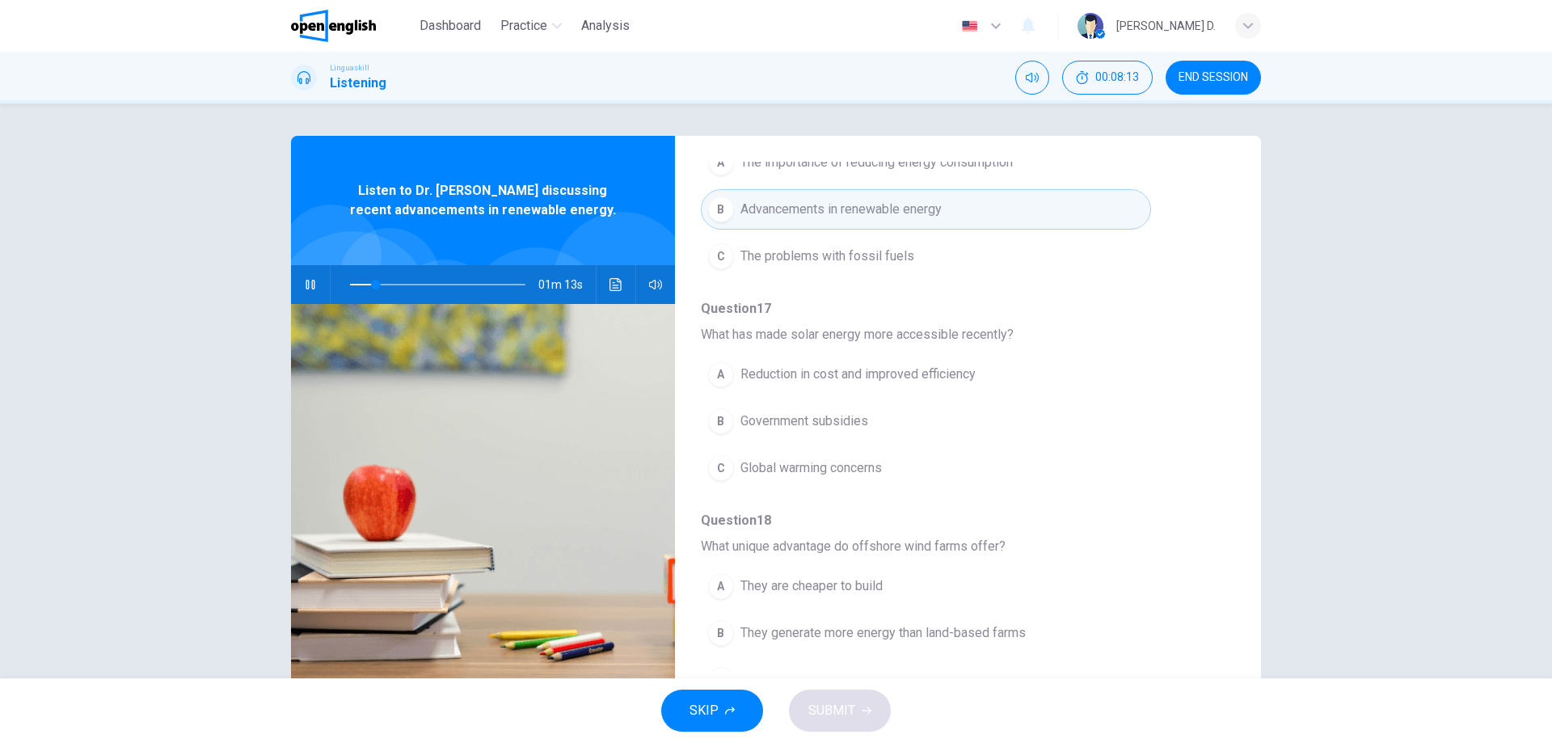
scroll to position [323, 0]
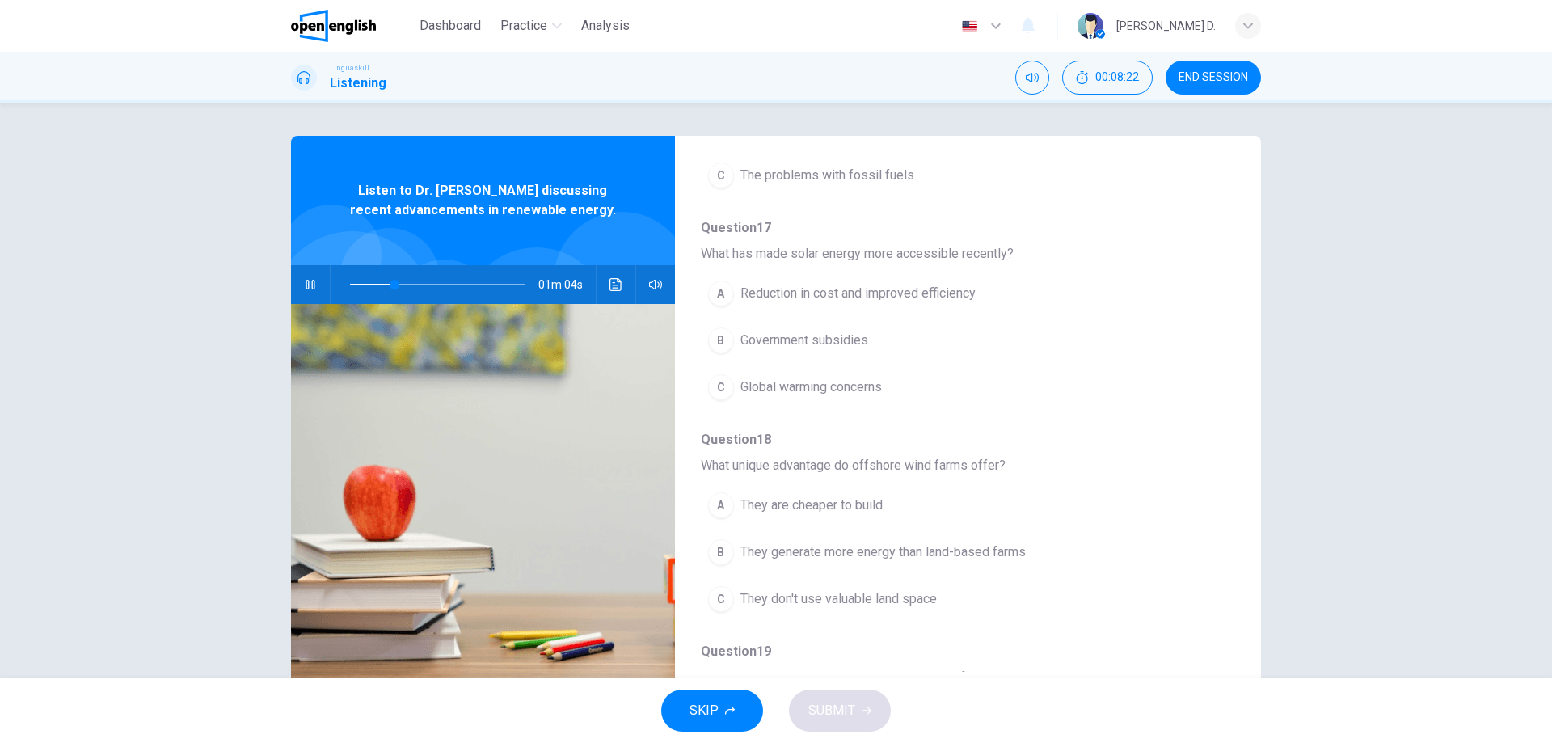
click at [724, 297] on div "A" at bounding box center [721, 294] width 26 height 26
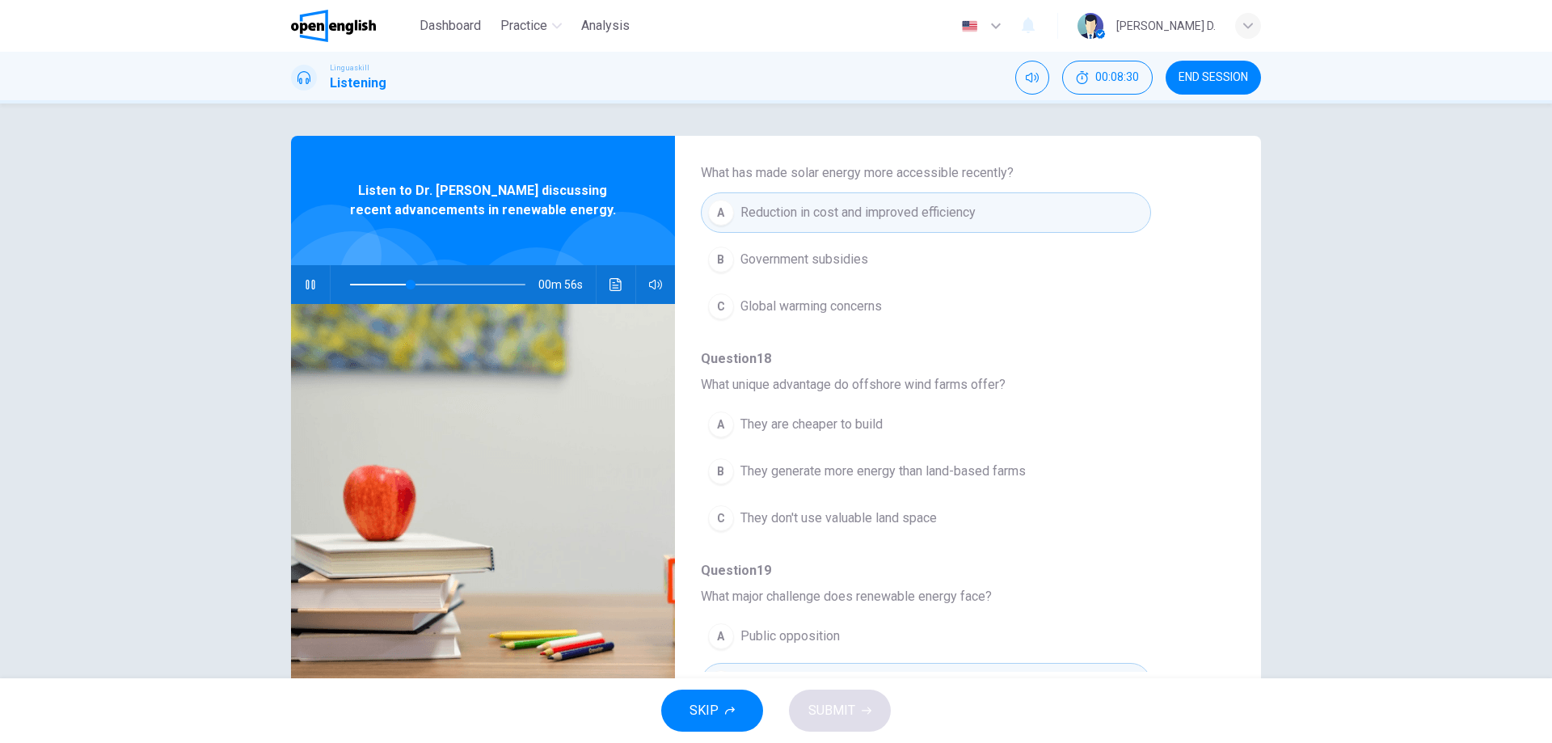
scroll to position [485, 0]
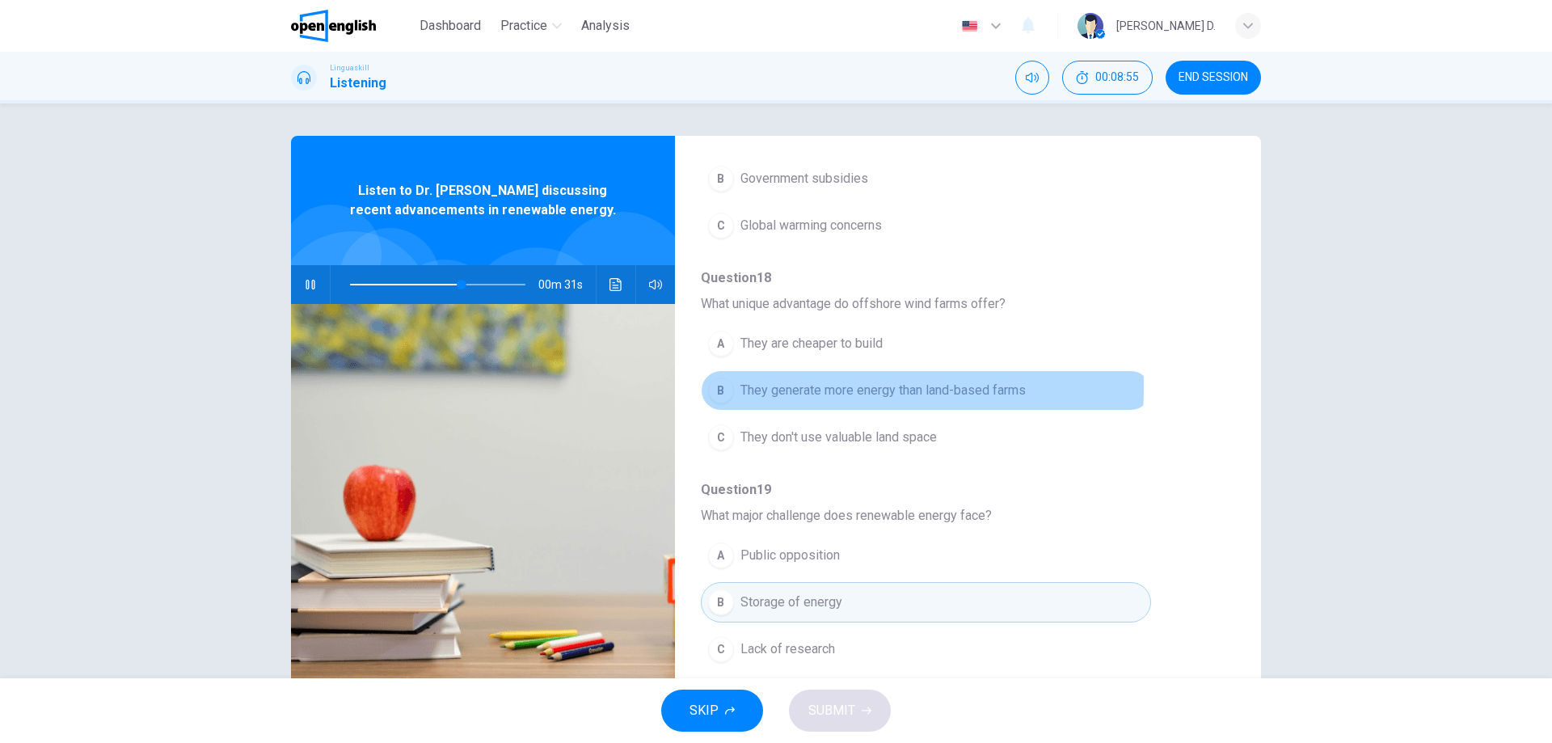
click at [724, 386] on div "B" at bounding box center [721, 391] width 26 height 26
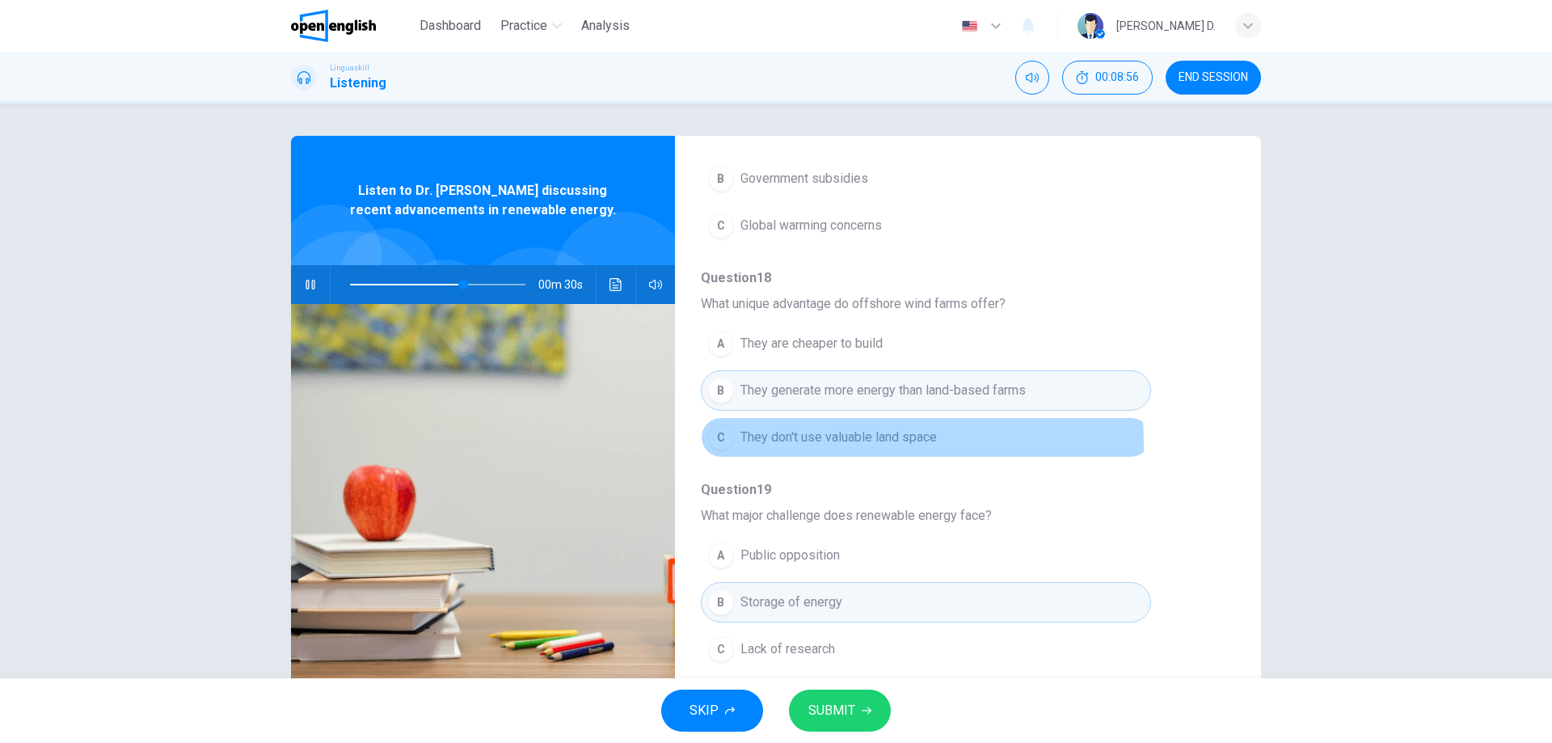
click at [721, 445] on div "C" at bounding box center [721, 437] width 26 height 26
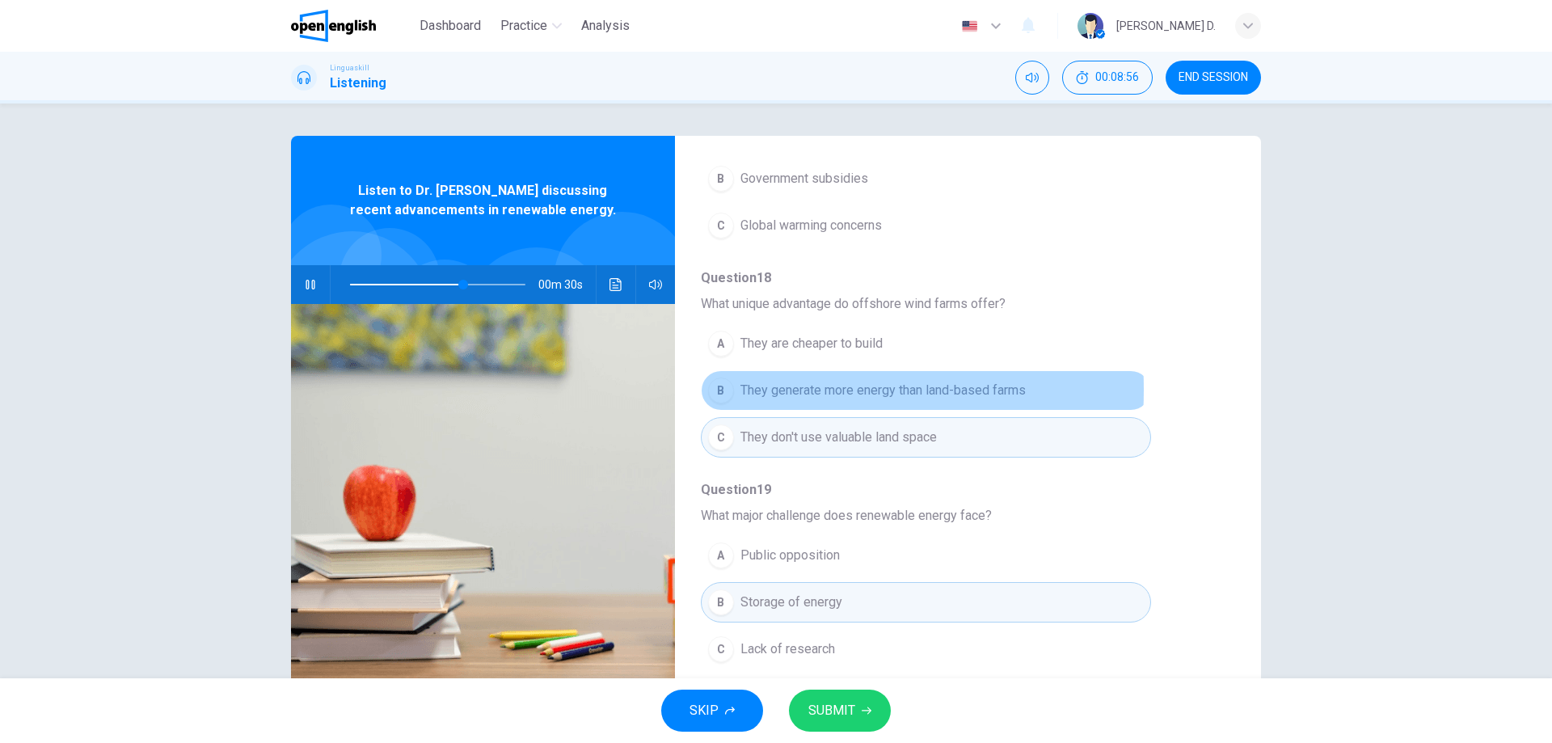
click at [723, 390] on div "B" at bounding box center [721, 391] width 26 height 26
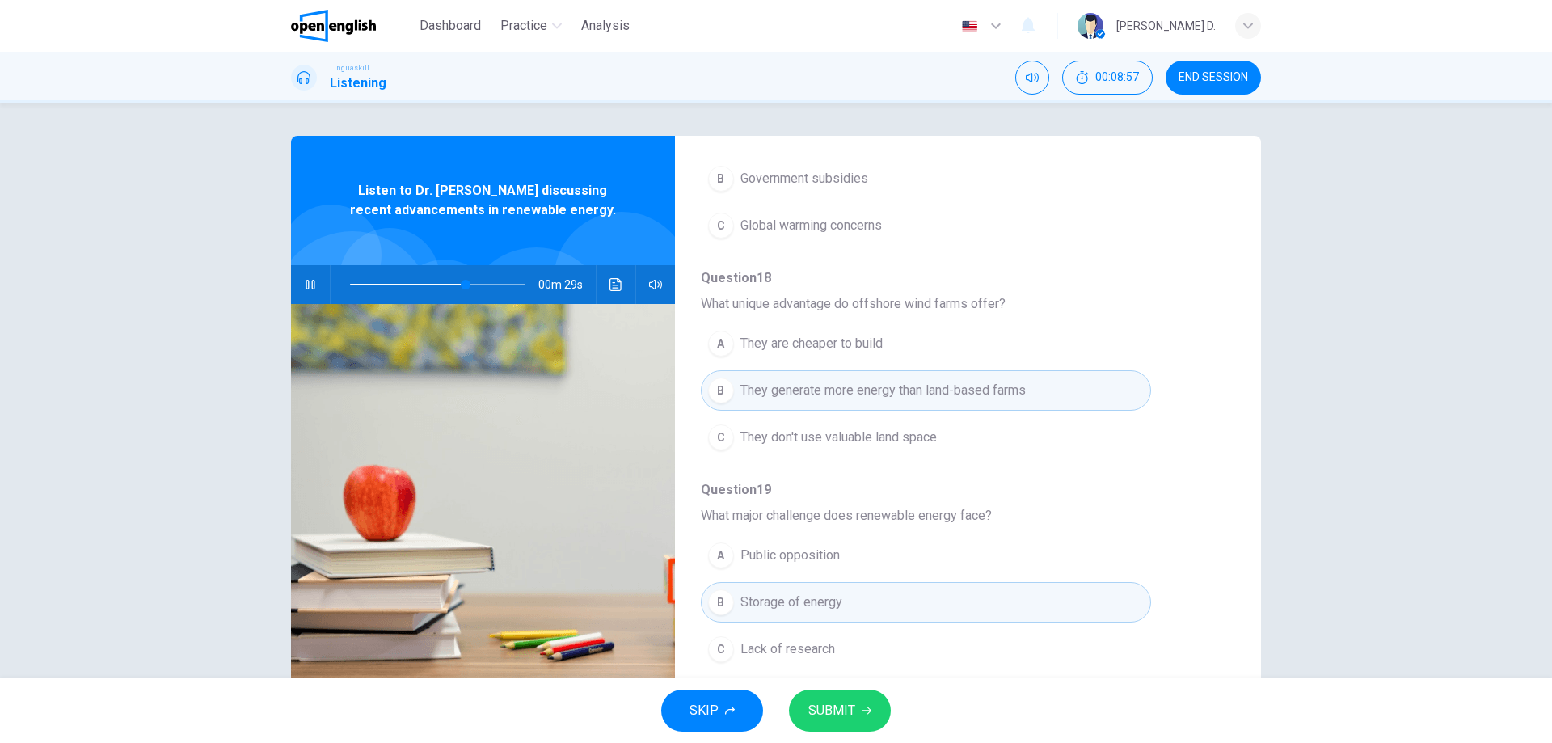
click at [724, 434] on div "C" at bounding box center [721, 437] width 26 height 26
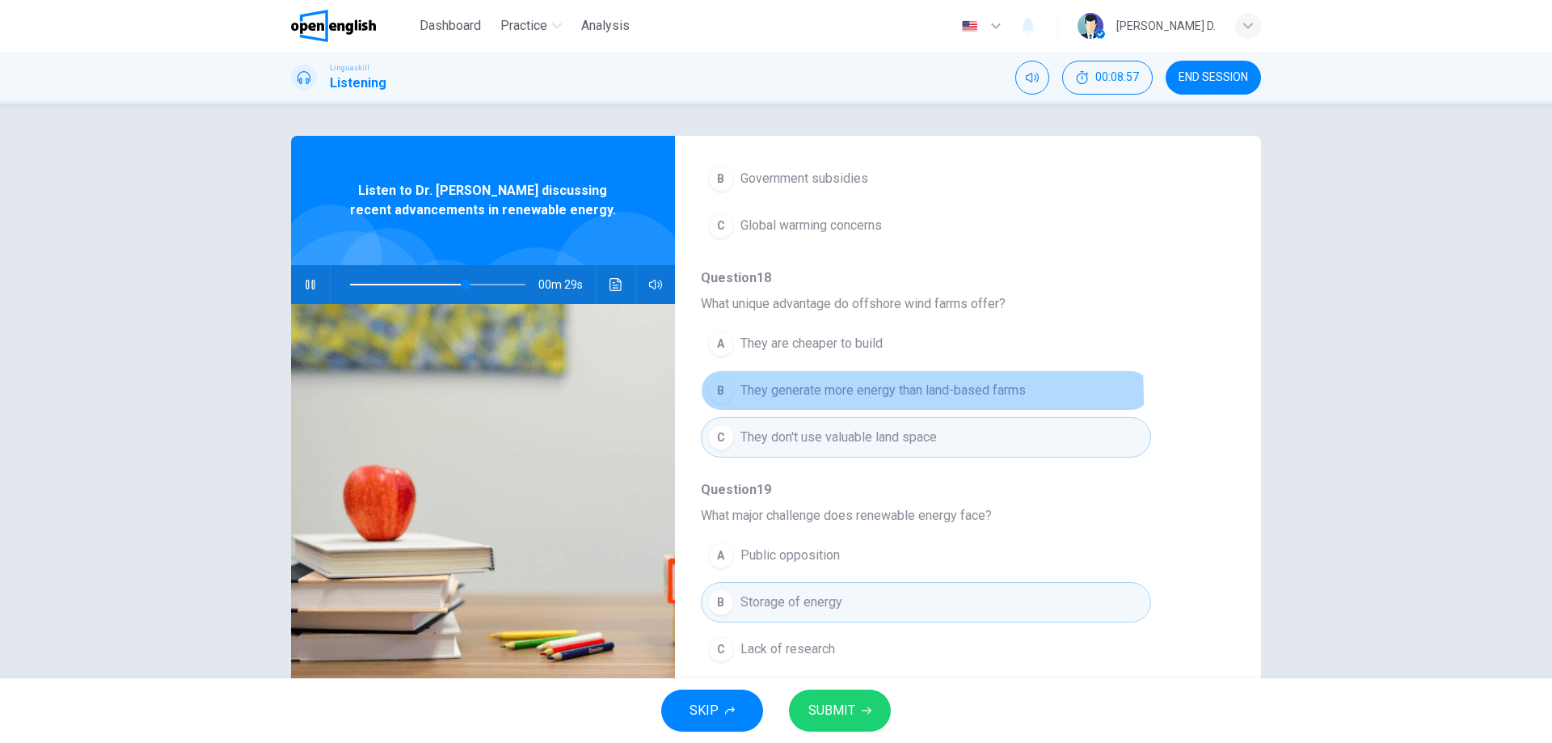
click at [726, 399] on div "B" at bounding box center [721, 391] width 26 height 26
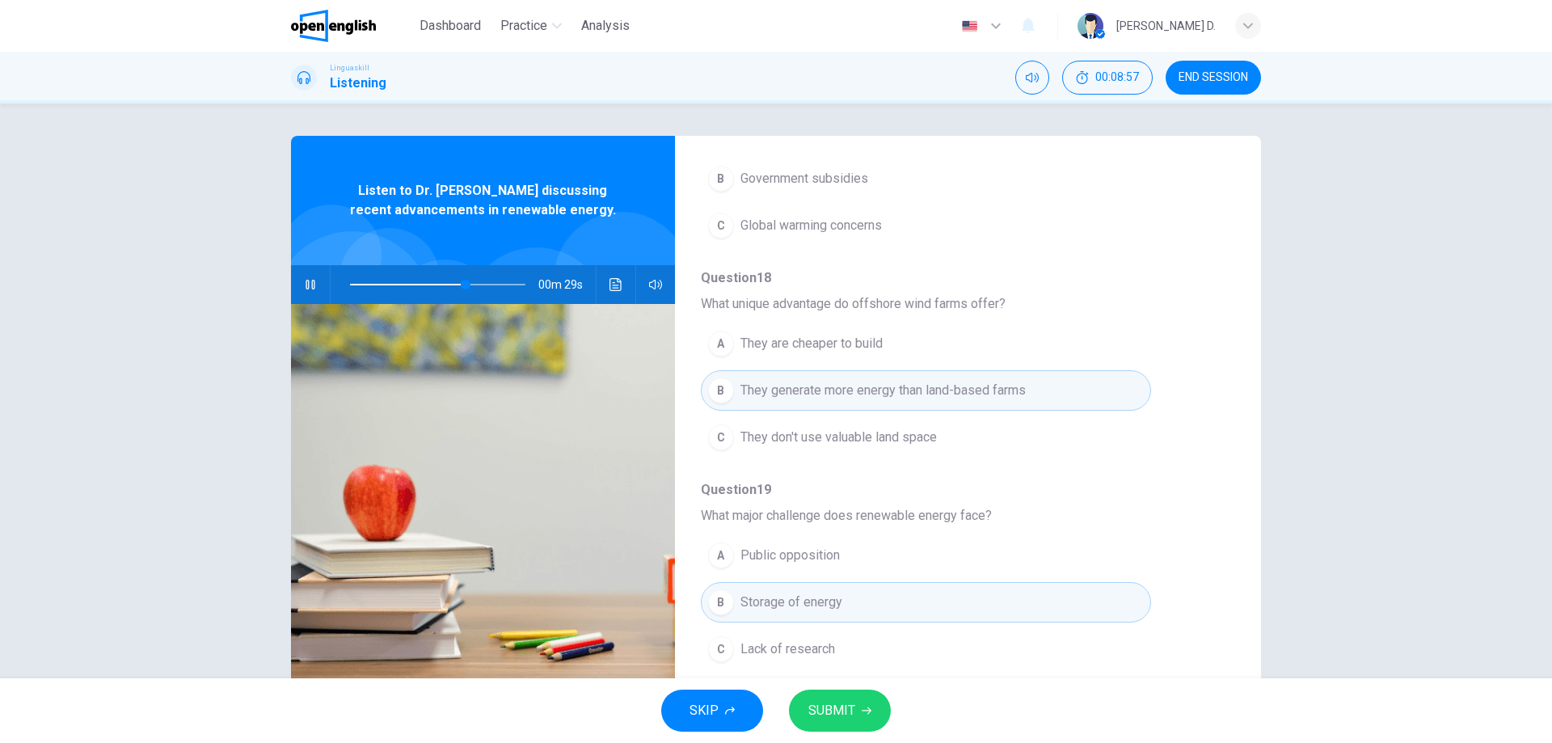
click at [726, 434] on div "C" at bounding box center [721, 437] width 26 height 26
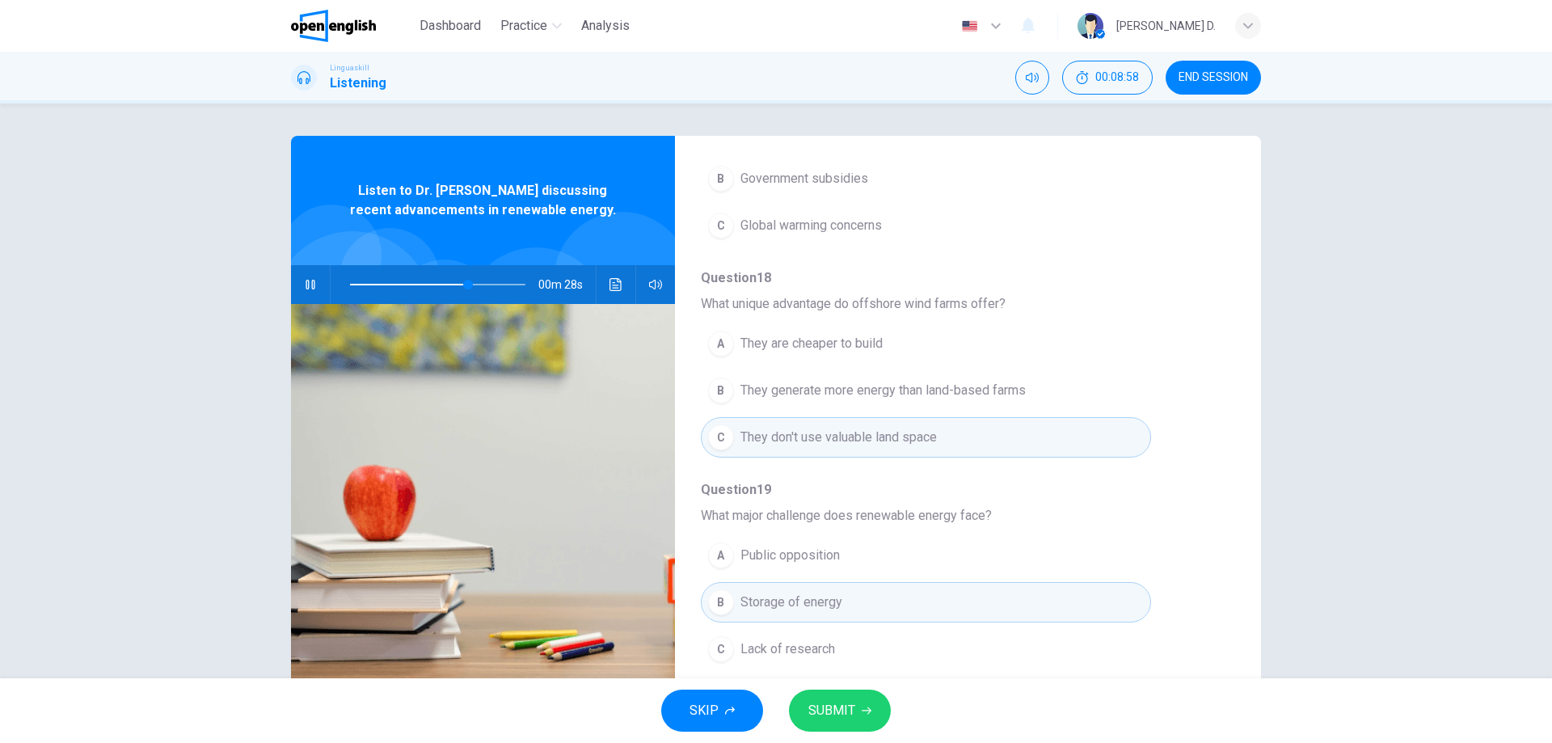
click at [726, 399] on div "B" at bounding box center [721, 391] width 26 height 26
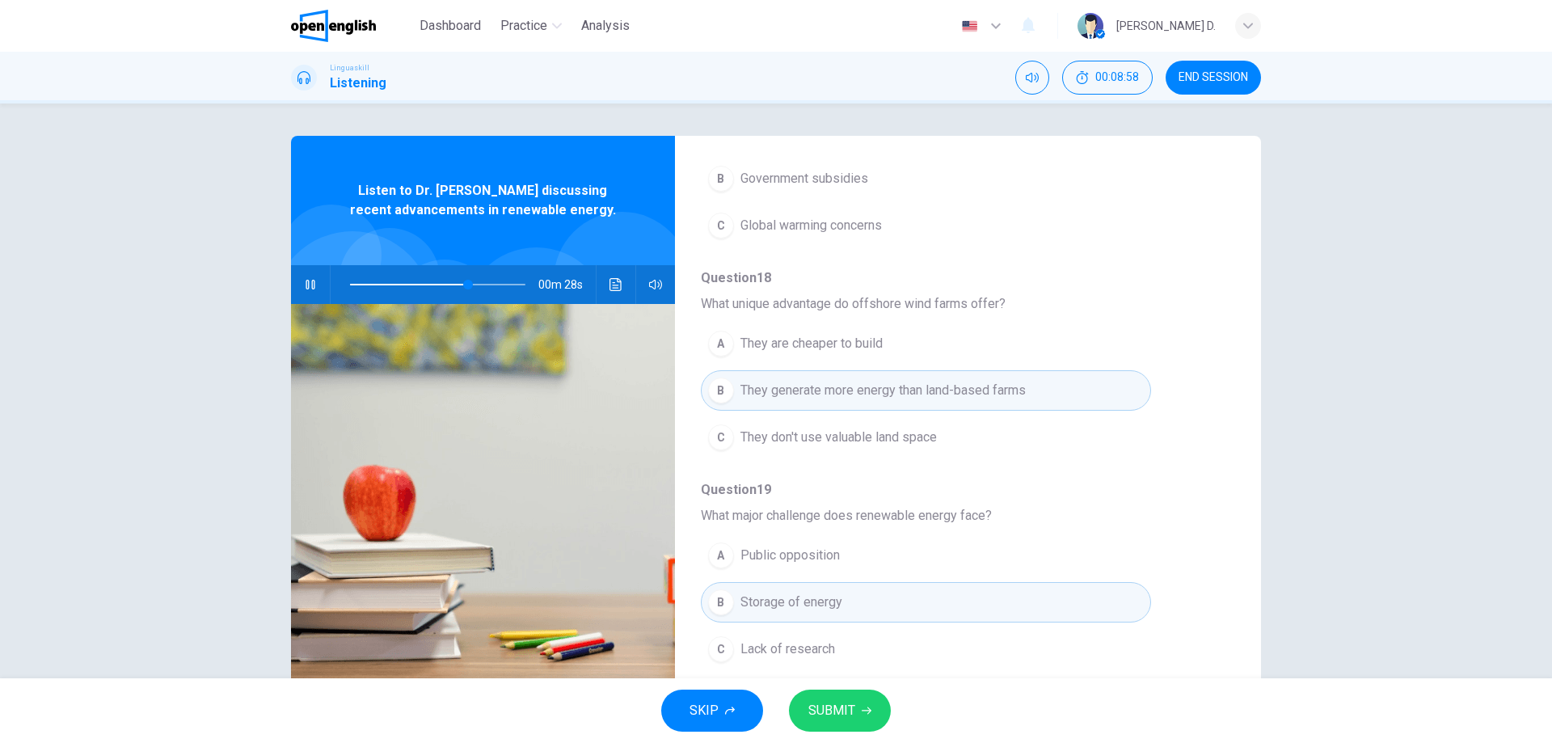
click at [726, 437] on div "C" at bounding box center [721, 437] width 26 height 26
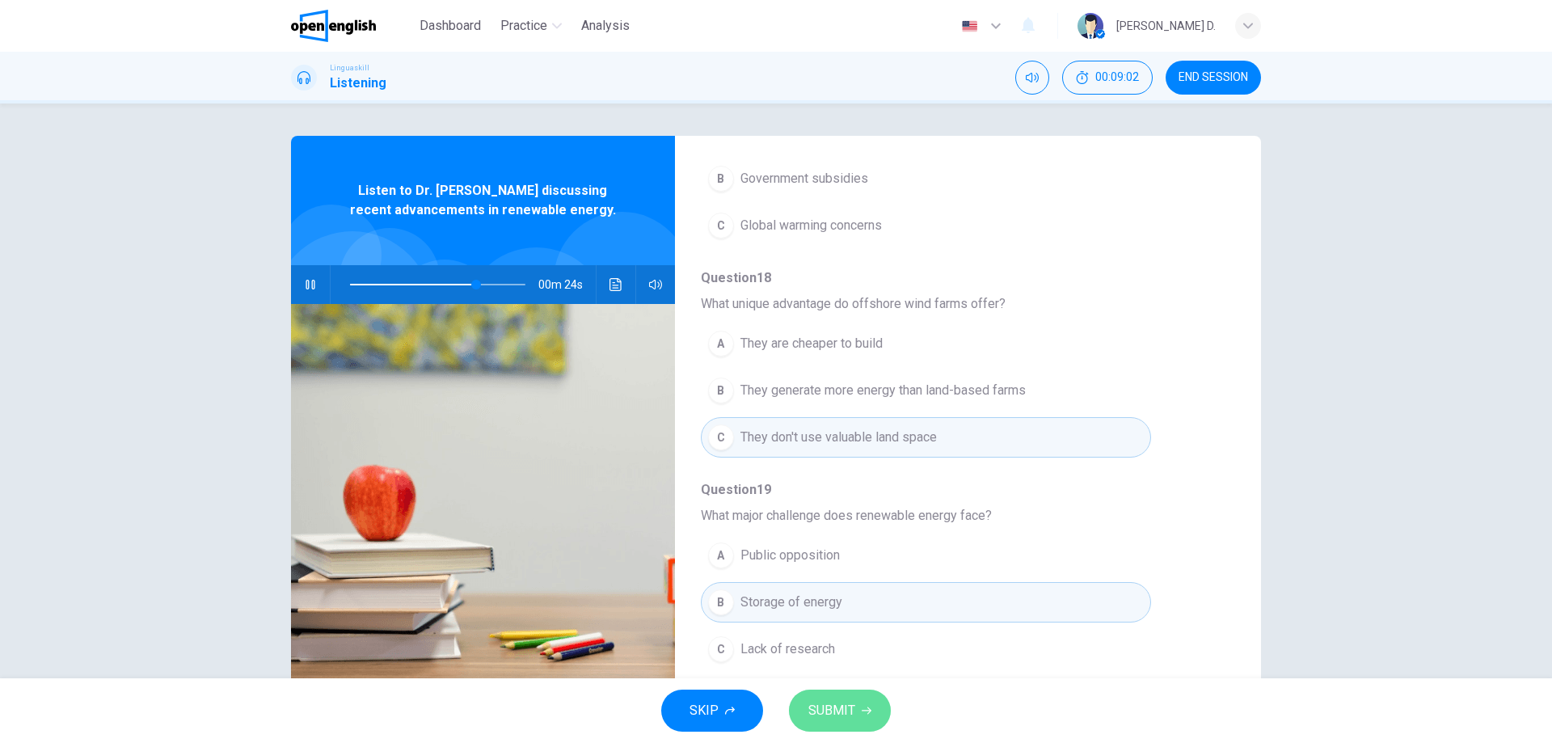
click at [821, 707] on span "SUBMIT" at bounding box center [831, 710] width 47 height 23
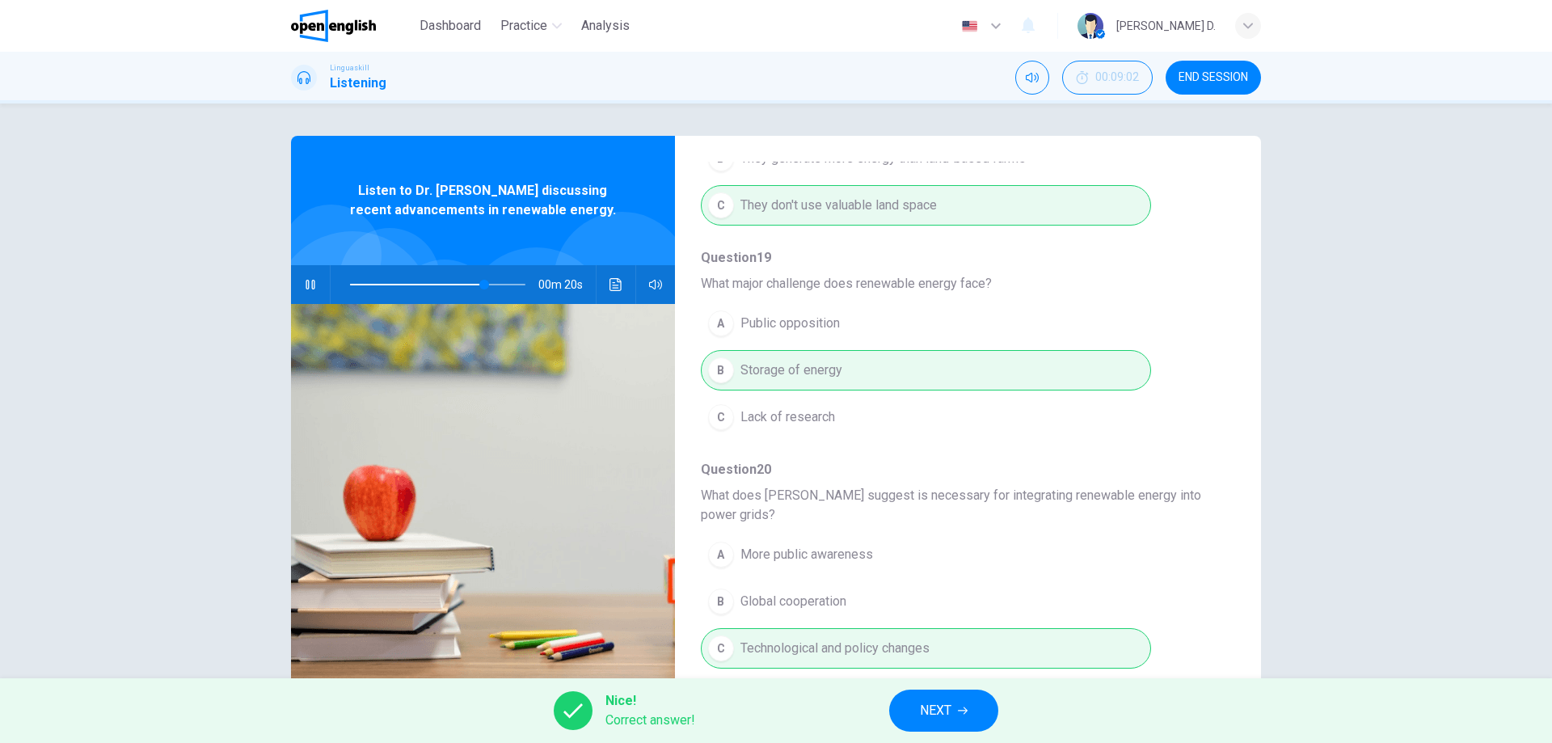
scroll to position [52, 0]
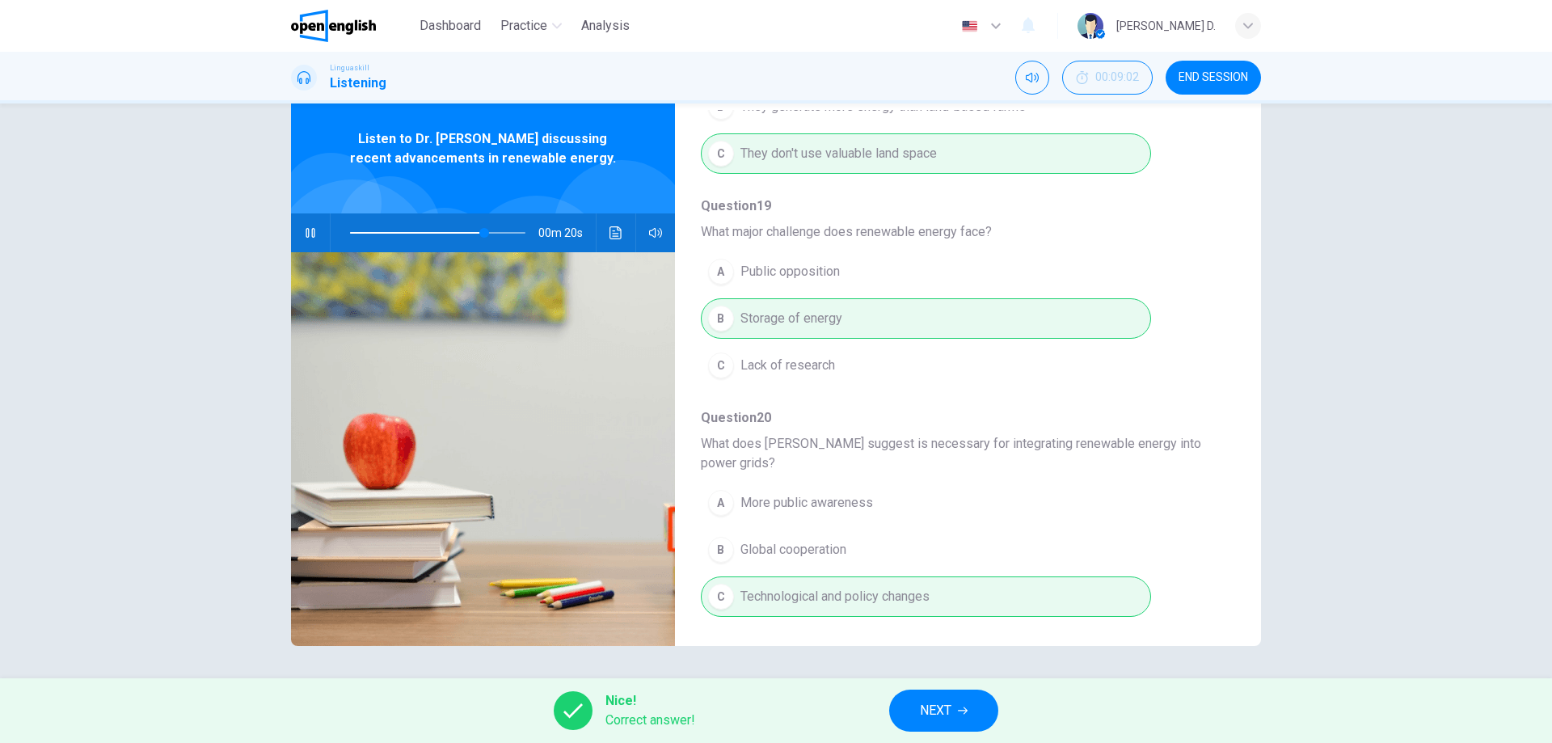
type input "**"
click at [1188, 69] on button "END SESSION" at bounding box center [1213, 78] width 95 height 34
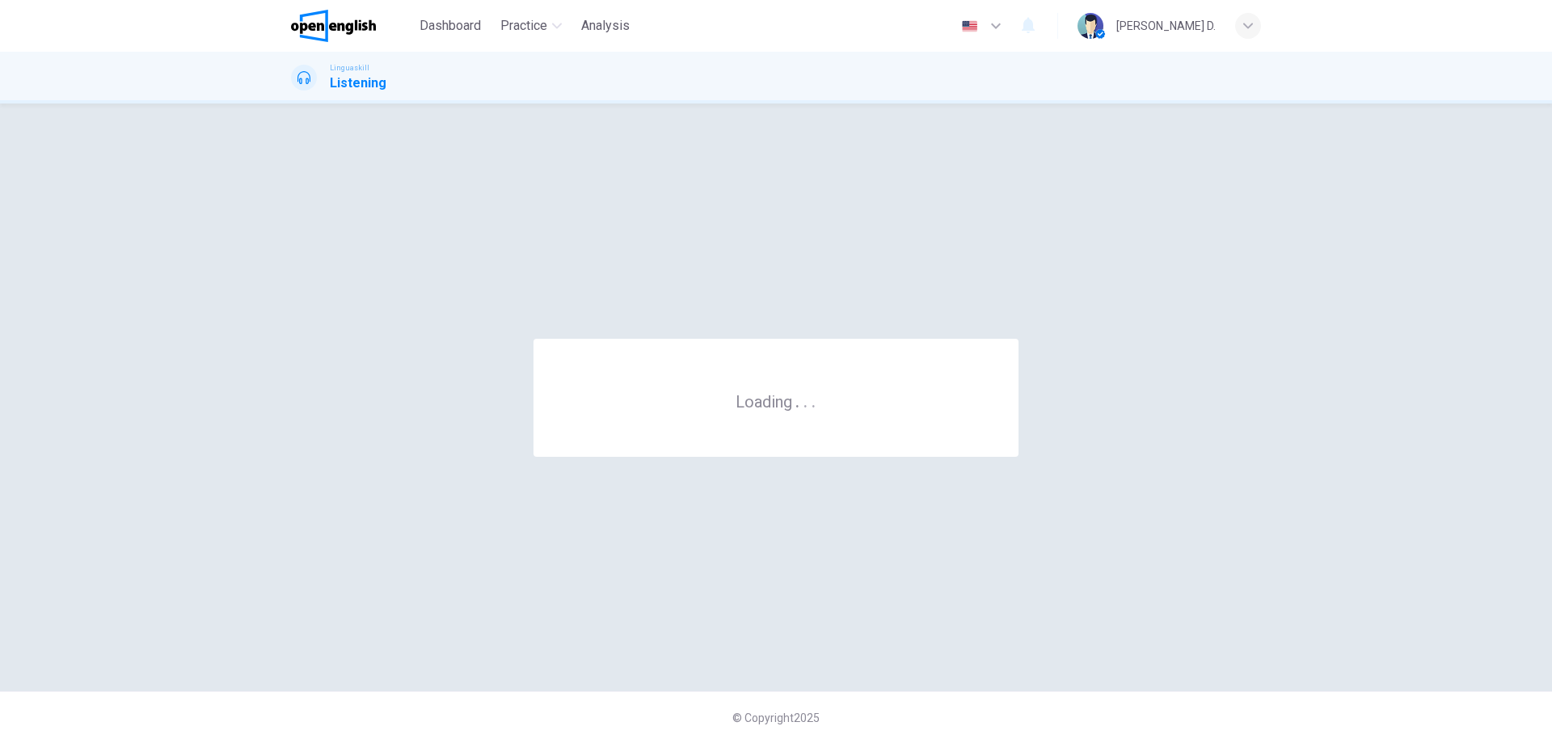
scroll to position [0, 0]
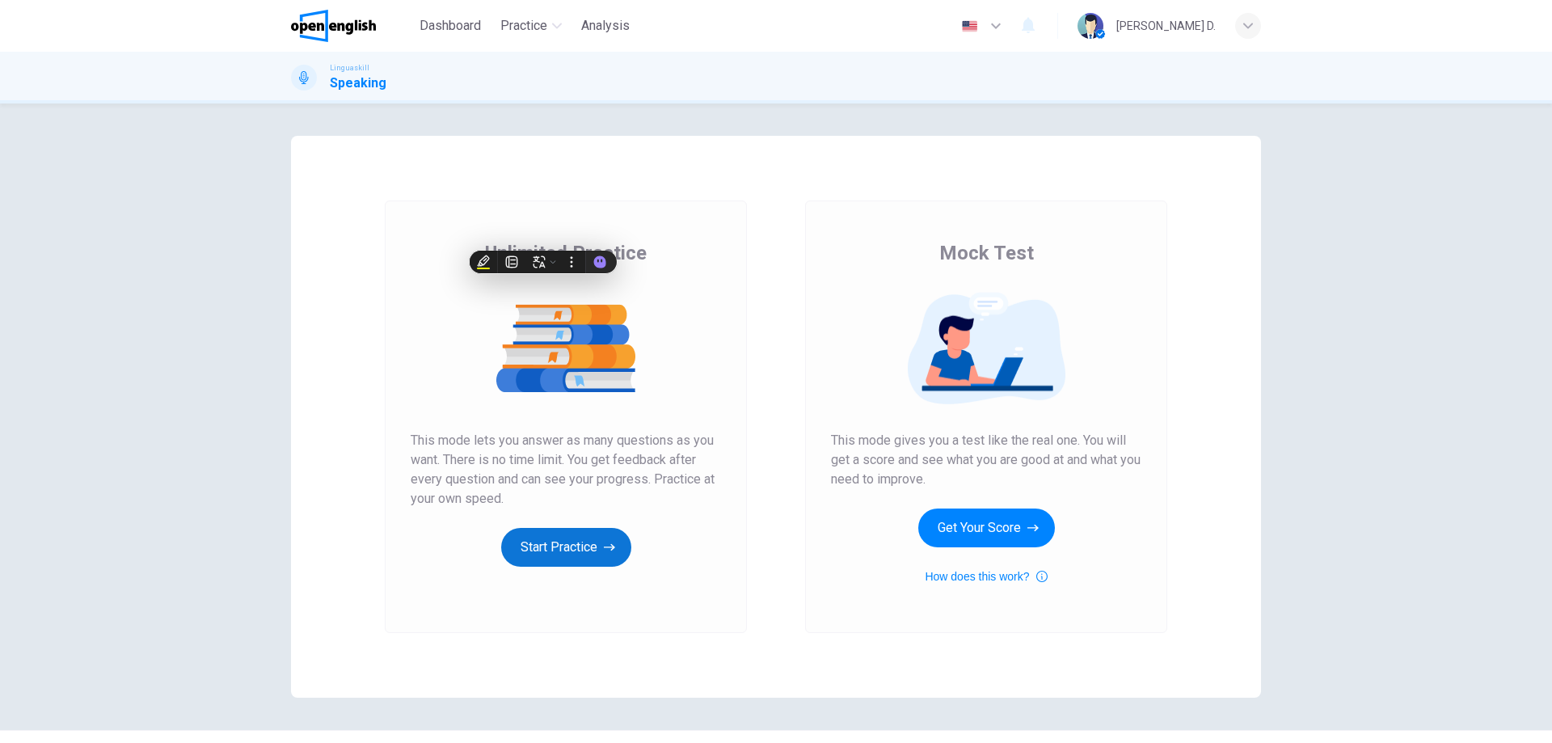
click at [590, 555] on button "Start Practice" at bounding box center [566, 547] width 130 height 39
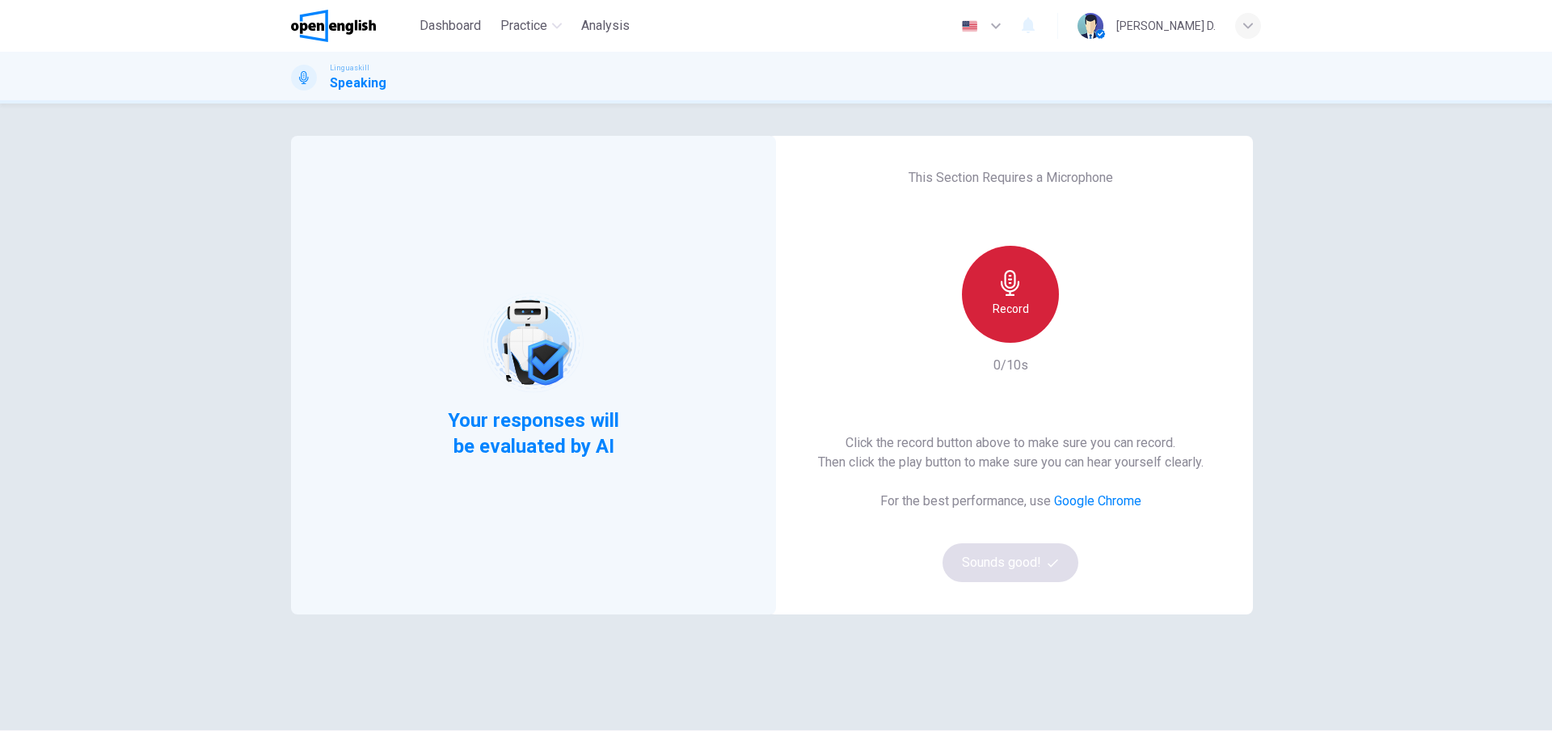
click at [998, 312] on h6 "Record" at bounding box center [1011, 308] width 36 height 19
click at [1021, 314] on div "Stop" at bounding box center [1010, 294] width 97 height 97
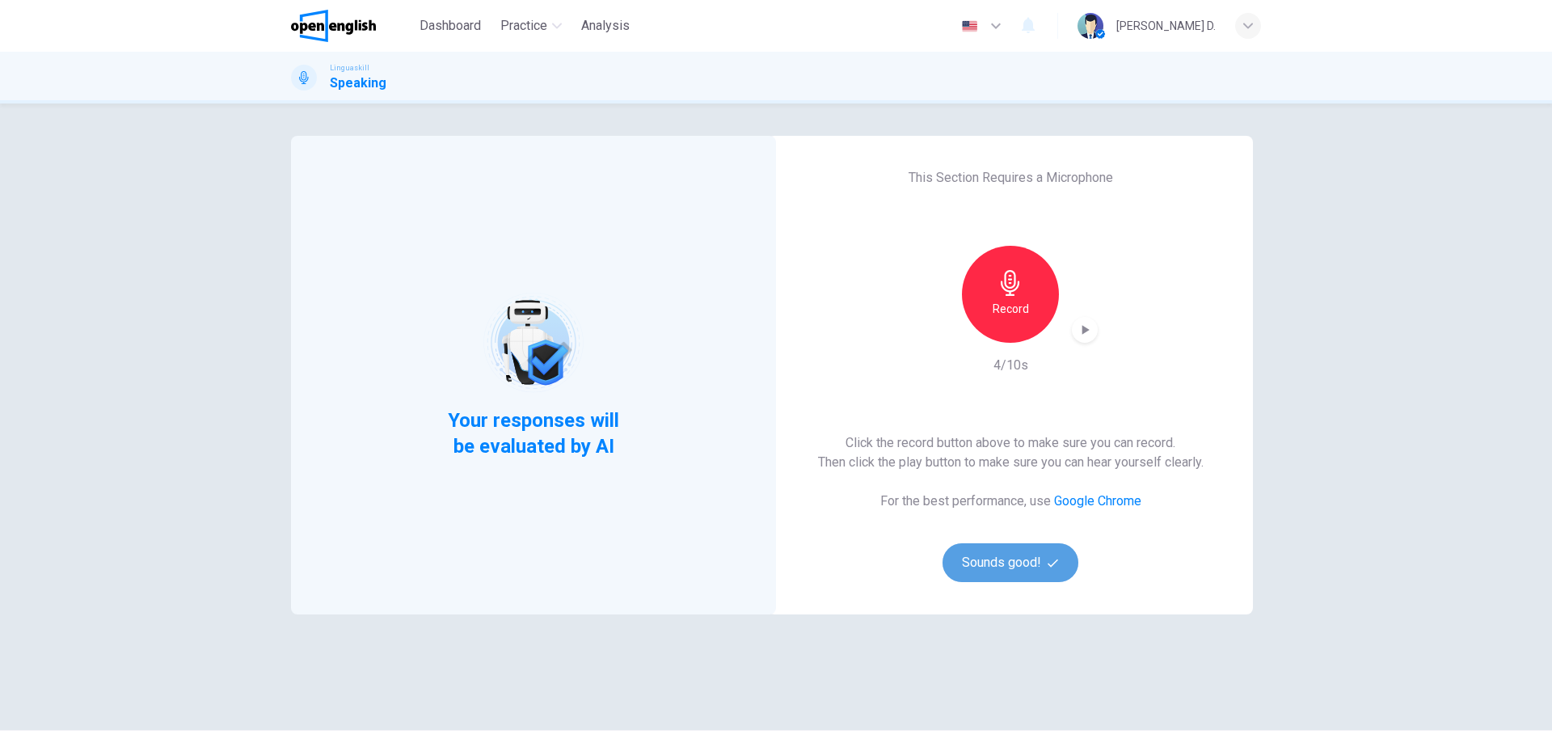
click at [1000, 568] on button "Sounds good!" at bounding box center [1011, 562] width 136 height 39
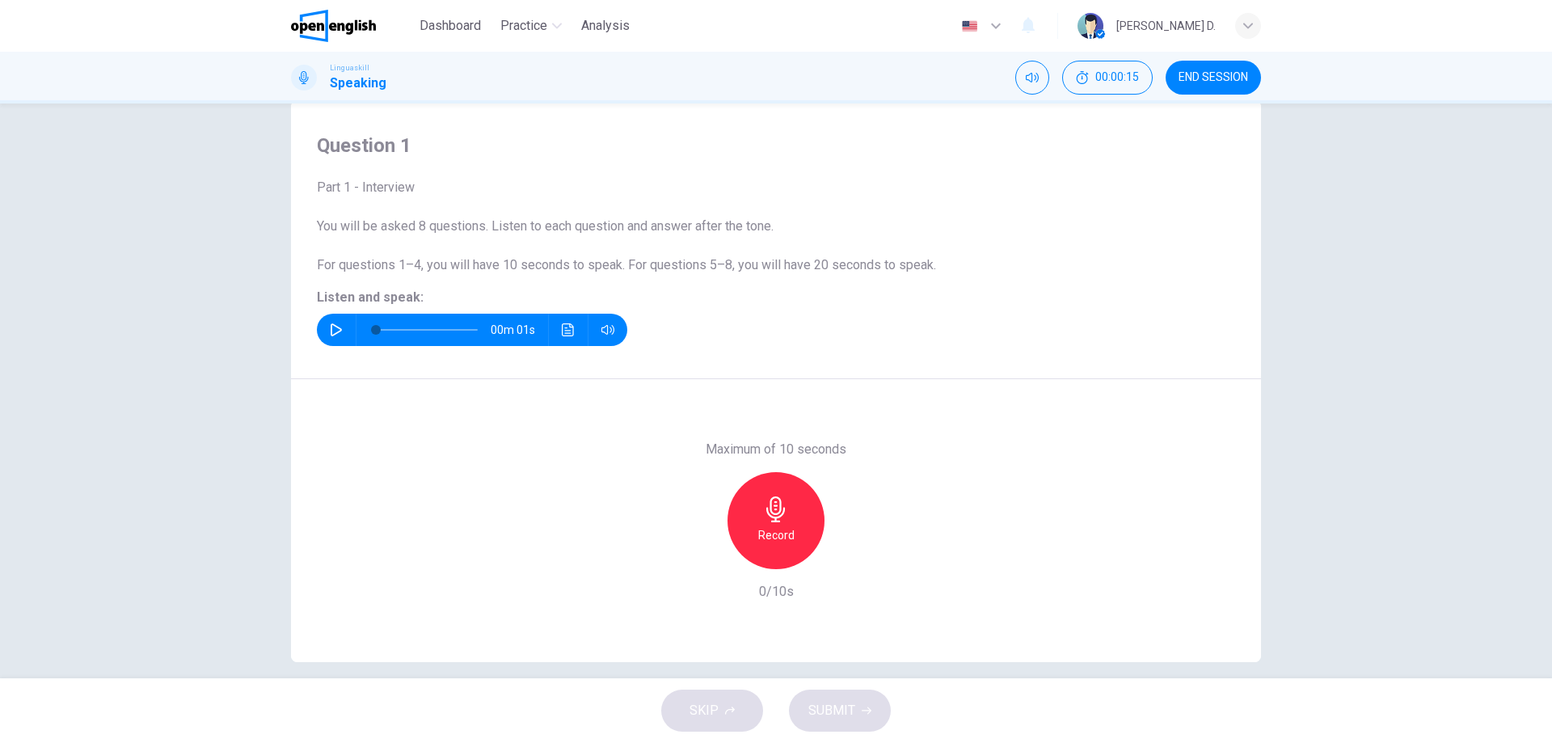
scroll to position [52, 0]
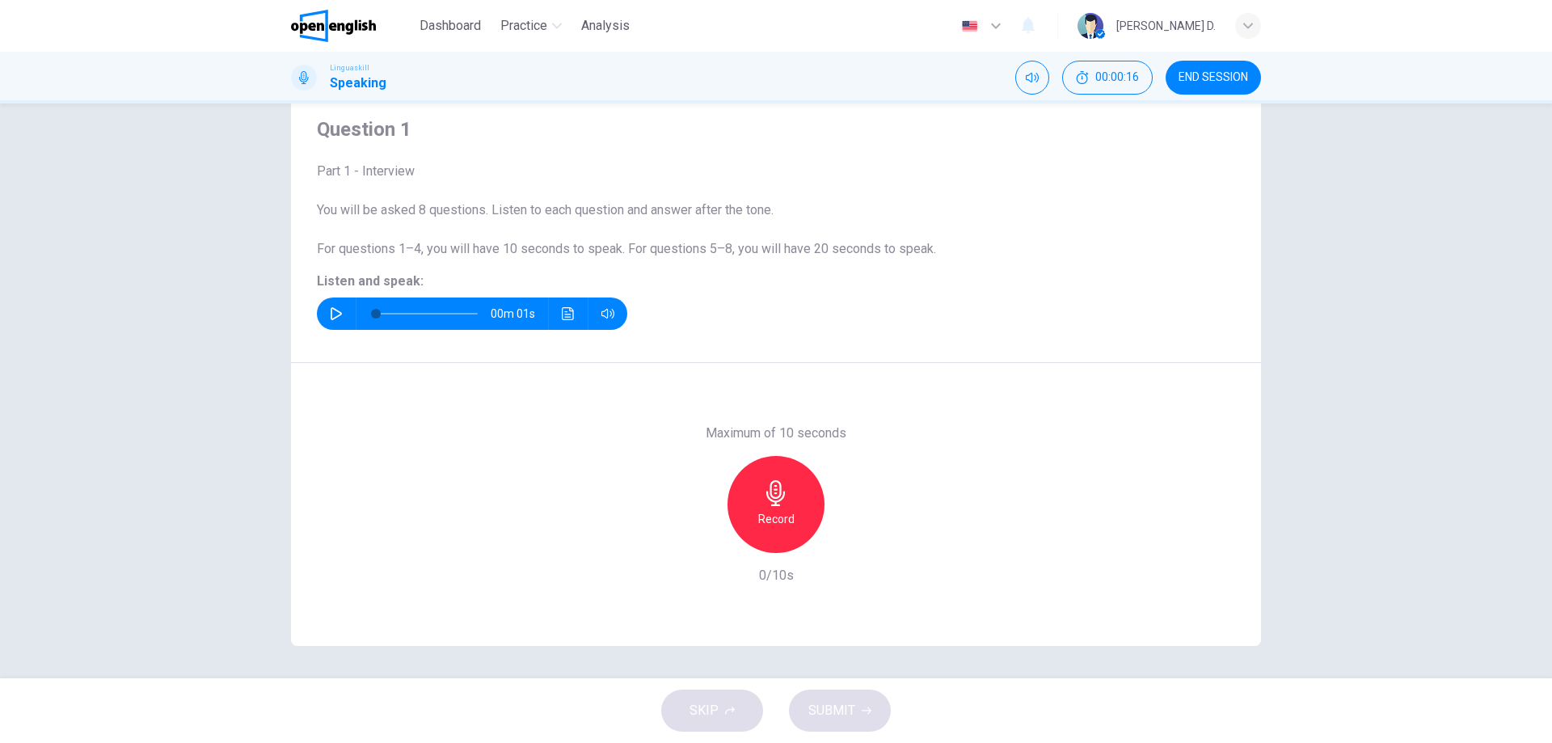
click at [331, 308] on icon "button" at bounding box center [336, 313] width 11 height 13
click at [777, 504] on icon "button" at bounding box center [776, 493] width 26 height 26
click at [787, 511] on div "Stop" at bounding box center [776, 504] width 97 height 97
click at [829, 702] on span "SUBMIT" at bounding box center [831, 710] width 47 height 23
click at [847, 543] on icon "button" at bounding box center [850, 540] width 16 height 16
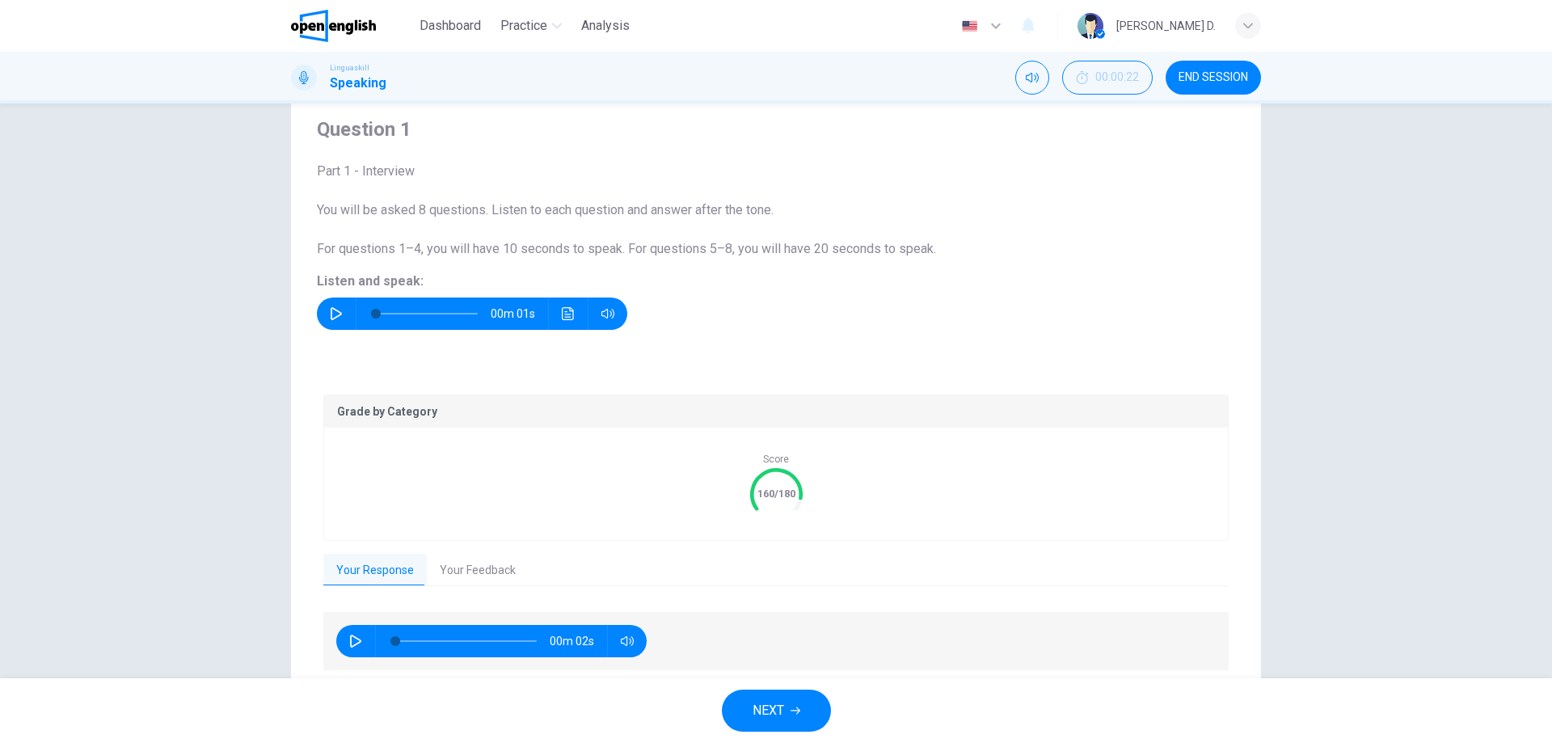
scroll to position [111, 0]
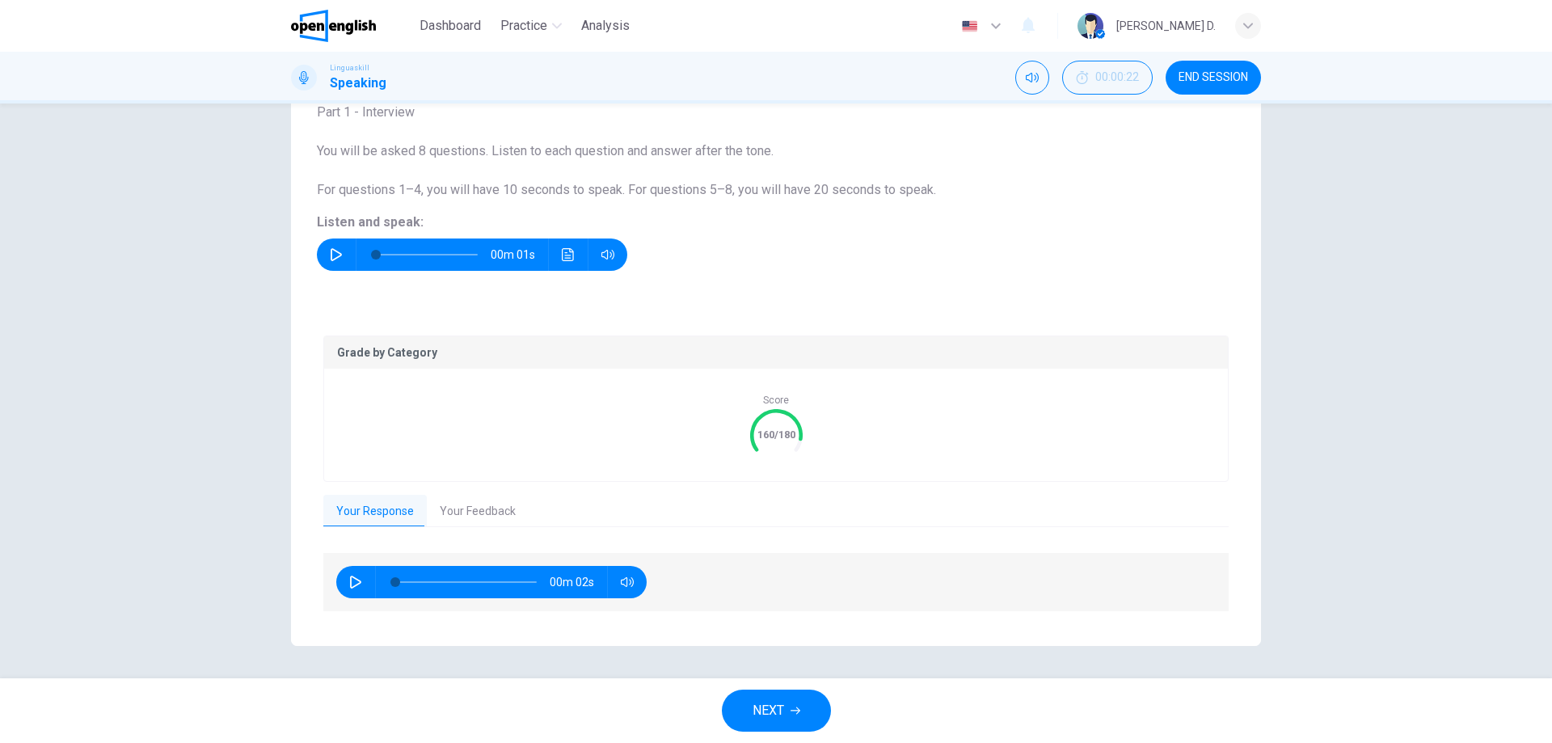
click at [743, 704] on button "NEXT" at bounding box center [776, 711] width 109 height 42
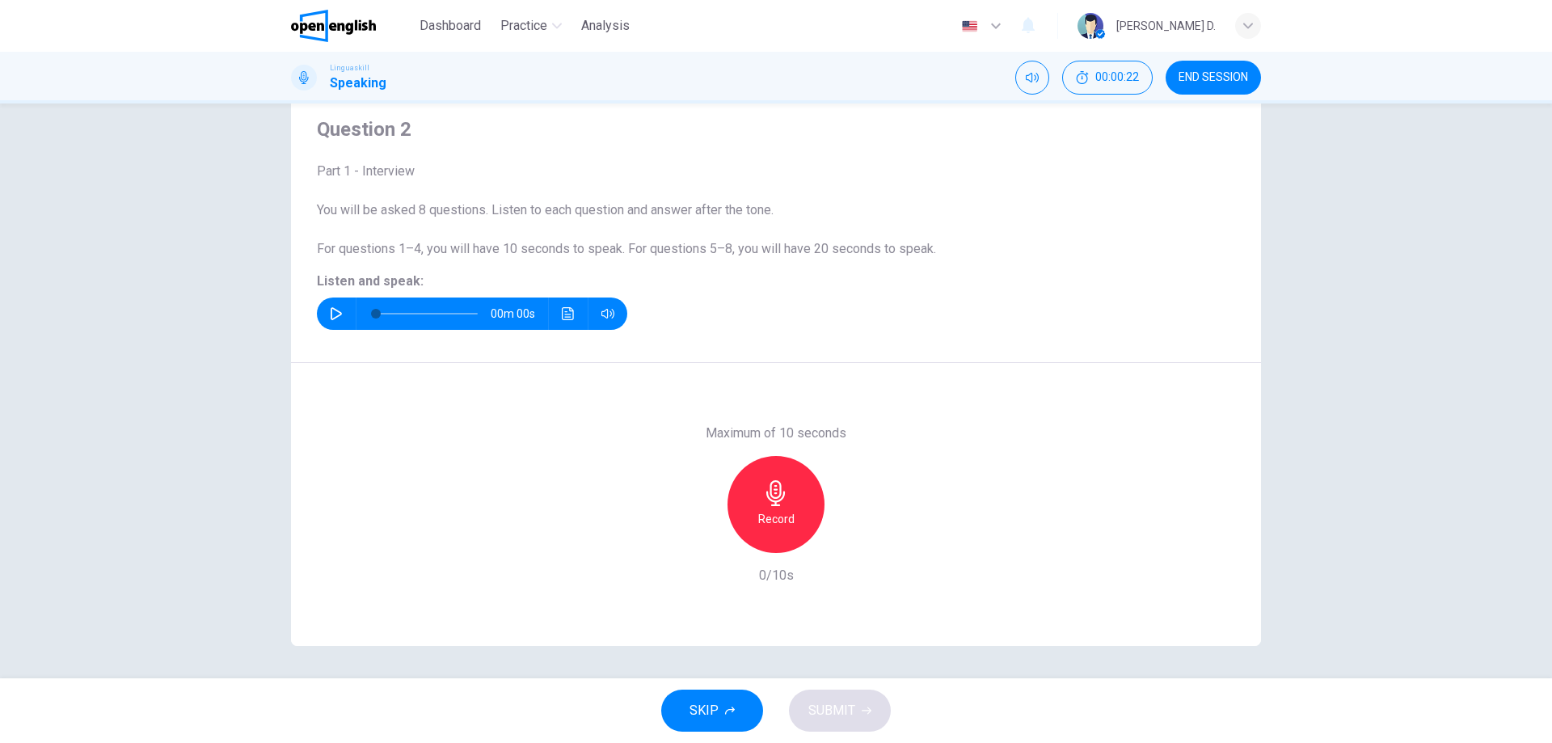
scroll to position [52, 0]
click at [331, 307] on icon "button" at bounding box center [336, 313] width 13 height 13
click at [333, 314] on icon "button" at bounding box center [336, 313] width 13 height 13
click at [771, 518] on h6 "Record" at bounding box center [776, 518] width 36 height 19
click at [785, 530] on div "Stop" at bounding box center [776, 504] width 97 height 97
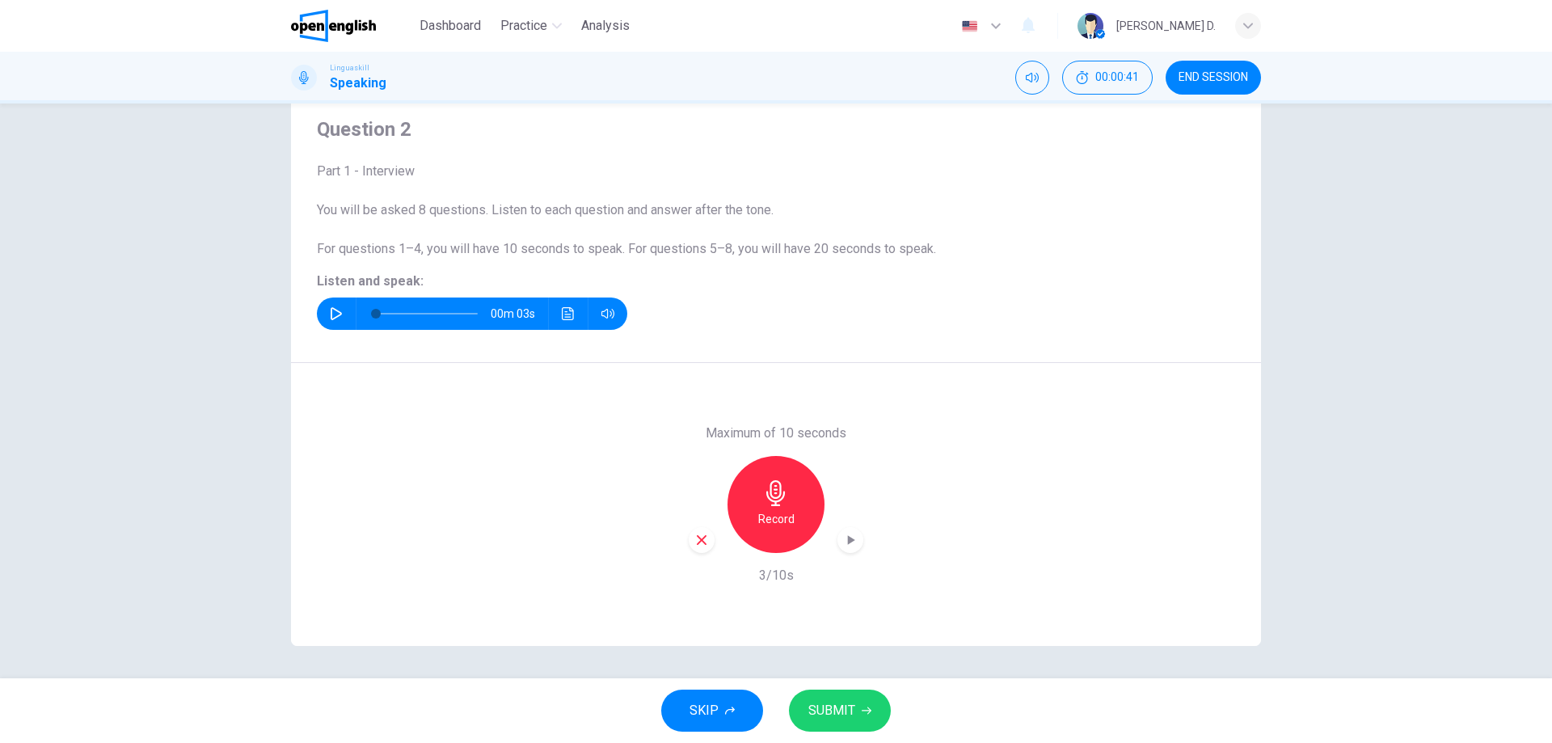
click at [834, 542] on div "Record" at bounding box center [776, 504] width 175 height 97
click at [842, 544] on icon "button" at bounding box center [850, 540] width 16 height 16
click at [856, 706] on button "SUBMIT" at bounding box center [840, 711] width 102 height 42
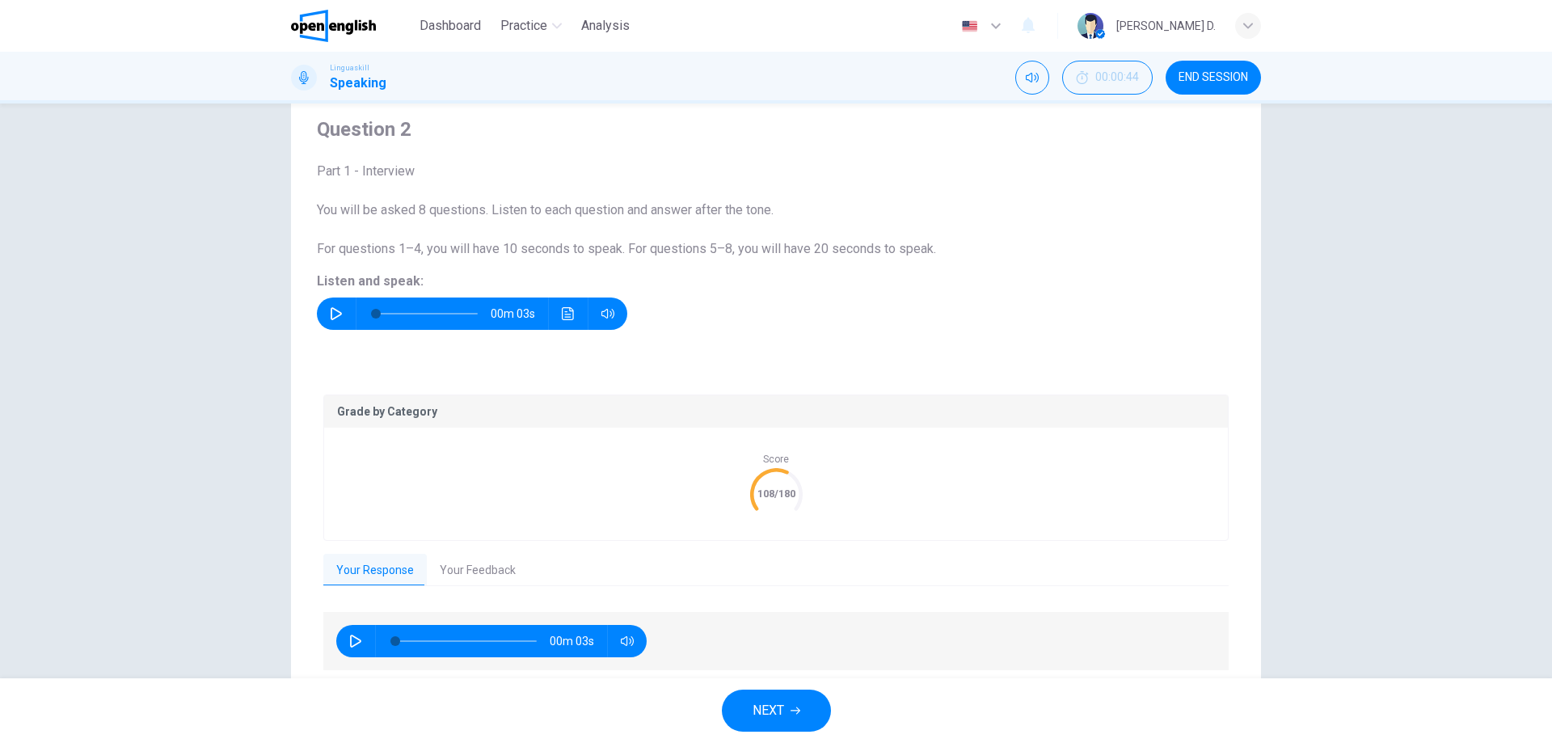
scroll to position [111, 0]
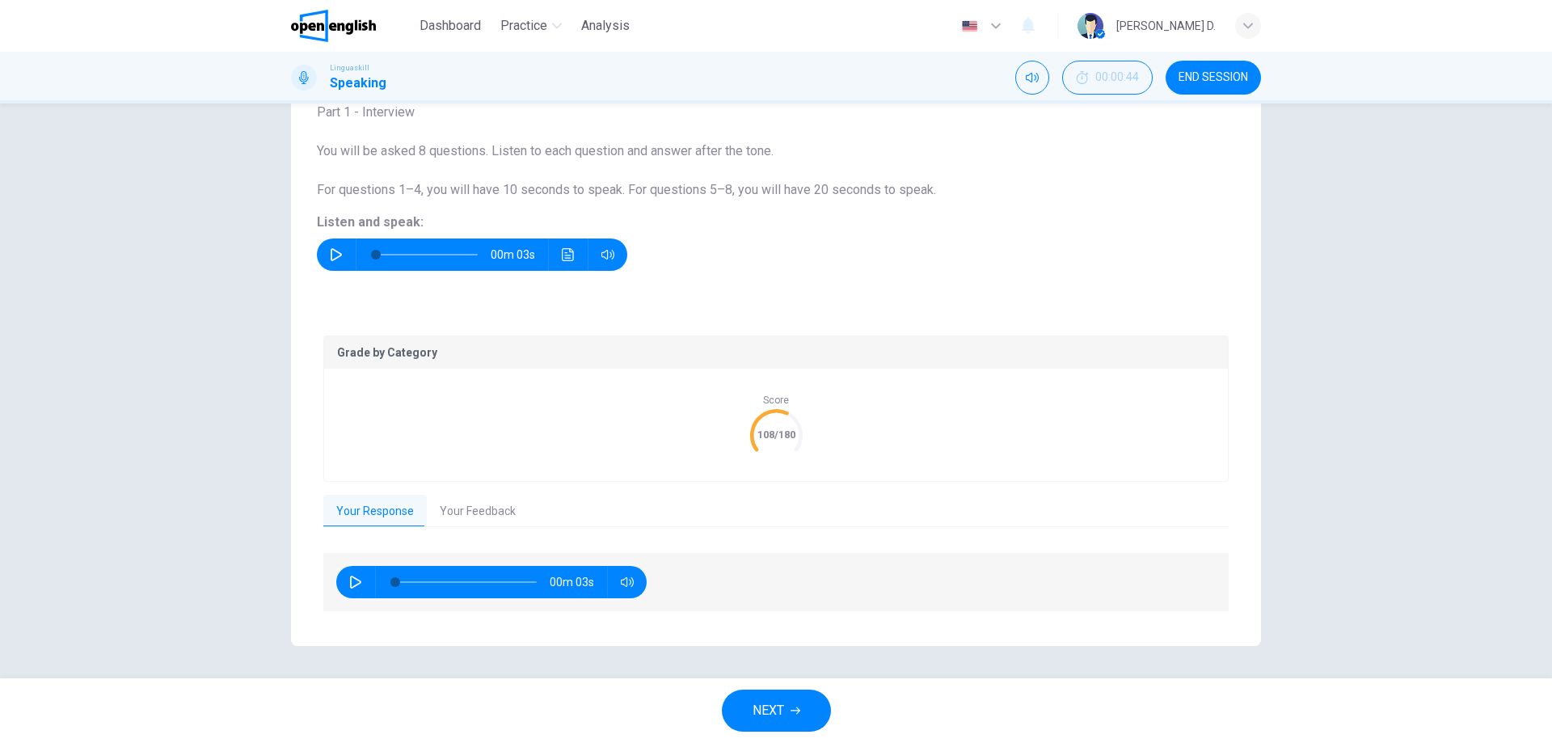
click at [760, 704] on span "NEXT" at bounding box center [769, 710] width 32 height 23
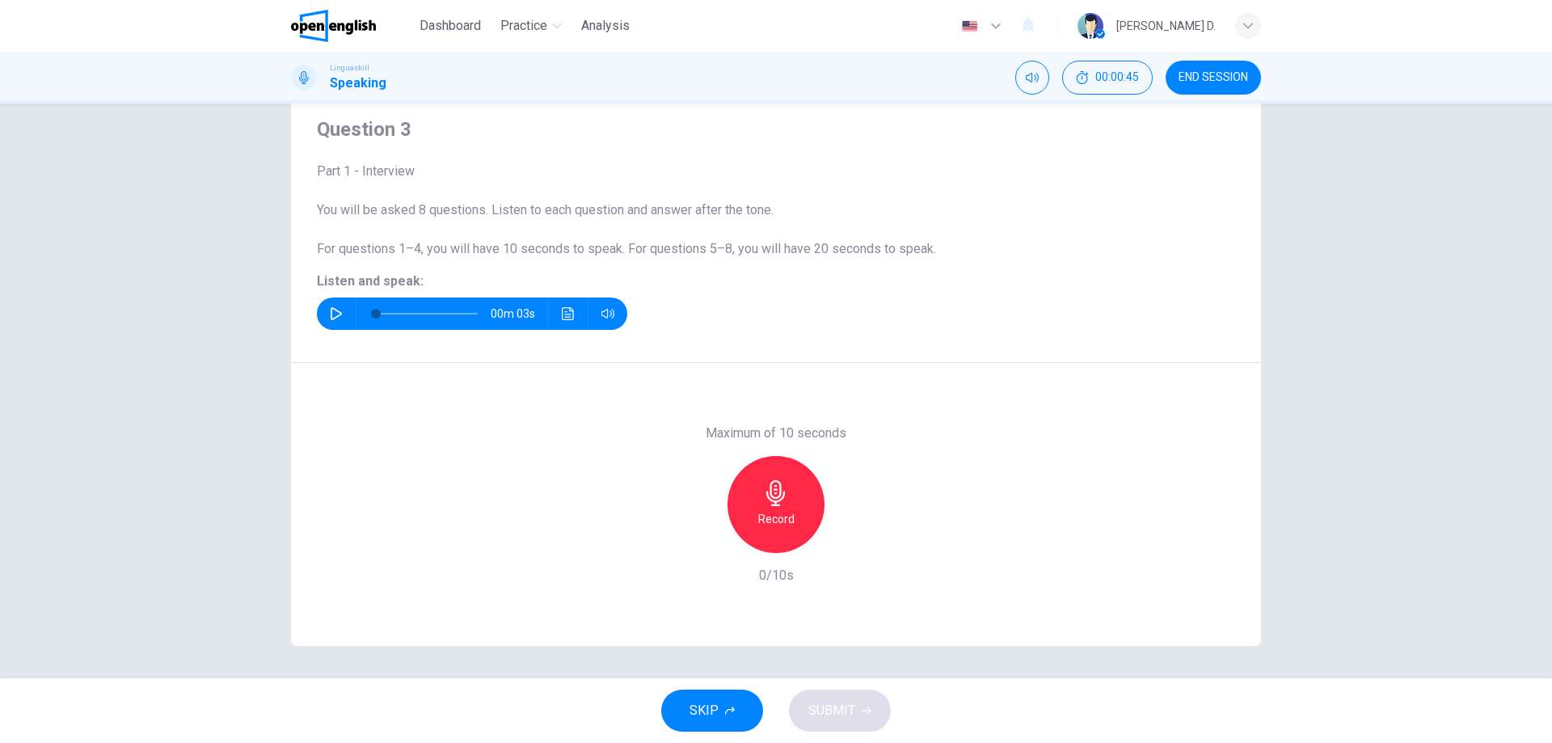
click at [340, 308] on button "button" at bounding box center [336, 313] width 26 height 32
type input "*"
